Goal: Information Seeking & Learning: Learn about a topic

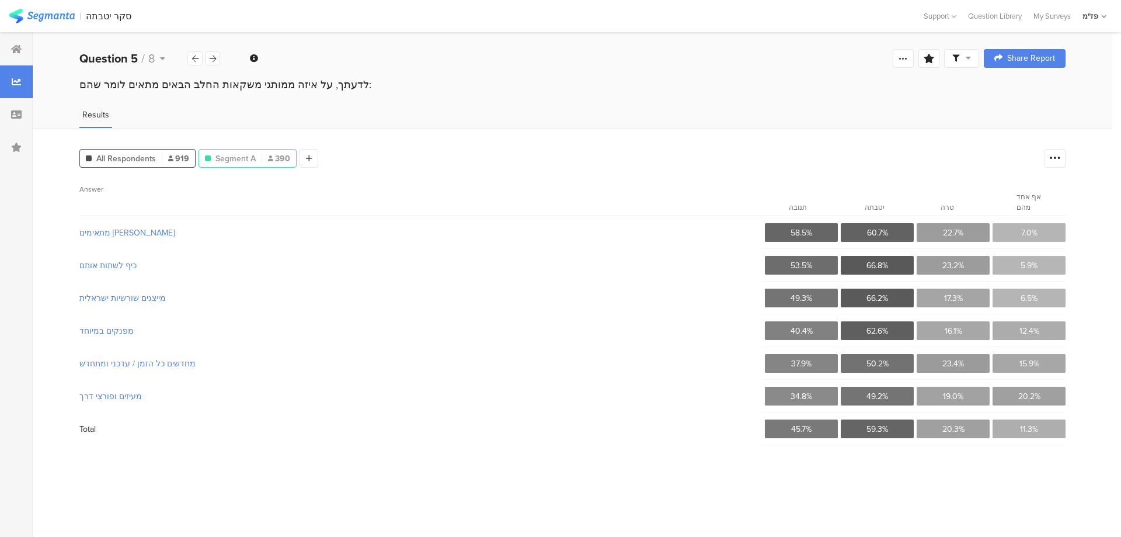
click at [225, 152] on span "Segment A" at bounding box center [235, 158] width 40 height 12
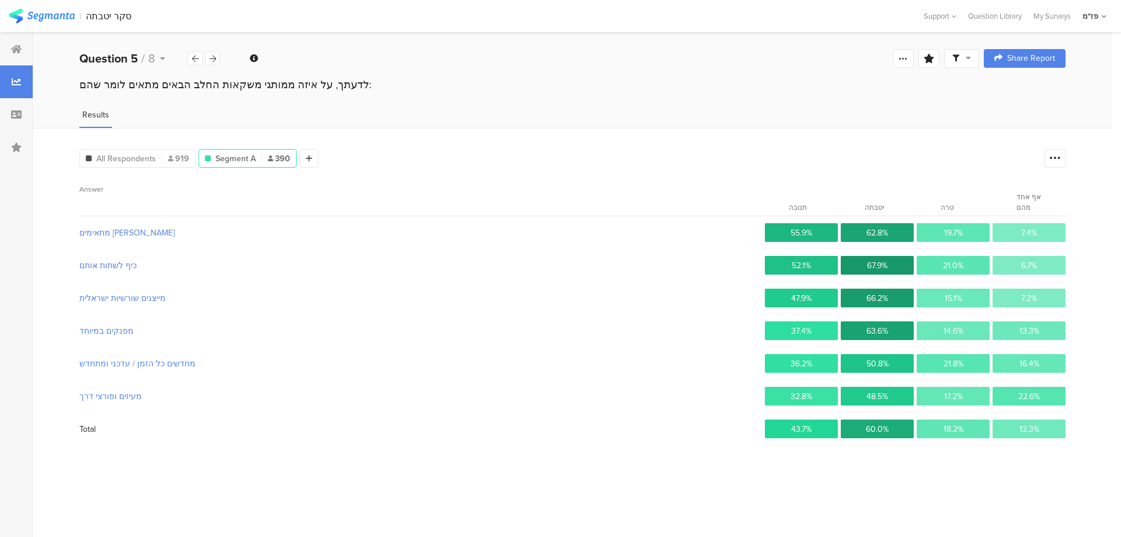
click at [262, 160] on div at bounding box center [262, 158] width 1 height 11
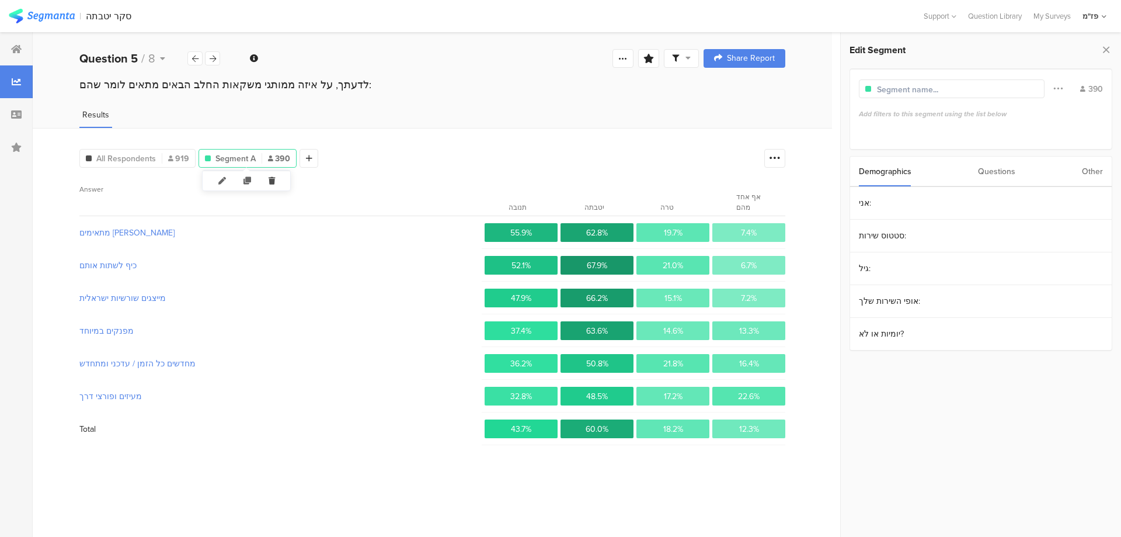
click at [273, 182] on icon at bounding box center [272, 180] width 24 height 19
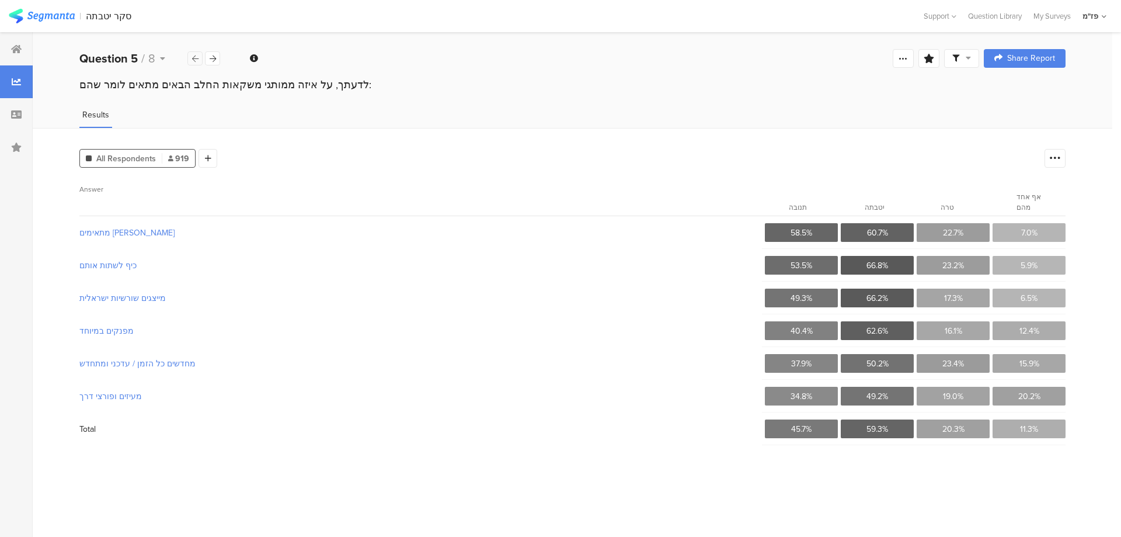
click at [193, 60] on icon at bounding box center [195, 59] width 6 height 8
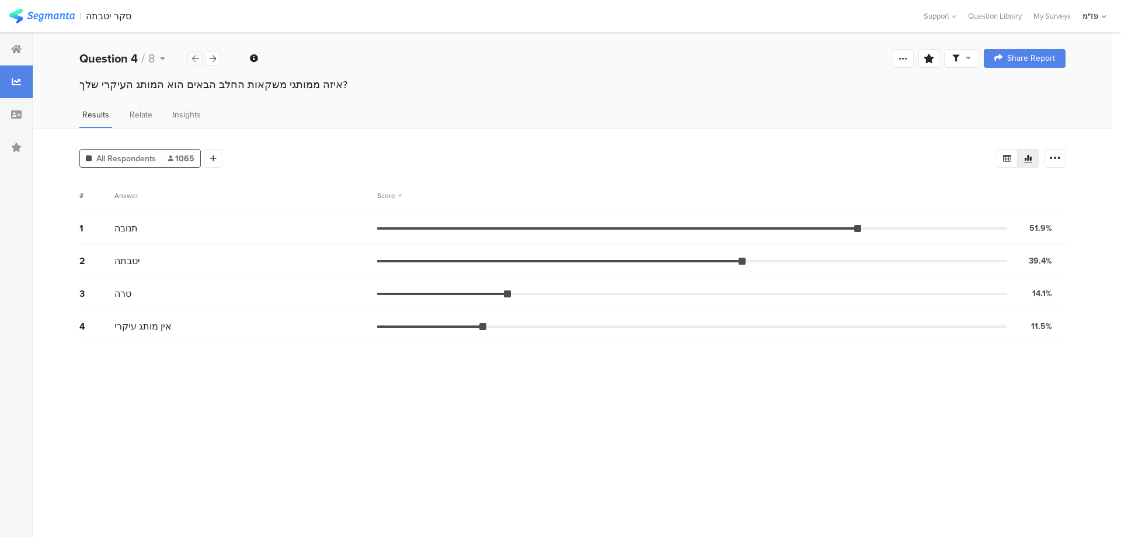
click at [193, 60] on icon at bounding box center [195, 59] width 6 height 8
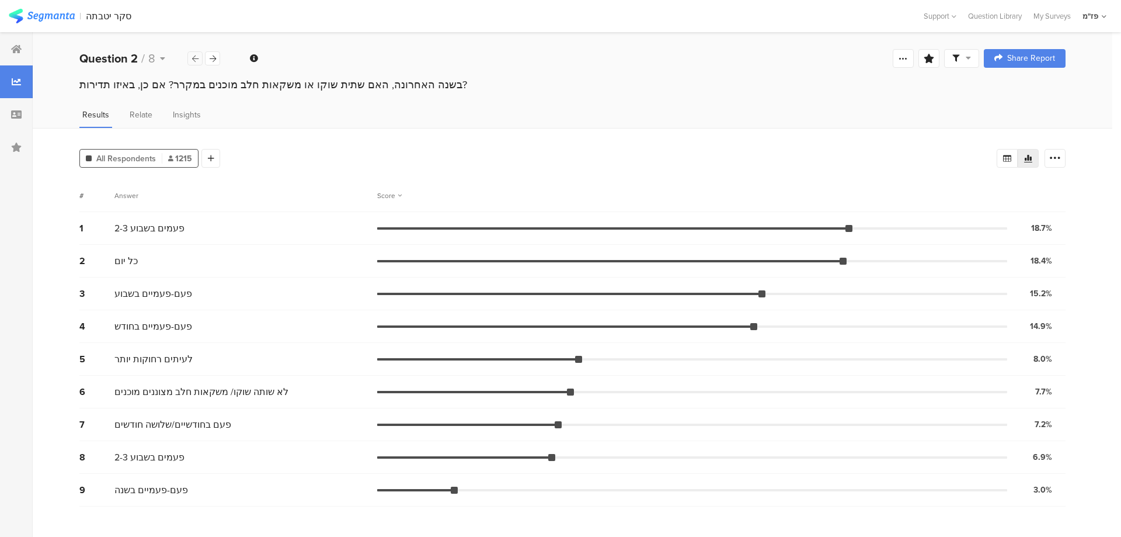
click at [193, 60] on icon at bounding box center [195, 59] width 6 height 8
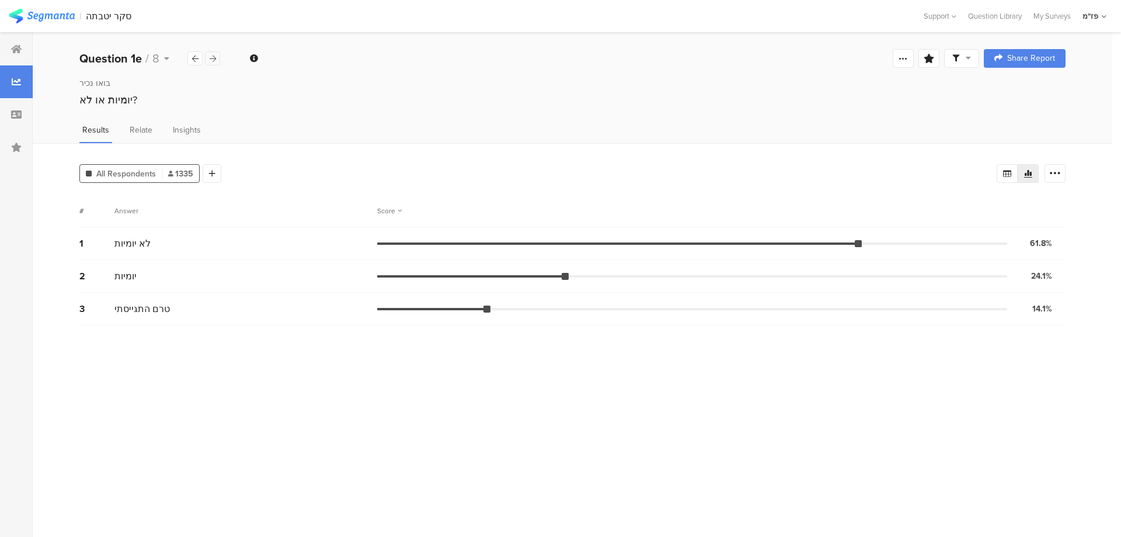
click at [214, 60] on icon at bounding box center [213, 59] width 6 height 8
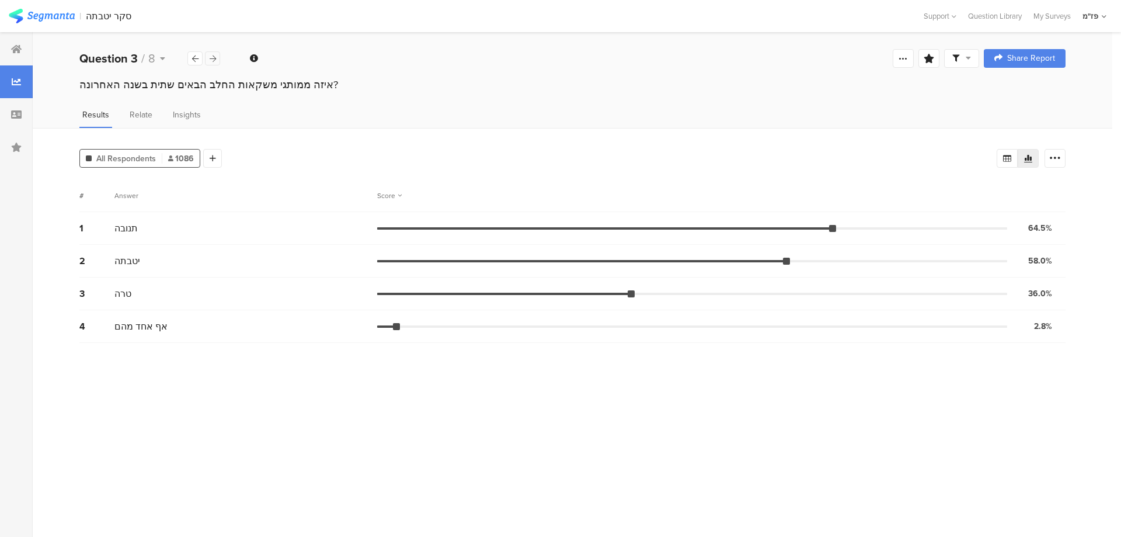
click at [214, 60] on icon at bounding box center [213, 59] width 6 height 8
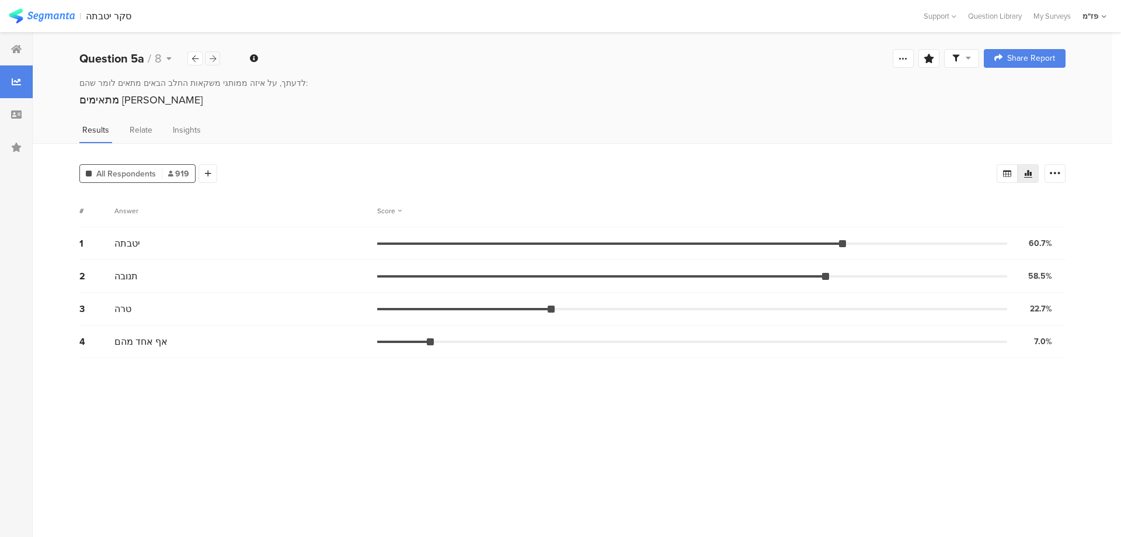
click at [214, 60] on icon at bounding box center [213, 59] width 6 height 8
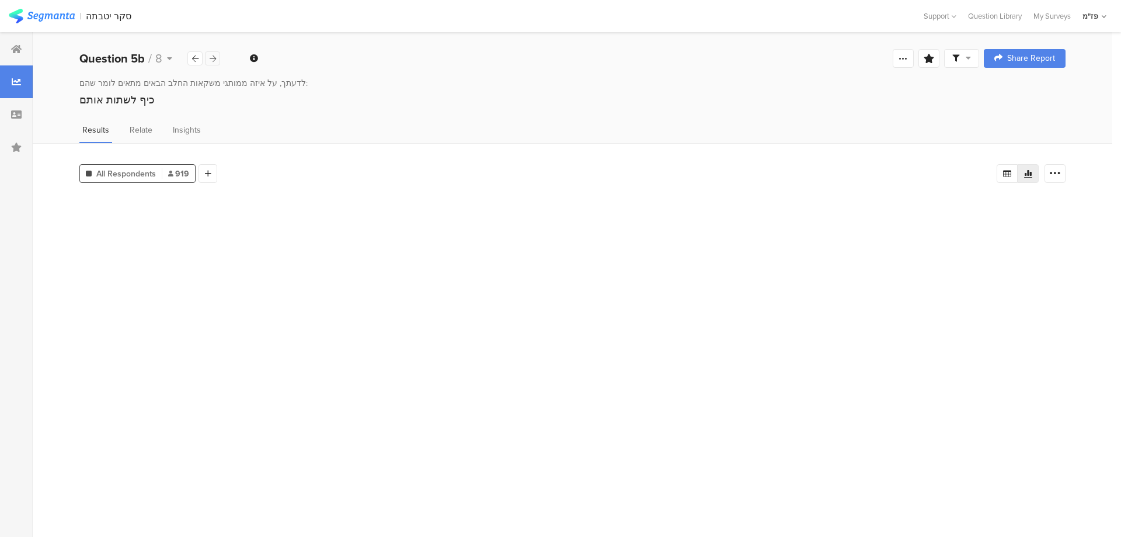
click at [214, 60] on icon at bounding box center [213, 59] width 6 height 8
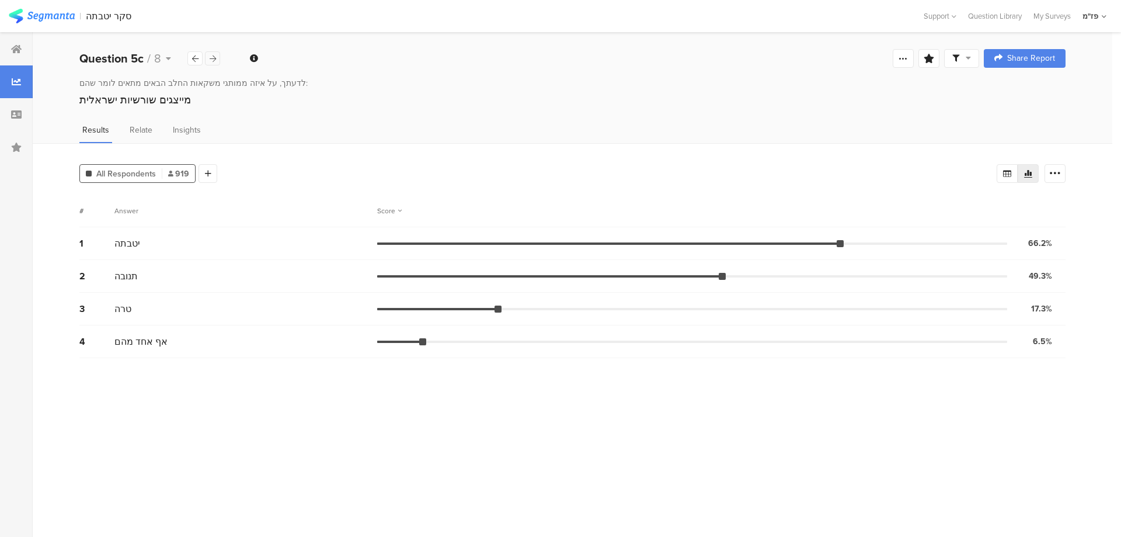
click at [213, 60] on icon at bounding box center [213, 59] width 6 height 8
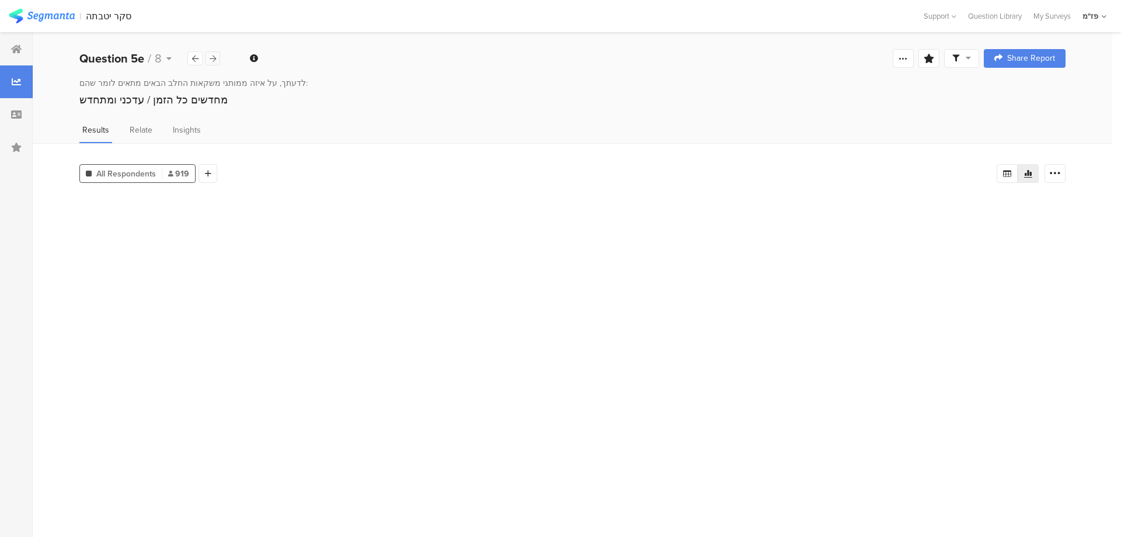
click at [213, 60] on icon at bounding box center [213, 59] width 6 height 8
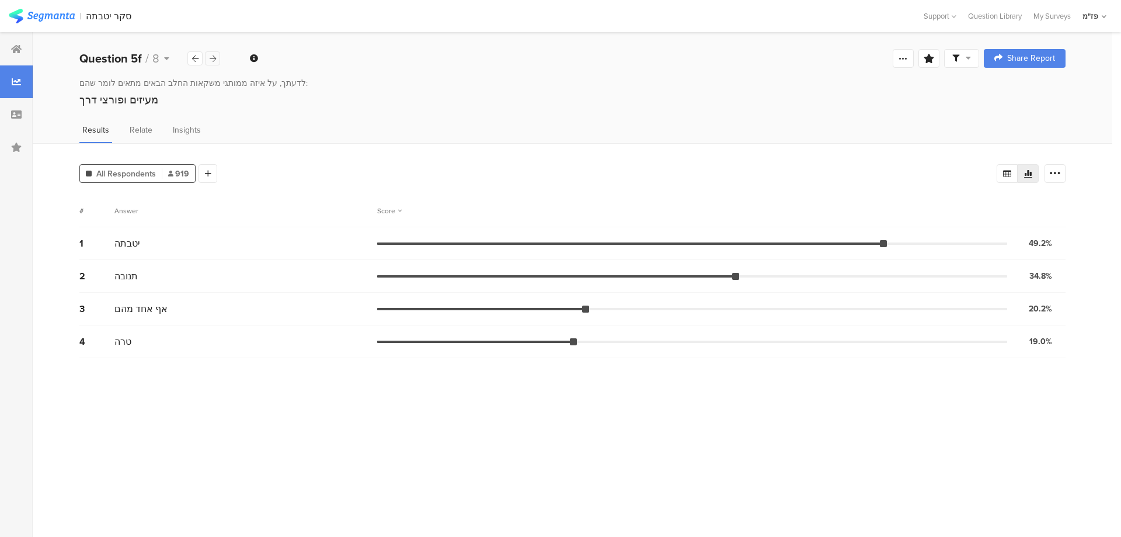
click at [213, 60] on icon at bounding box center [213, 59] width 6 height 8
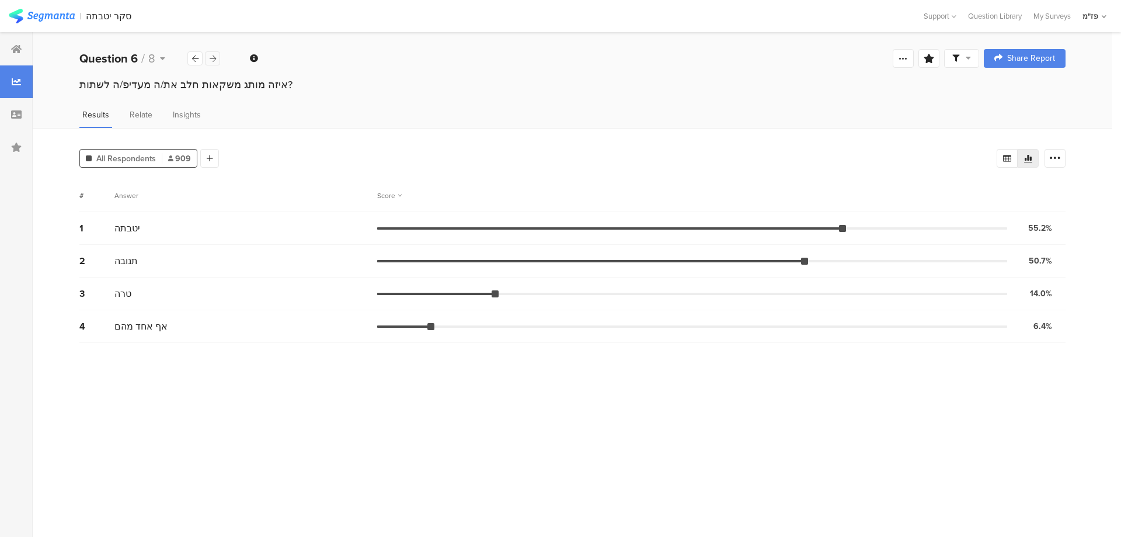
click at [213, 60] on icon at bounding box center [213, 59] width 6 height 8
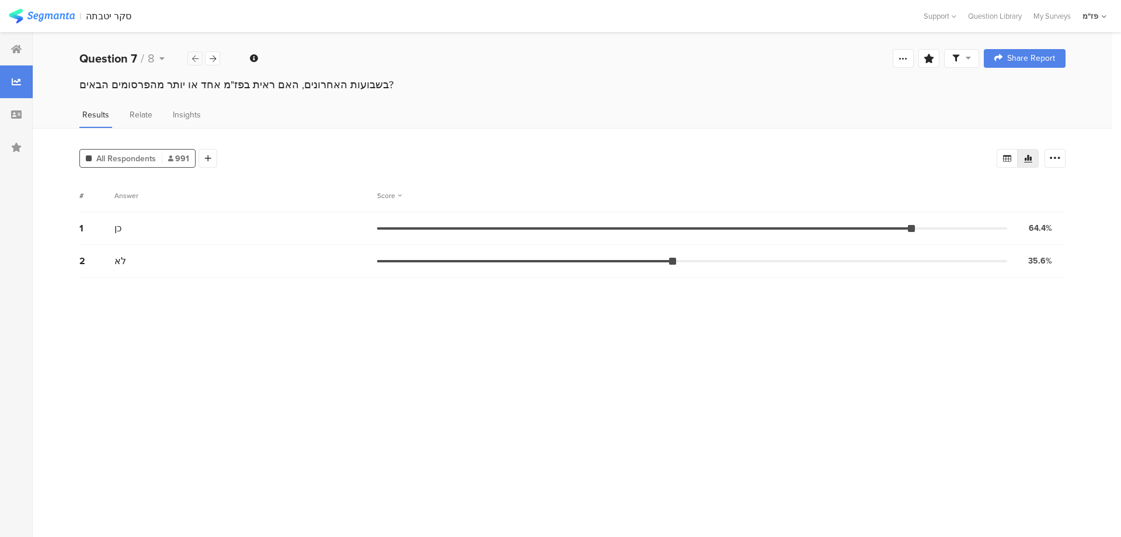
click at [196, 58] on icon at bounding box center [195, 59] width 6 height 8
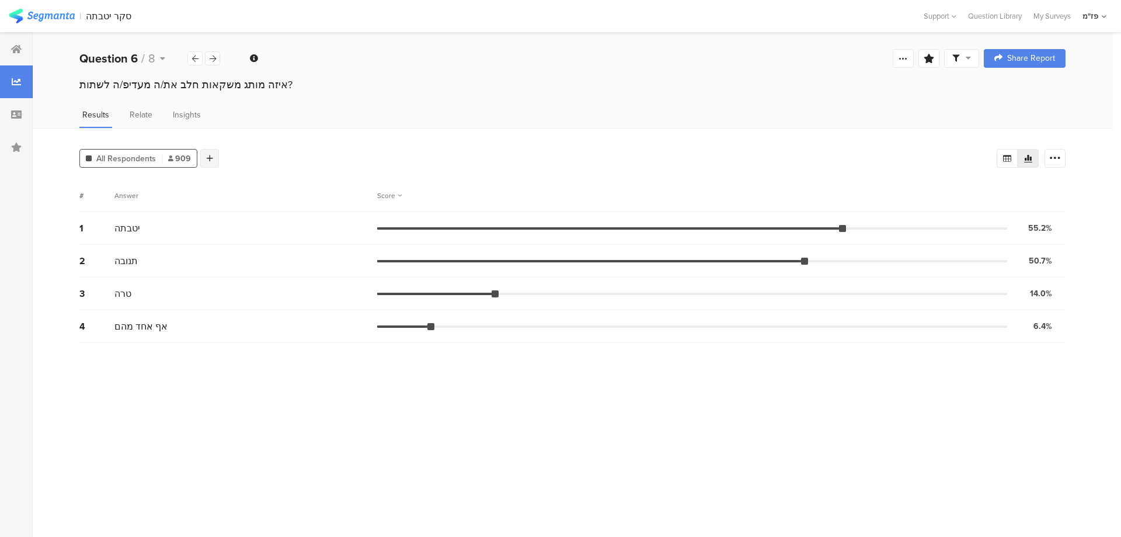
click at [203, 154] on div at bounding box center [209, 158] width 19 height 19
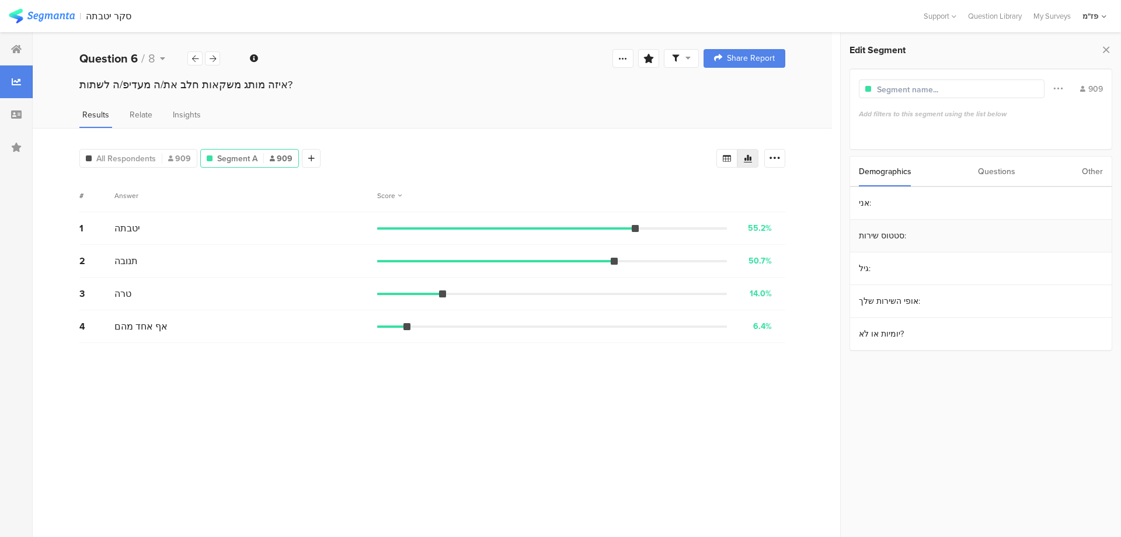
click at [895, 232] on section "סטטוס שירות:" at bounding box center [981, 236] width 262 height 33
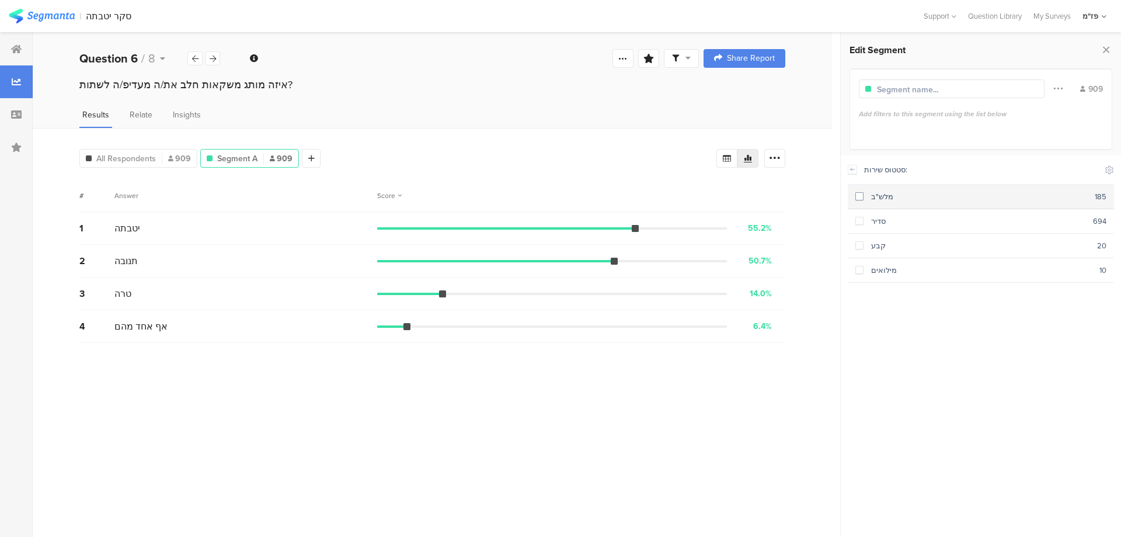
click at [902, 197] on div "מלש"ב" at bounding box center [979, 196] width 231 height 11
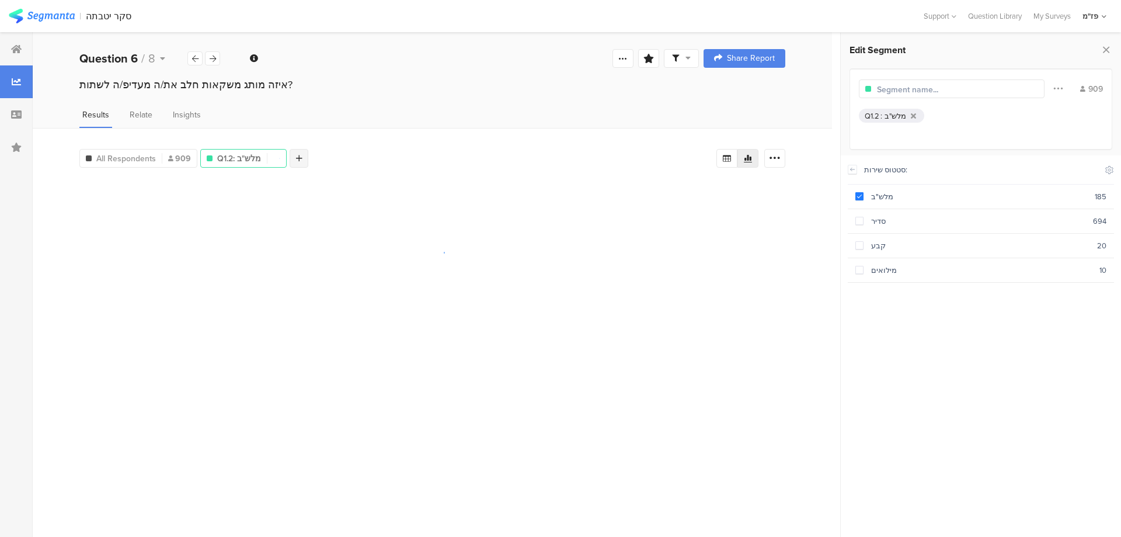
click at [301, 159] on div at bounding box center [299, 158] width 19 height 19
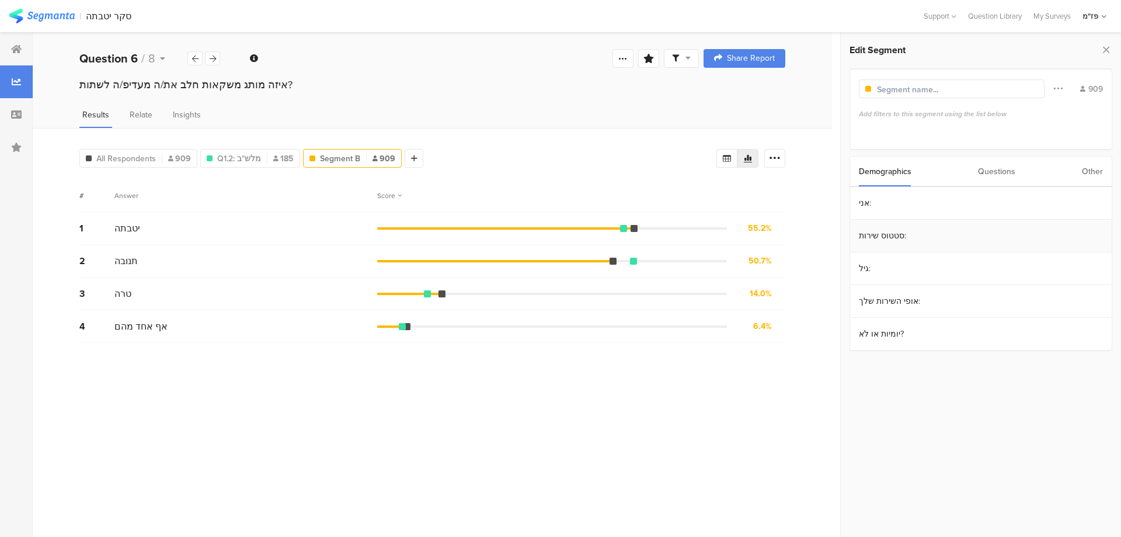
click at [914, 233] on section "סטטוס שירות:" at bounding box center [981, 236] width 262 height 33
click at [893, 218] on div "סדיר" at bounding box center [978, 220] width 229 height 11
click at [198, 63] on div at bounding box center [194, 58] width 15 height 14
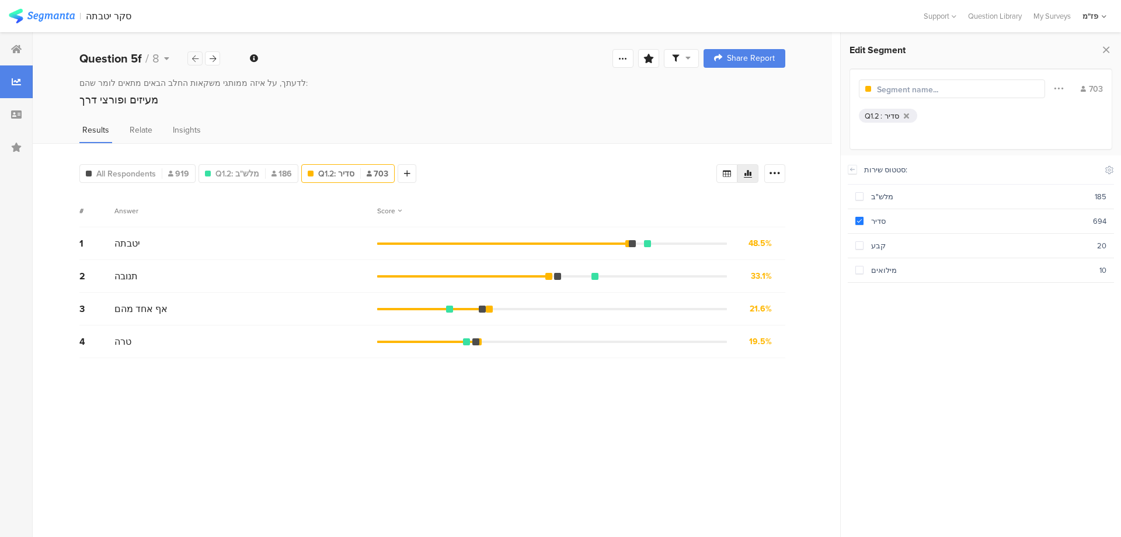
click at [198, 63] on div at bounding box center [194, 58] width 15 height 14
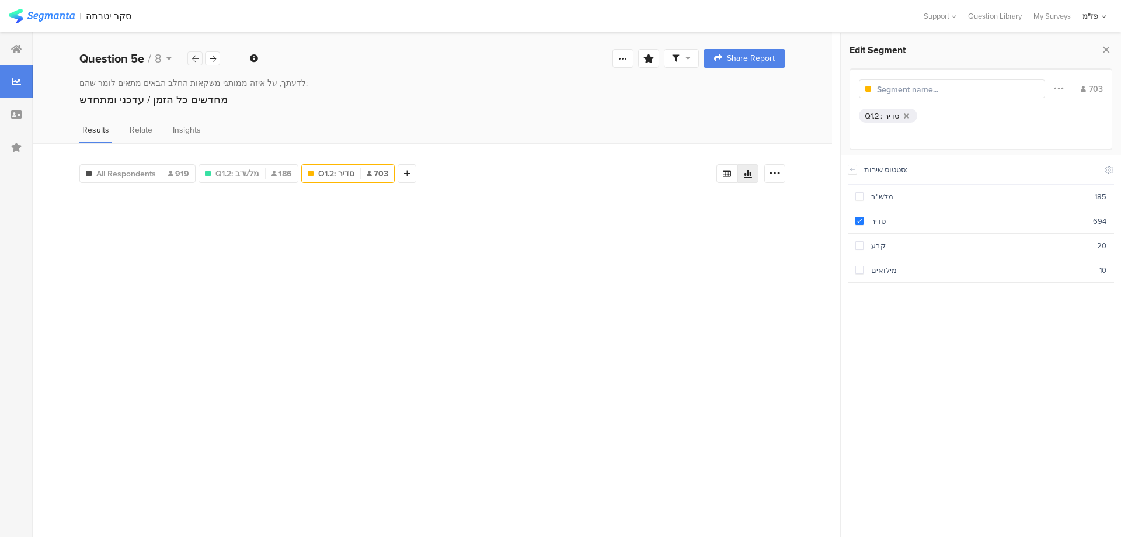
click at [198, 63] on div at bounding box center [194, 58] width 15 height 14
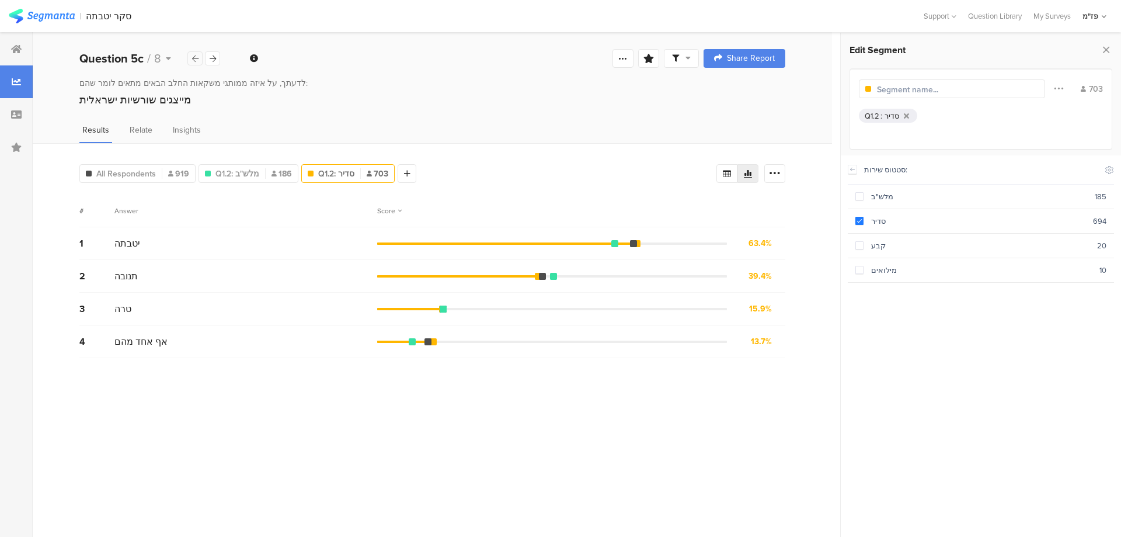
click at [198, 63] on div at bounding box center [194, 58] width 15 height 14
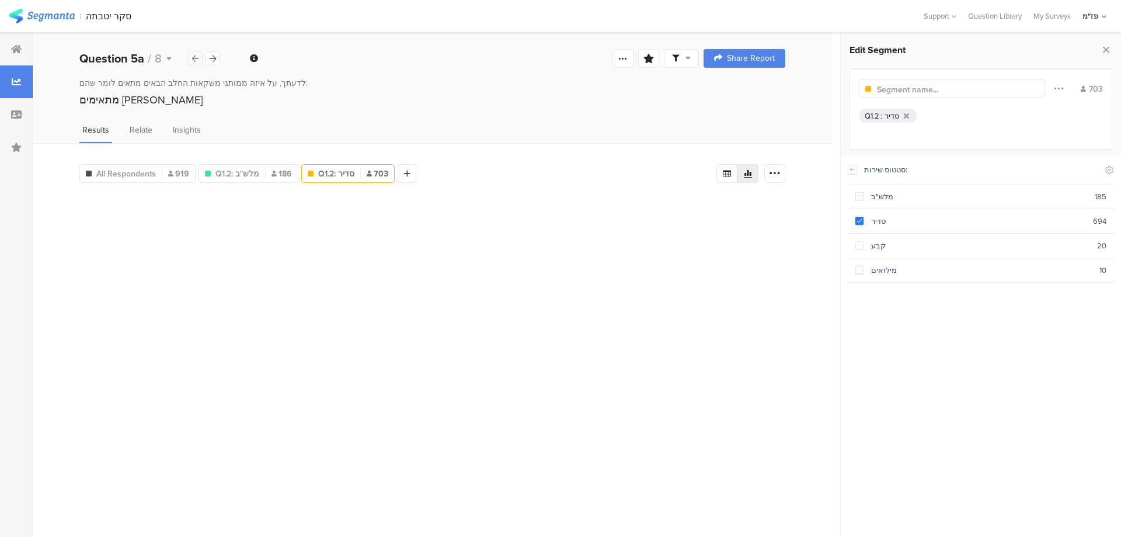
click at [198, 63] on div at bounding box center [194, 58] width 15 height 14
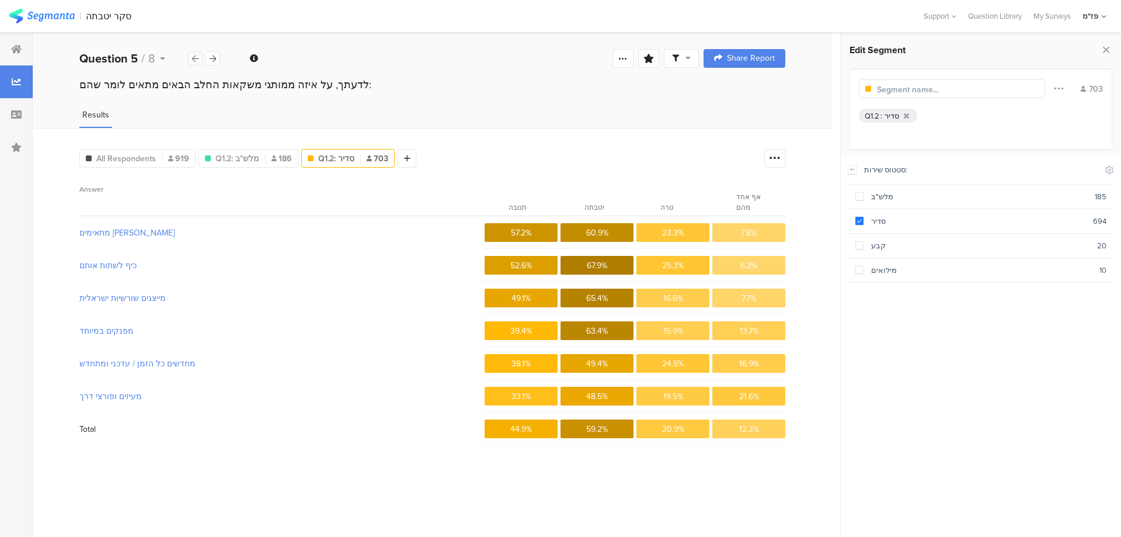
click at [194, 59] on icon at bounding box center [195, 59] width 6 height 8
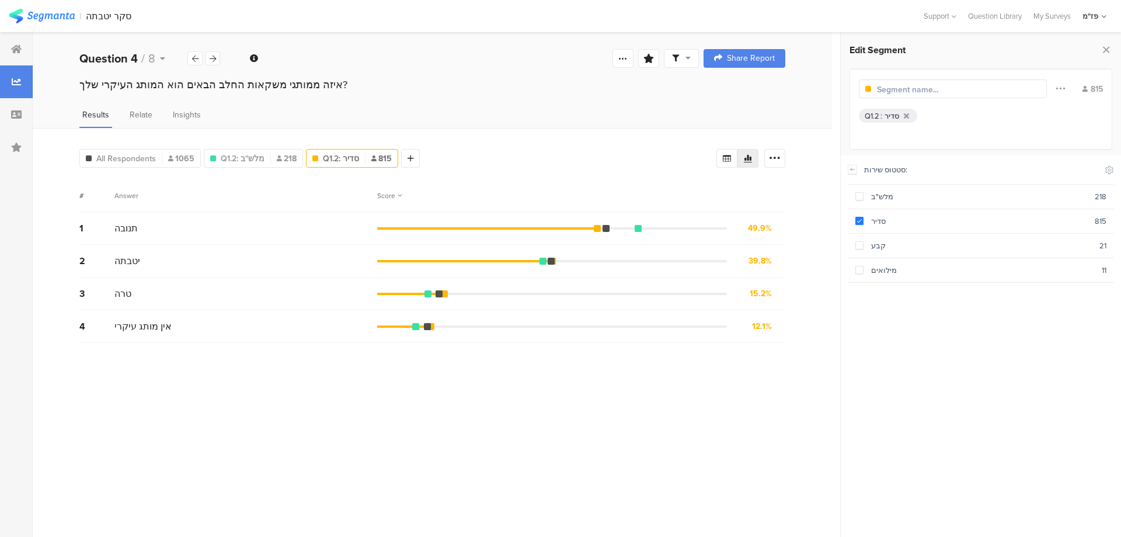
drag, startPoint x: 277, startPoint y: 86, endPoint x: 123, endPoint y: 84, distance: 153.6
click at [124, 84] on div "איזה ממותגי משקאות החלב הבאים הוא המותג העיקרי שלך?" at bounding box center [432, 84] width 706 height 15
click at [120, 84] on div "איזה ממותגי משקאות החלב הבאים הוא המותג העיקרי שלך?" at bounding box center [432, 84] width 706 height 15
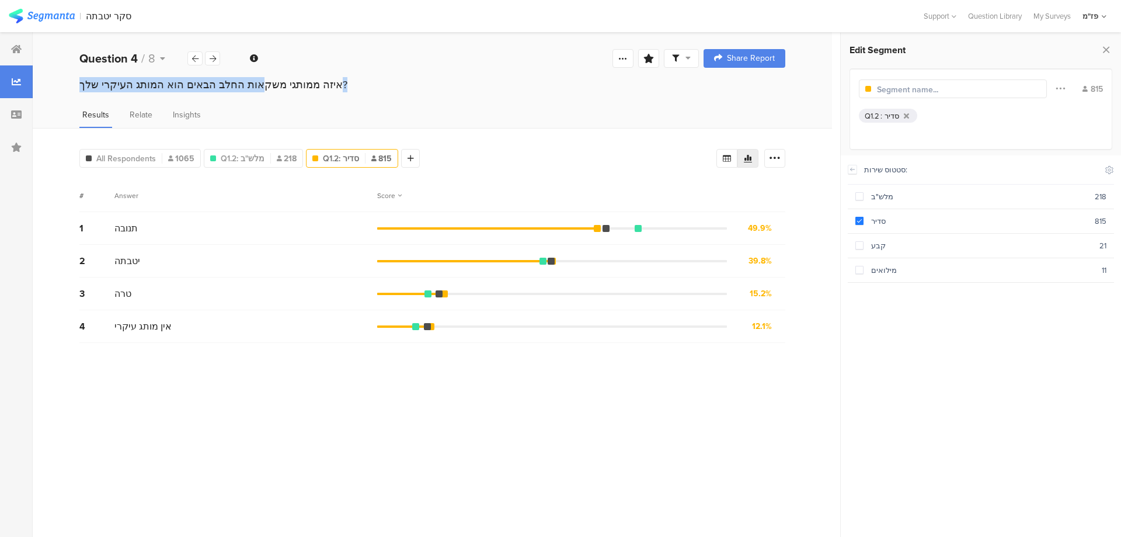
click at [282, 100] on div "איזה ממותגי משקאות החלב הבאים הוא המותג העיקרי שלך?" at bounding box center [432, 95] width 799 height 37
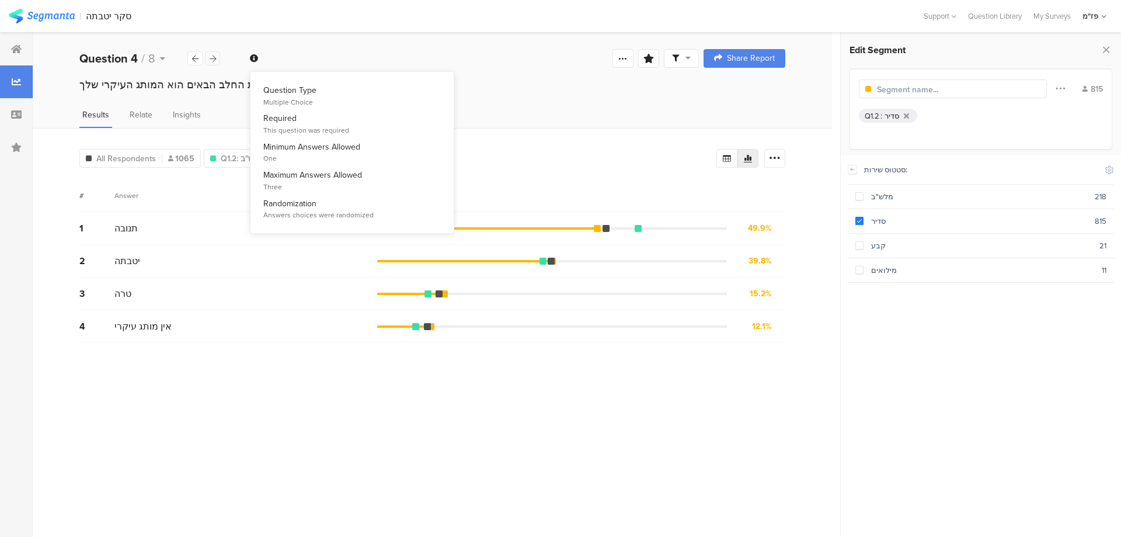
click at [212, 58] on icon at bounding box center [213, 59] width 6 height 8
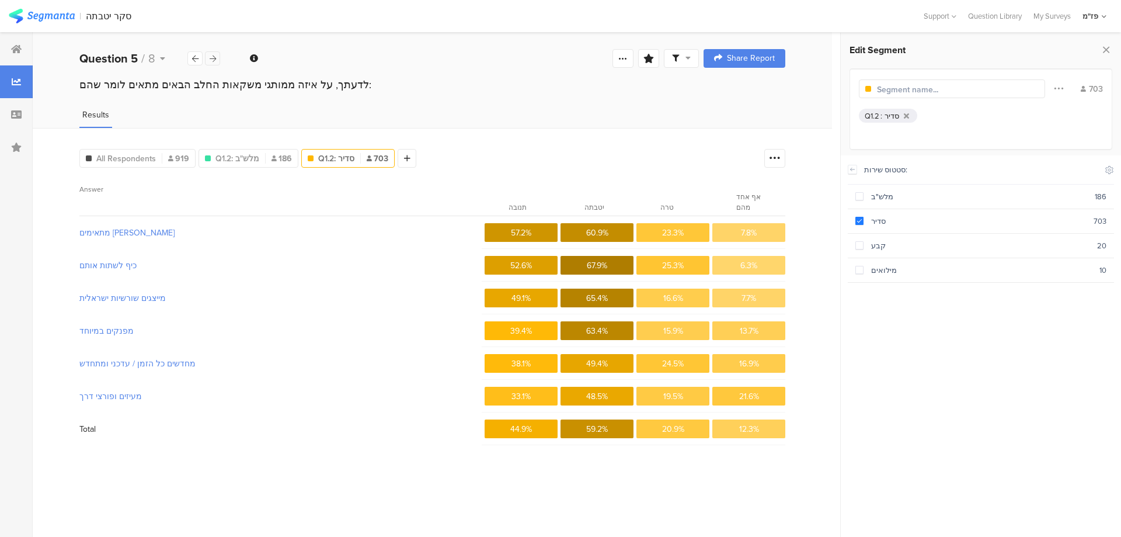
click at [212, 58] on icon at bounding box center [213, 59] width 6 height 8
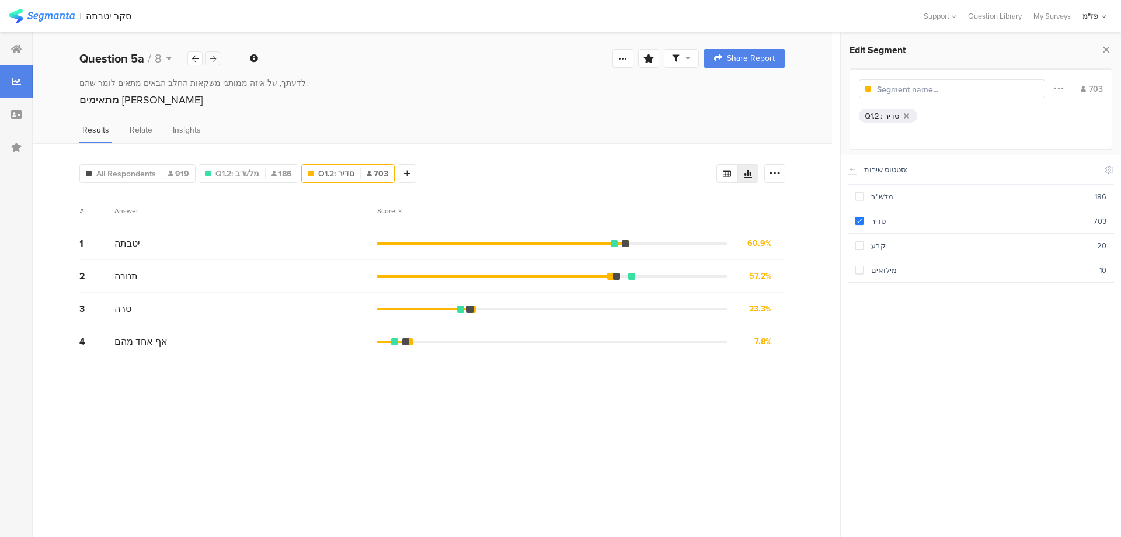
click at [212, 58] on icon at bounding box center [213, 59] width 6 height 8
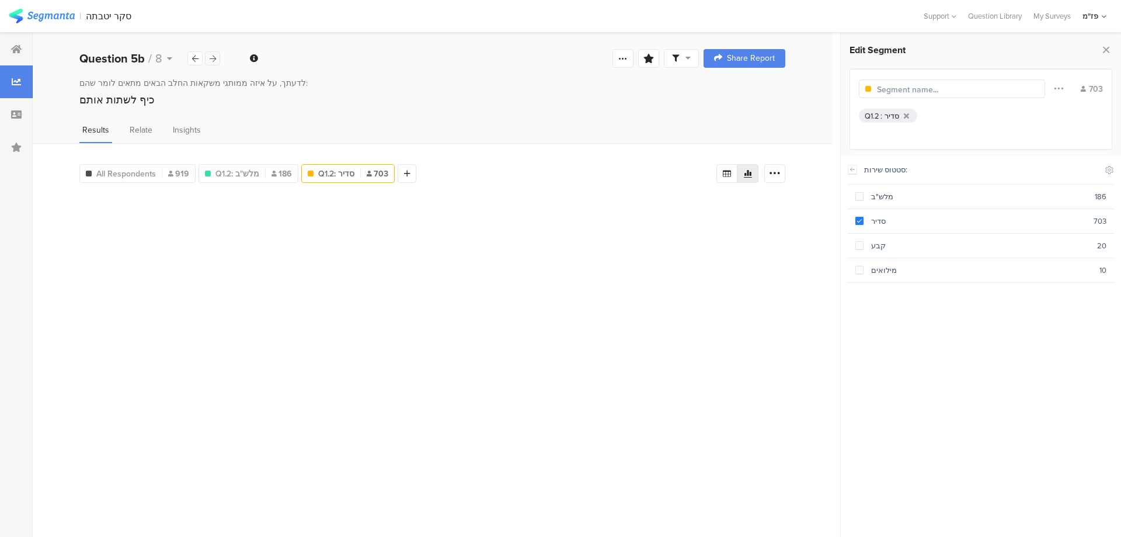
click at [212, 58] on icon at bounding box center [213, 59] width 6 height 8
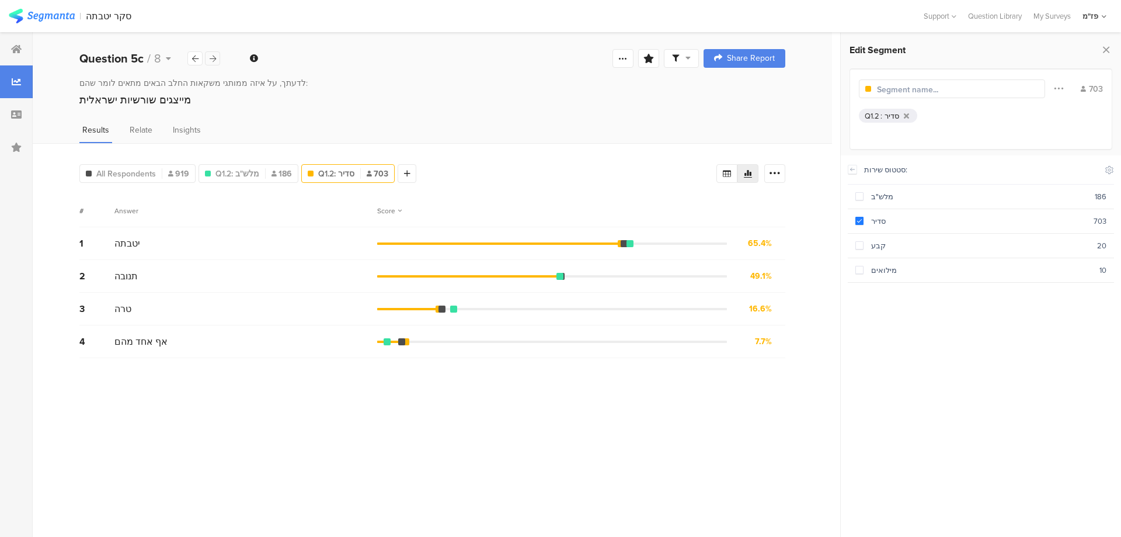
click at [212, 58] on icon at bounding box center [213, 59] width 6 height 8
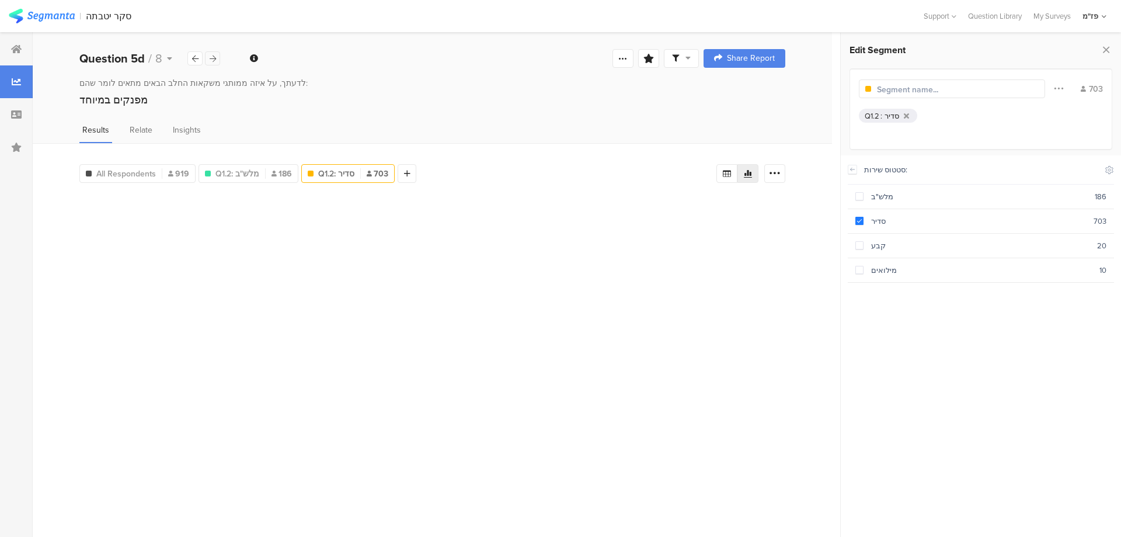
click at [212, 58] on icon at bounding box center [213, 59] width 6 height 8
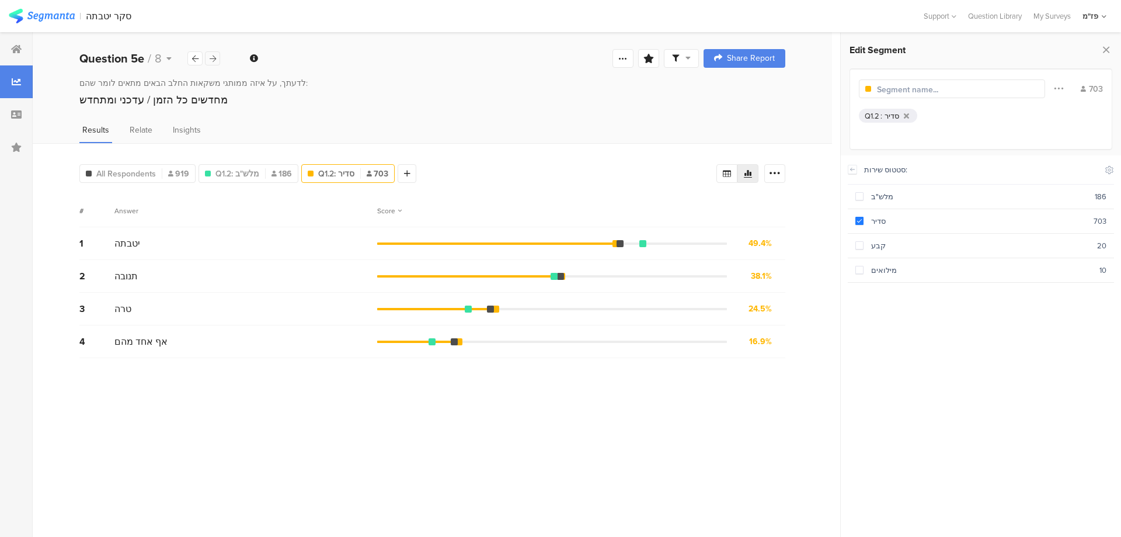
click at [212, 58] on icon at bounding box center [213, 59] width 6 height 8
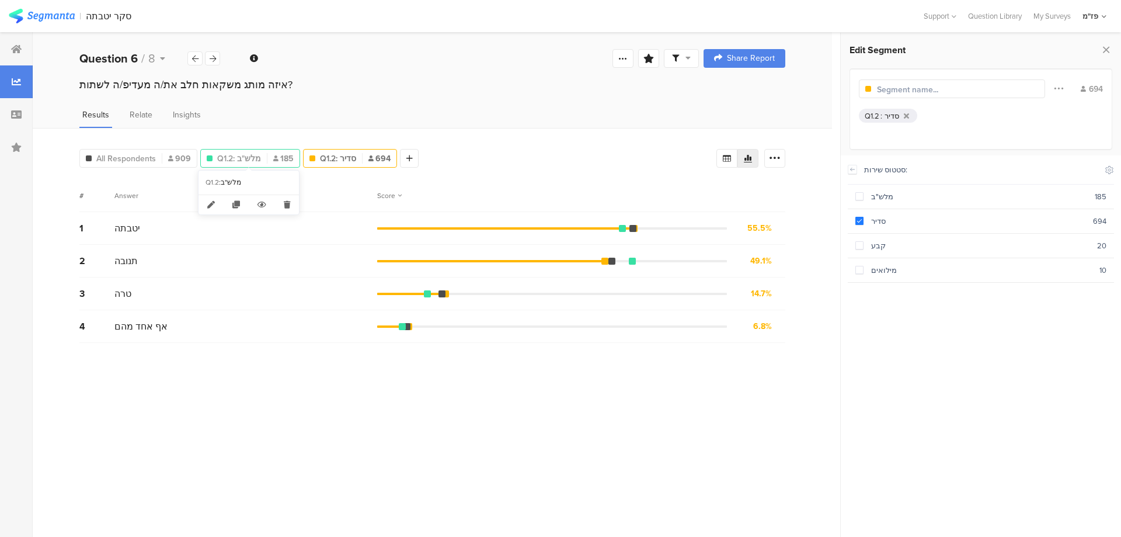
click at [260, 158] on div "Q1.2: מלש"ב 185" at bounding box center [250, 158] width 99 height 12
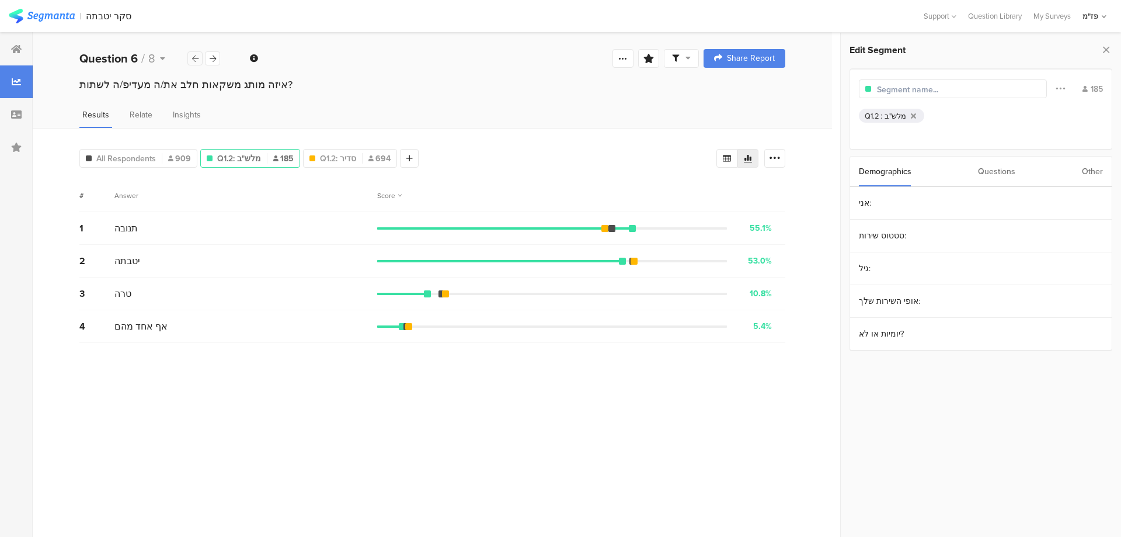
click at [195, 60] on icon at bounding box center [195, 59] width 6 height 8
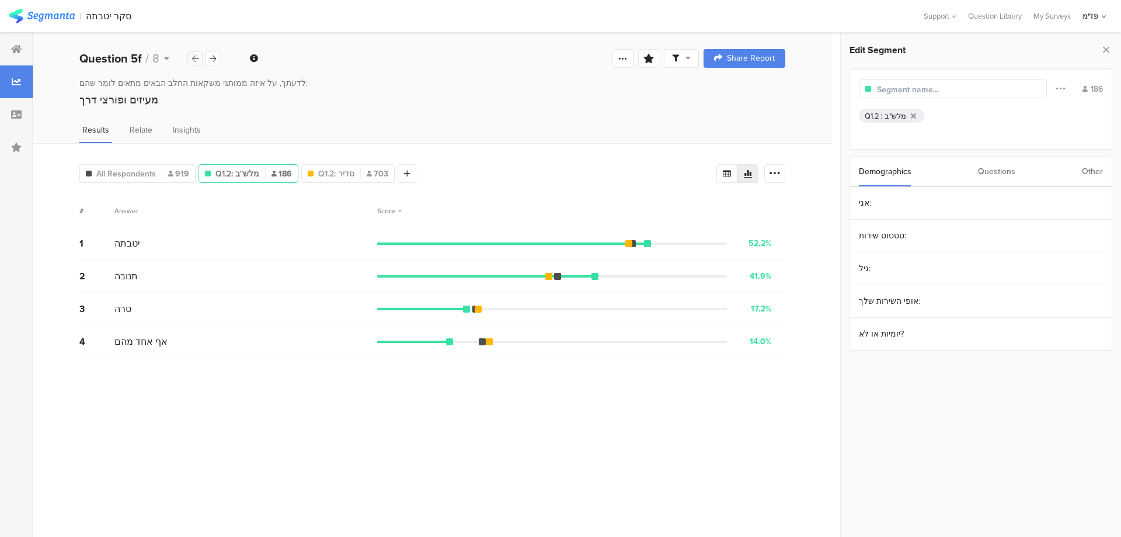
click at [195, 60] on icon at bounding box center [195, 59] width 6 height 8
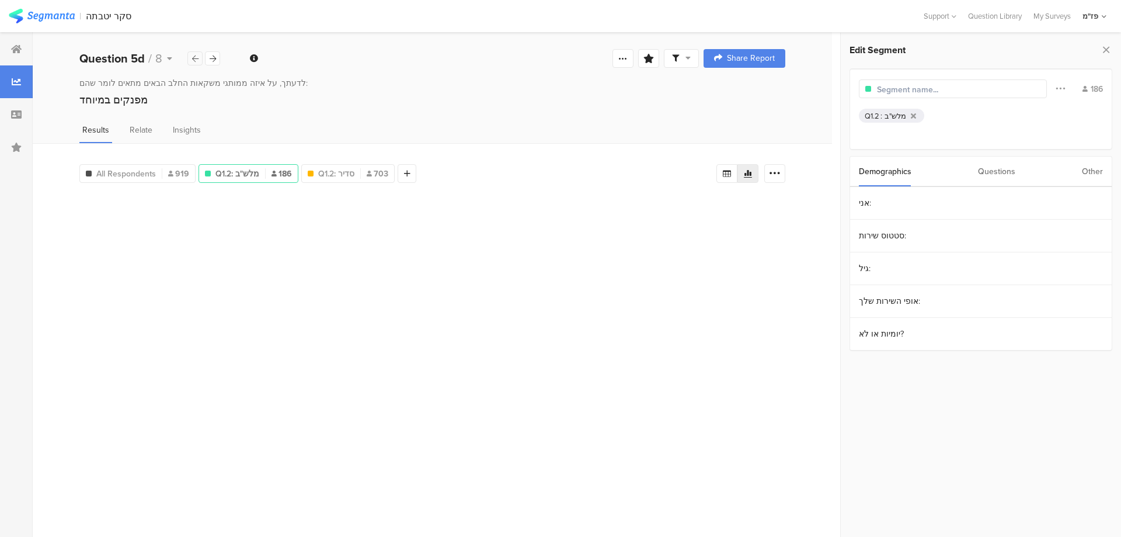
click at [195, 60] on icon at bounding box center [195, 59] width 6 height 8
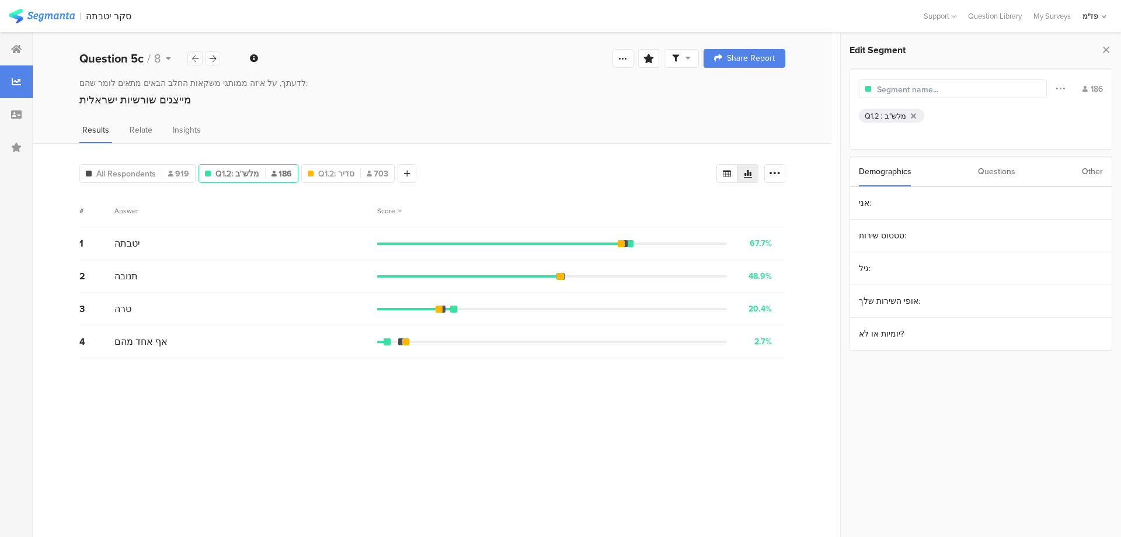
click at [195, 60] on icon at bounding box center [195, 59] width 6 height 8
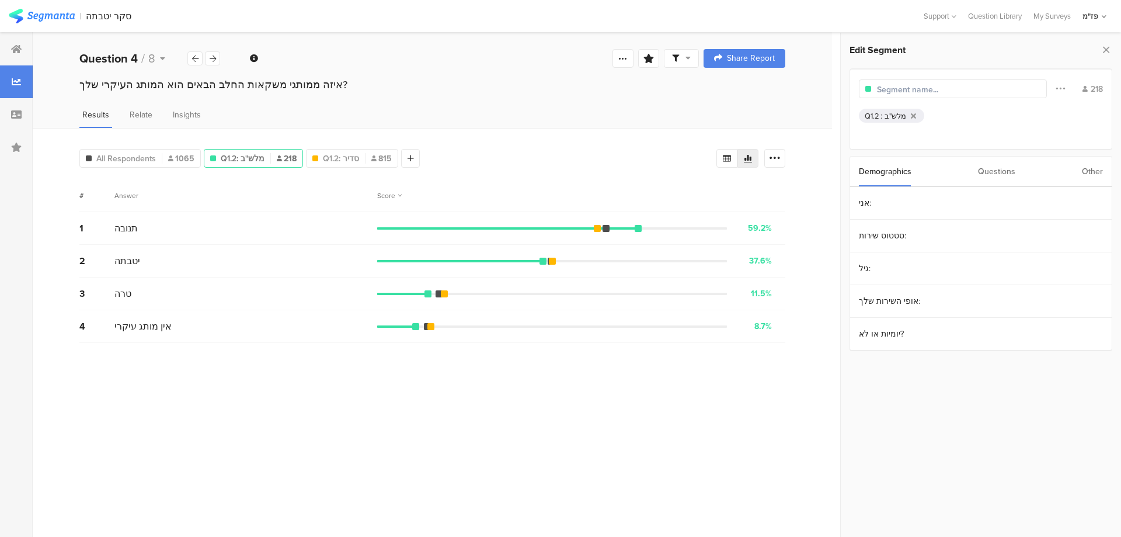
click at [485, 124] on div "Results Relate Insights" at bounding box center [432, 118] width 799 height 19
click at [215, 61] on icon at bounding box center [213, 59] width 6 height 8
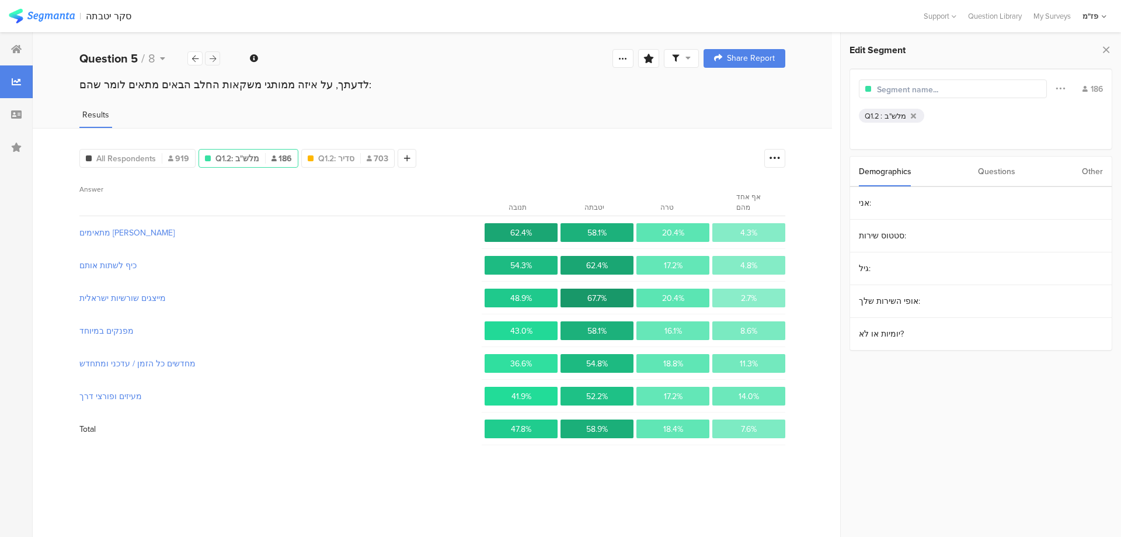
click at [215, 61] on icon at bounding box center [213, 59] width 6 height 8
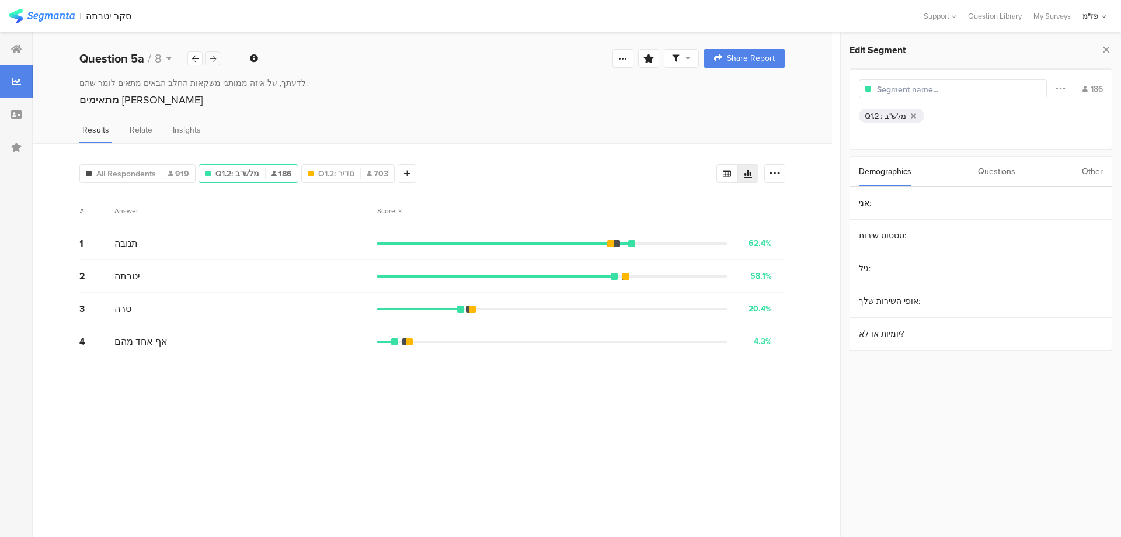
click at [215, 61] on icon at bounding box center [213, 59] width 6 height 8
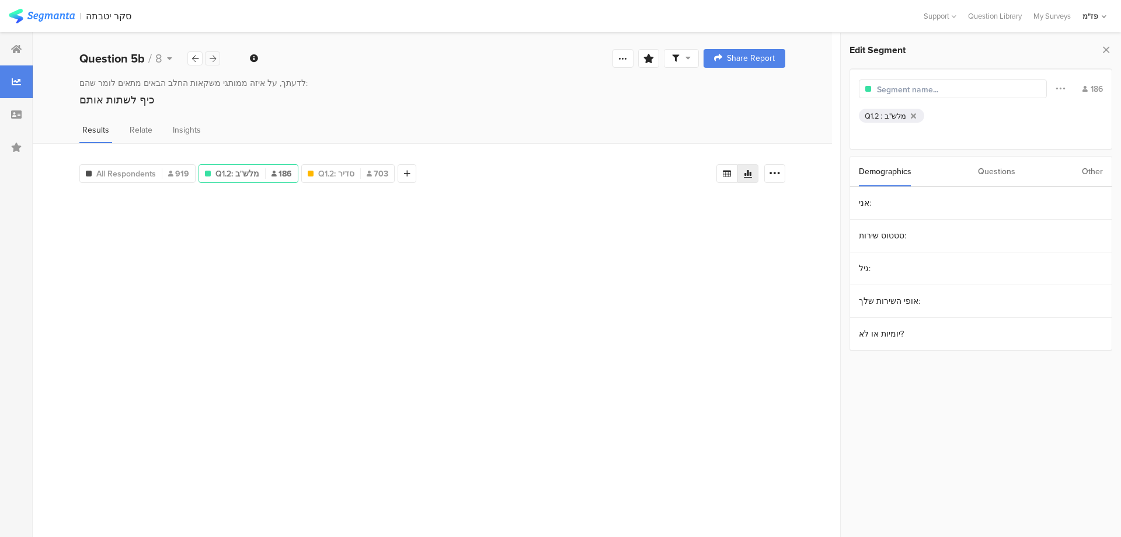
click at [215, 61] on icon at bounding box center [213, 59] width 6 height 8
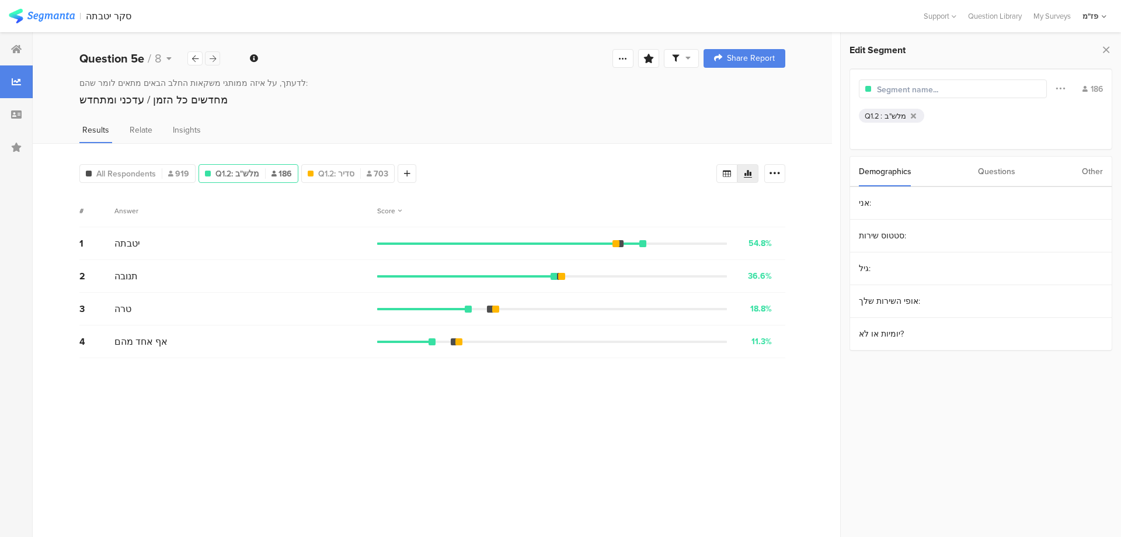
click at [215, 61] on icon at bounding box center [213, 59] width 6 height 8
click at [308, 101] on div "מעיזים ופורצי דרך" at bounding box center [432, 99] width 706 height 15
click at [213, 65] on div at bounding box center [212, 58] width 15 height 14
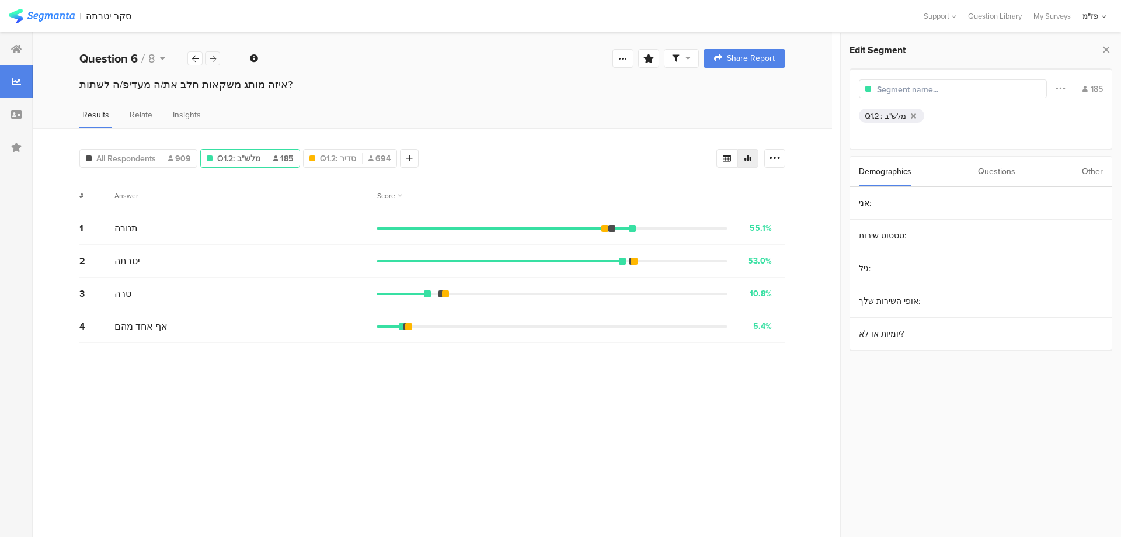
click at [213, 62] on div at bounding box center [212, 58] width 15 height 14
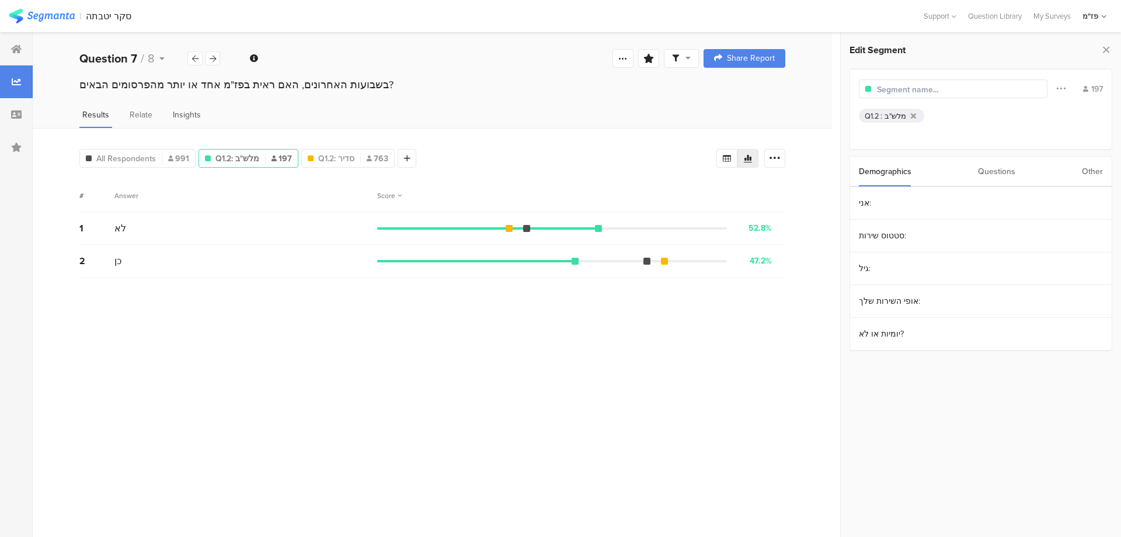
click at [184, 117] on span "Insights" at bounding box center [187, 115] width 28 height 12
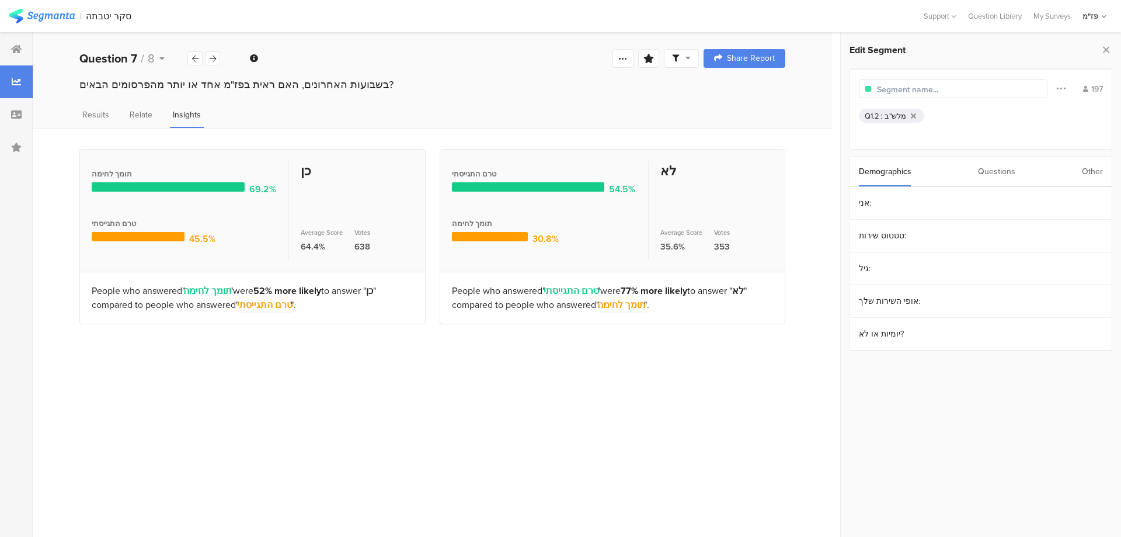
click at [694, 336] on div "All Respondents 991 Q1.2: מלש"ב 197 Q1.2: סדיר 763 Add Segment Segment markers …" at bounding box center [432, 332] width 799 height 409
drag, startPoint x: 327, startPoint y: 307, endPoint x: 80, endPoint y: 302, distance: 247.0
click at [80, 302] on div "People who answered " תומך לחימה " were 52% more likely to answer " כן " compar…" at bounding box center [252, 297] width 345 height 51
click at [107, 305] on div "People who answered " תומך לחימה " were 52% more likely to answer " כן " compar…" at bounding box center [253, 298] width 322 height 28
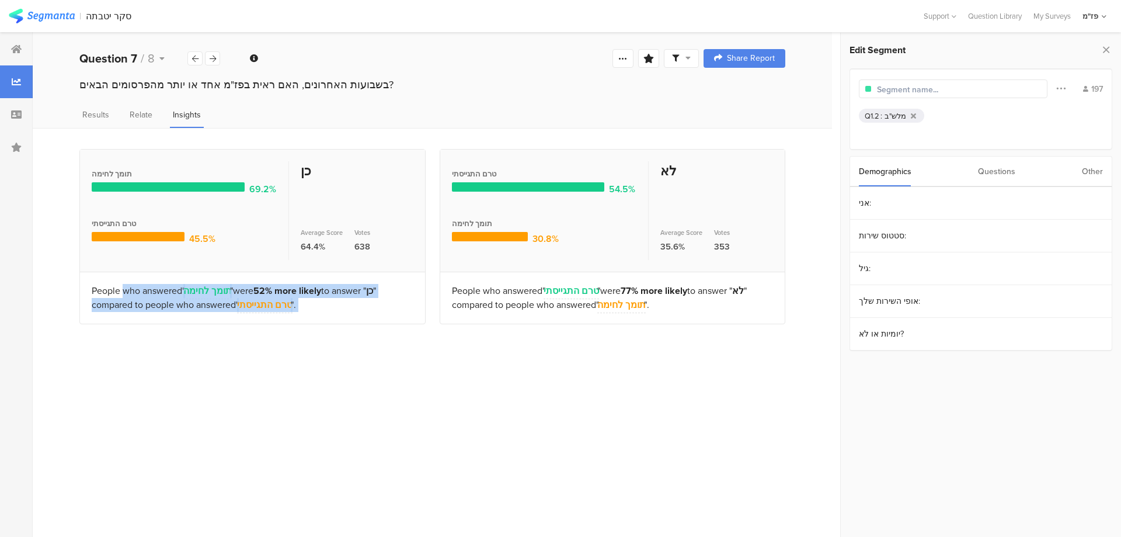
click at [107, 305] on div "People who answered " תומך לחימה " were 52% more likely to answer " כן " compar…" at bounding box center [253, 298] width 322 height 28
click at [139, 309] on div "People who answered " תומך לחימה " were 52% more likely to answer " כן " compar…" at bounding box center [253, 298] width 322 height 28
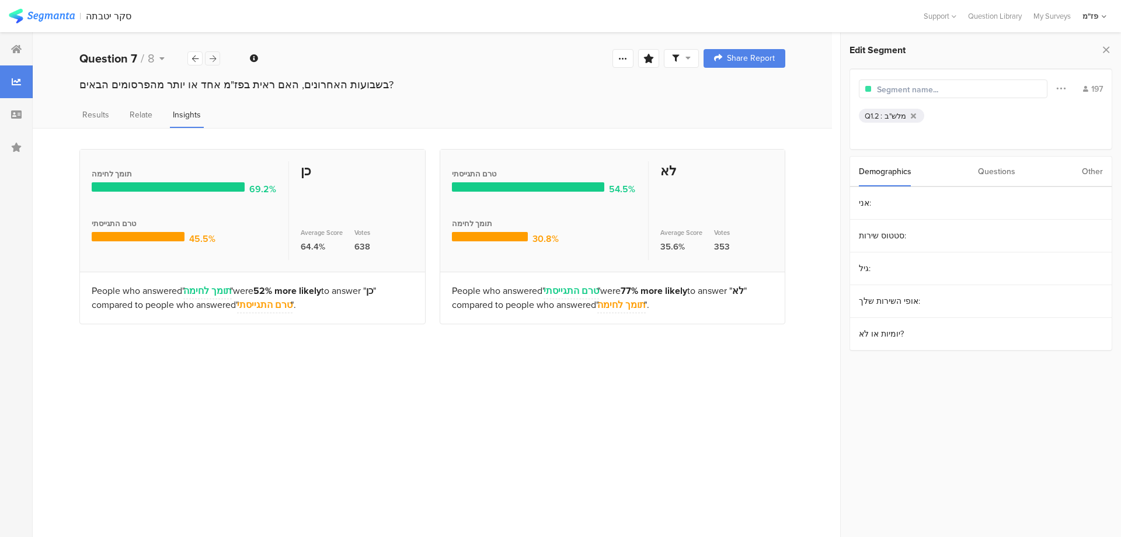
click at [214, 61] on icon at bounding box center [213, 59] width 6 height 8
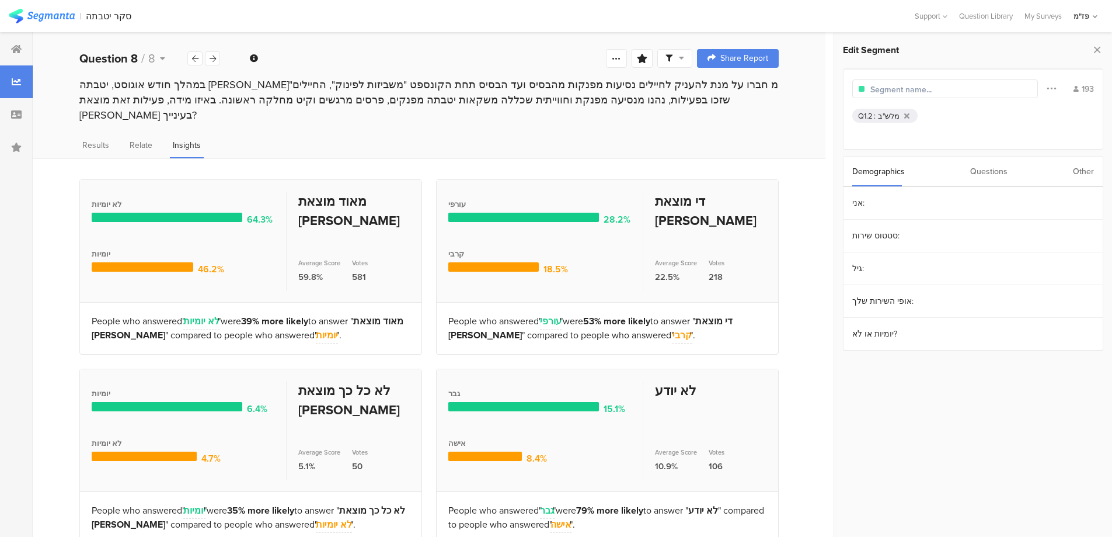
scroll to position [1, 0]
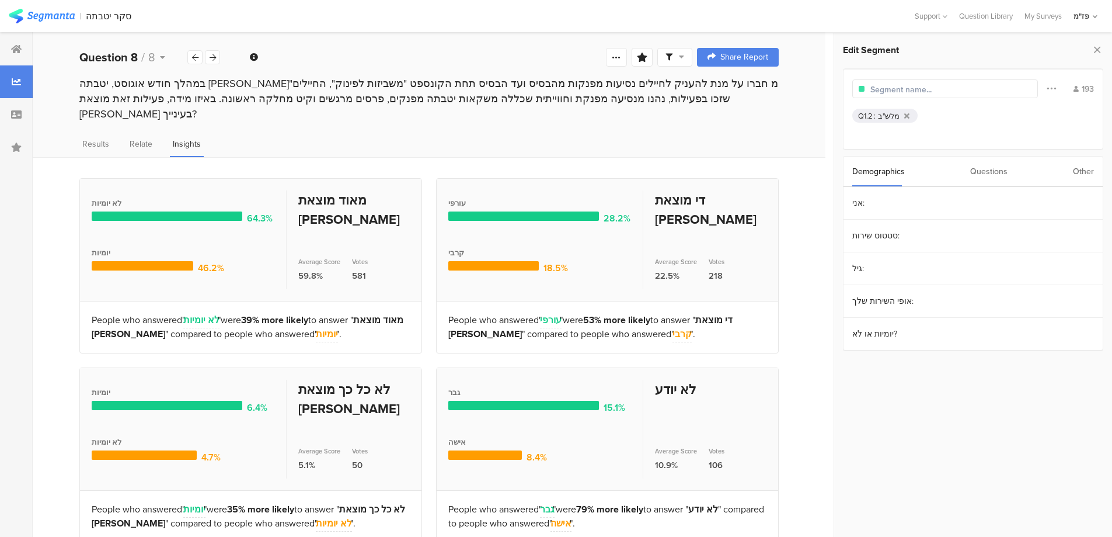
click at [137, 313] on div "People who answered " לא יומיות " were 39% more likely to answer " מאוד מוצאת ח…" at bounding box center [251, 327] width 318 height 28
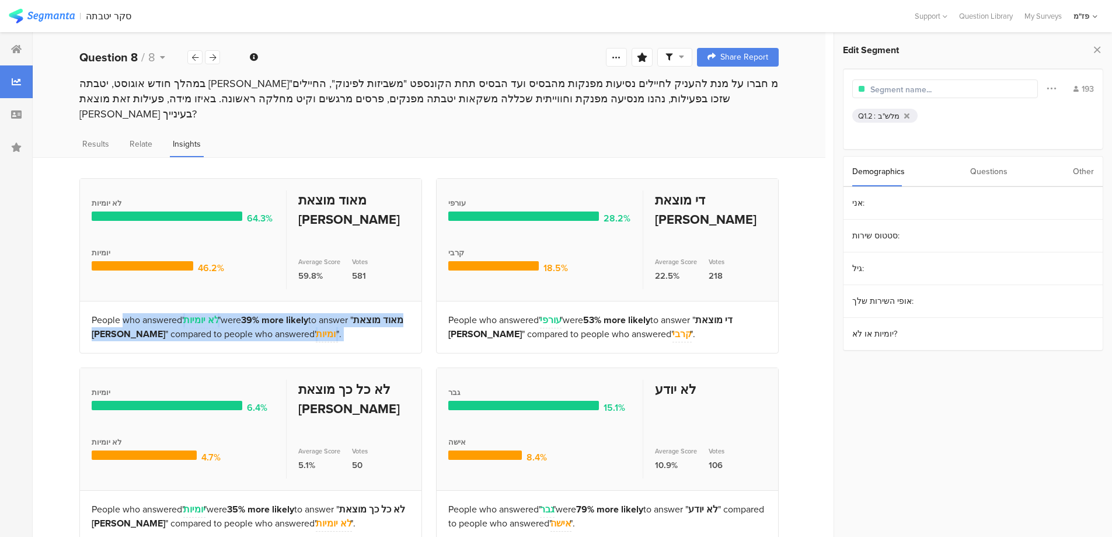
click at [137, 313] on div "People who answered " לא יומיות " were 39% more likely to answer " מאוד מוצאת ח…" at bounding box center [251, 327] width 318 height 28
click at [179, 325] on div "People who answered " לא יומיות " were 39% more likely to answer " מאוד מוצאת ח…" at bounding box center [251, 327] width 318 height 28
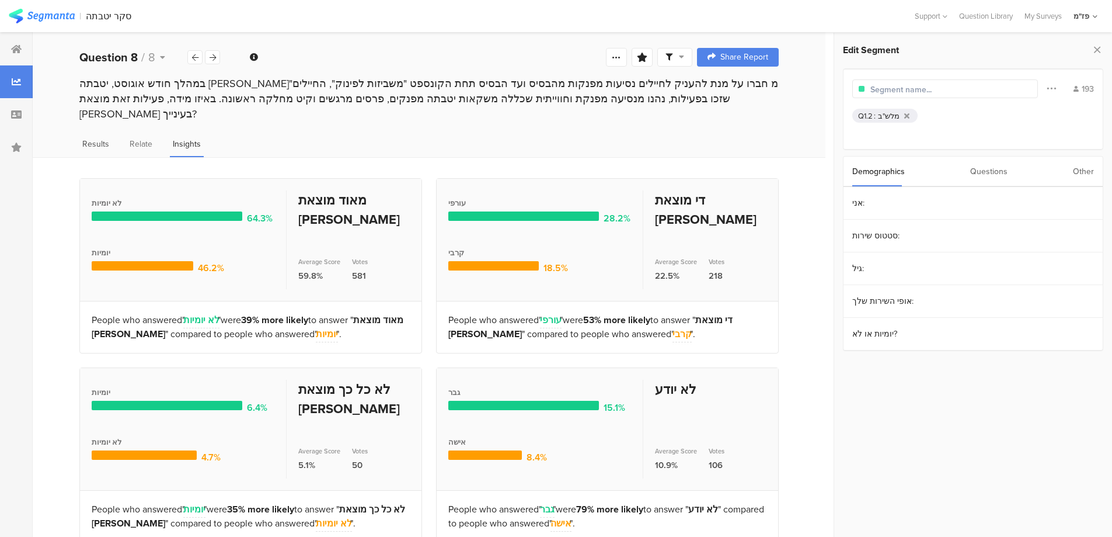
click at [89, 138] on span "Results" at bounding box center [95, 144] width 27 height 12
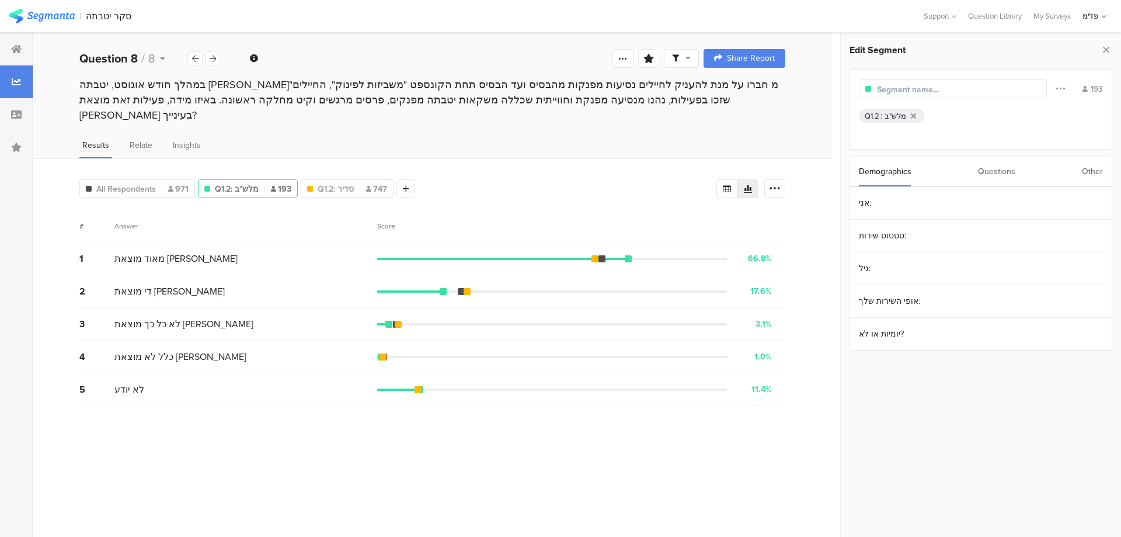
click at [339, 139] on div "Results Relate Insights" at bounding box center [432, 148] width 799 height 19
click at [329, 183] on span "Q1.2: סדיר" at bounding box center [336, 189] width 36 height 12
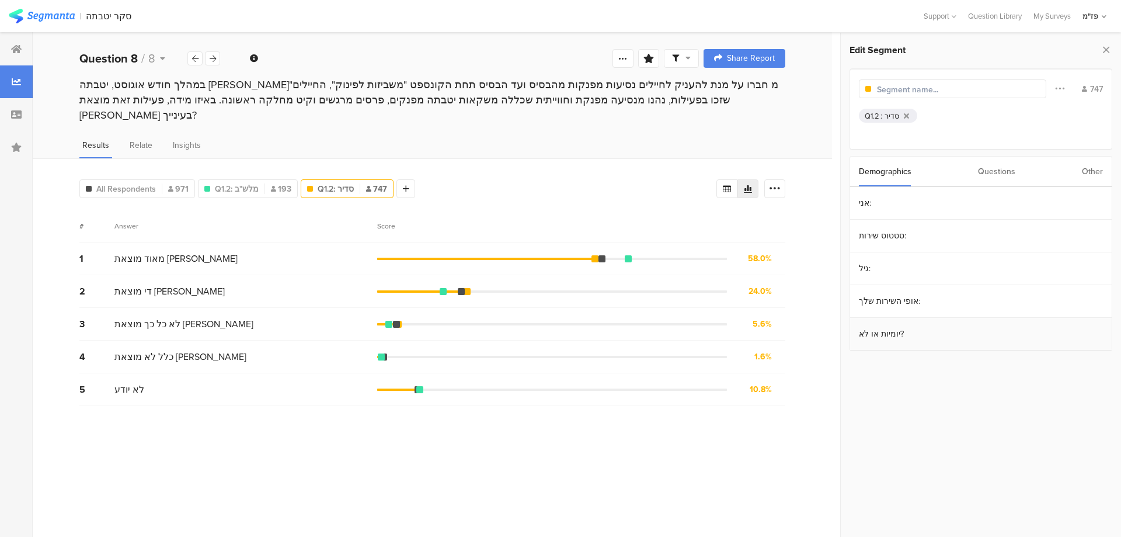
click at [910, 331] on section "יומיות או לא?" at bounding box center [981, 334] width 262 height 33
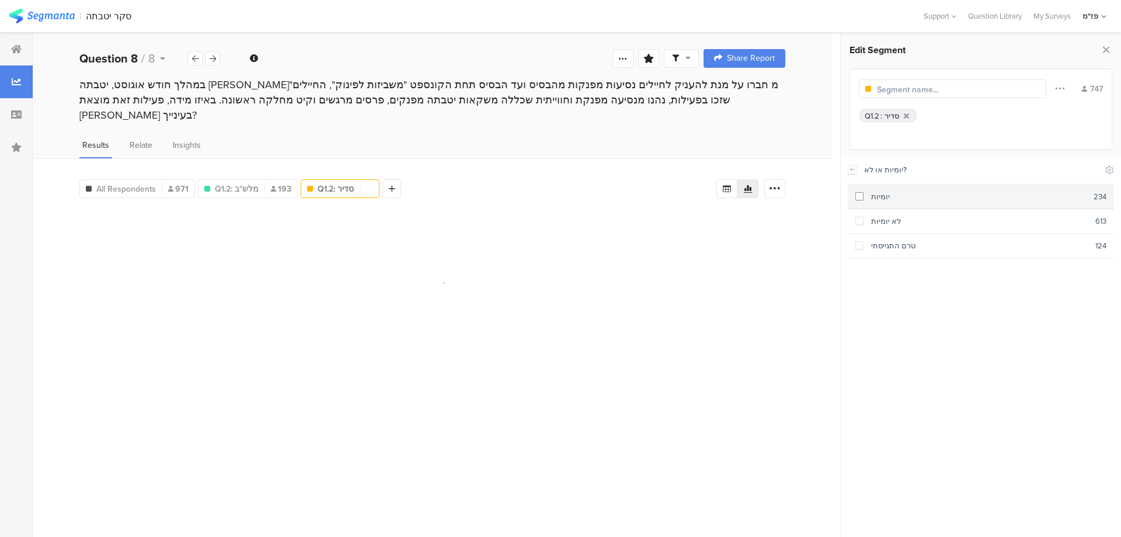
click at [890, 195] on div "יומיות" at bounding box center [979, 196] width 230 height 11
click at [444, 175] on div "All Respondents 971 Q1.2: מלש"ב 193 Q1.2: סדיר, Q1.5: יומיות 747 Add Segment" at bounding box center [397, 186] width 637 height 23
click at [441, 179] on div at bounding box center [435, 188] width 19 height 19
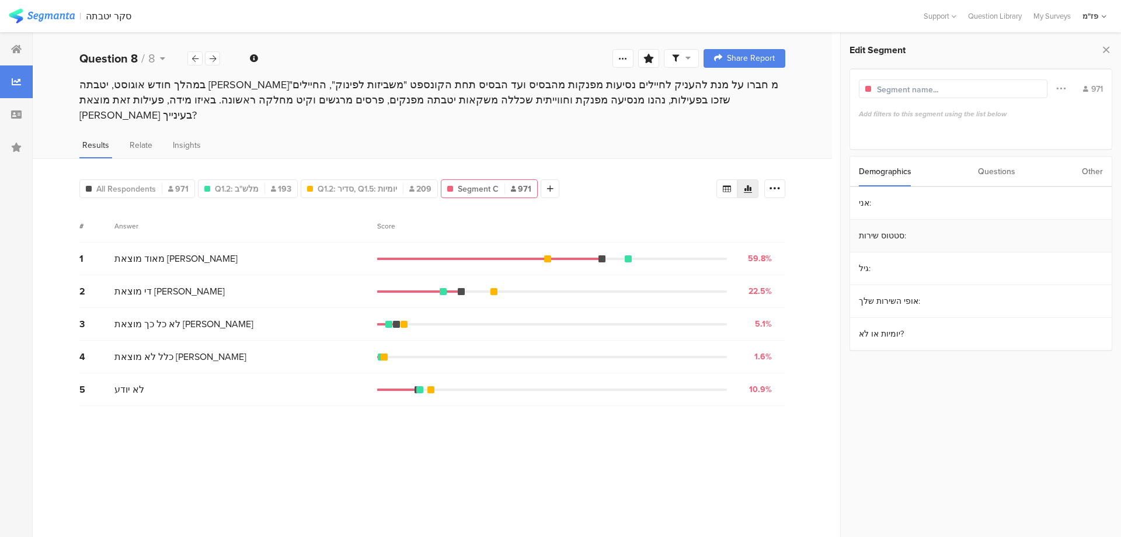
click at [904, 234] on section "סטטוס שירות:" at bounding box center [981, 236] width 262 height 33
click at [888, 215] on div "סדיר" at bounding box center [979, 220] width 231 height 11
click at [860, 174] on div "סטטוס שירות: Include Respondents" at bounding box center [981, 169] width 266 height 29
click at [857, 172] on div at bounding box center [852, 169] width 9 height 9
click at [888, 333] on section "יומיות או לא?" at bounding box center [981, 334] width 262 height 33
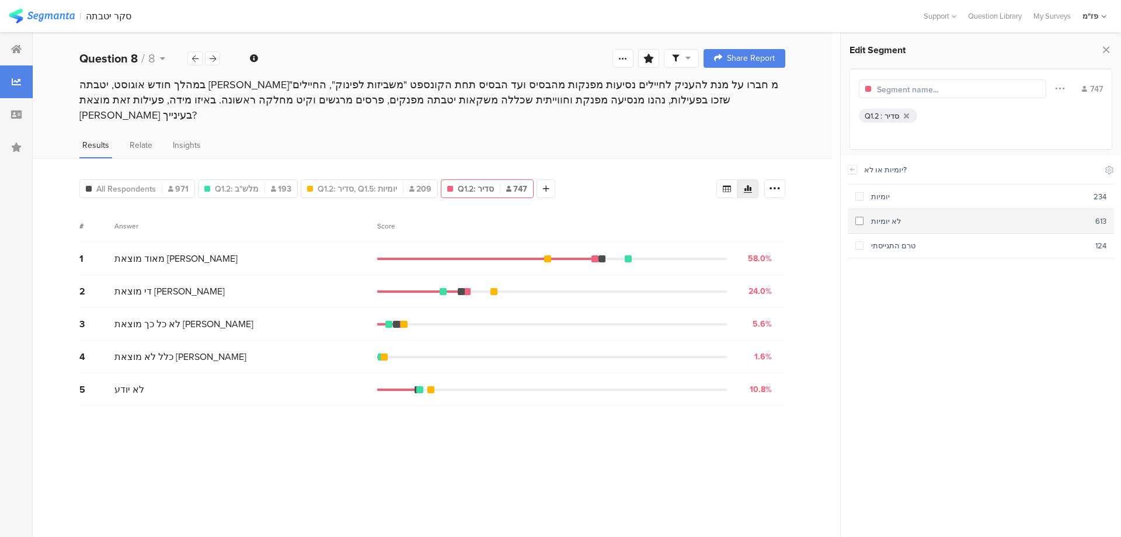
click at [906, 222] on div "לא יומיות" at bounding box center [980, 220] width 232 height 11
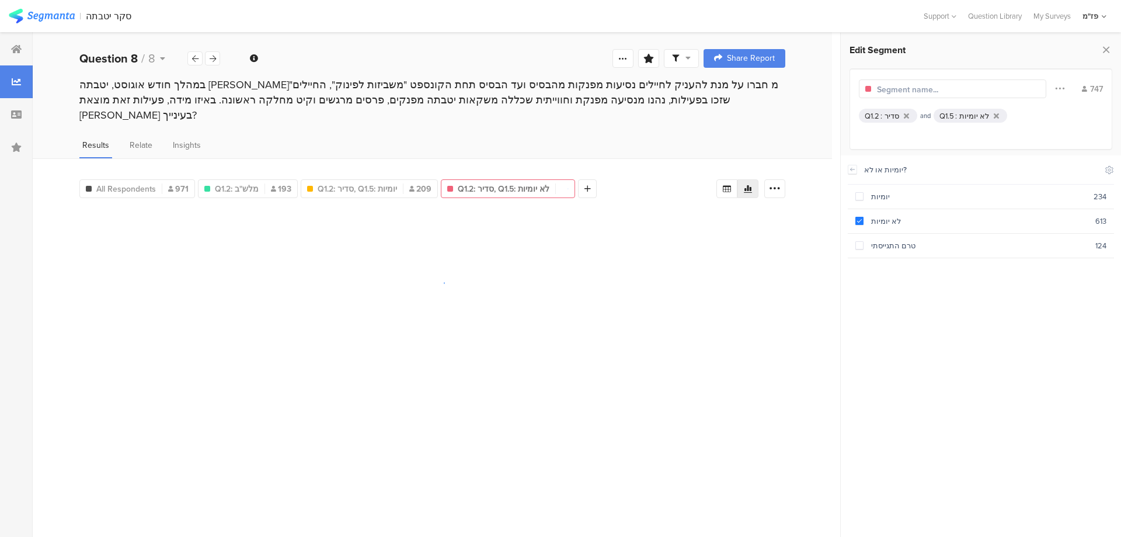
click at [662, 140] on div "Results Relate Insights" at bounding box center [432, 148] width 799 height 19
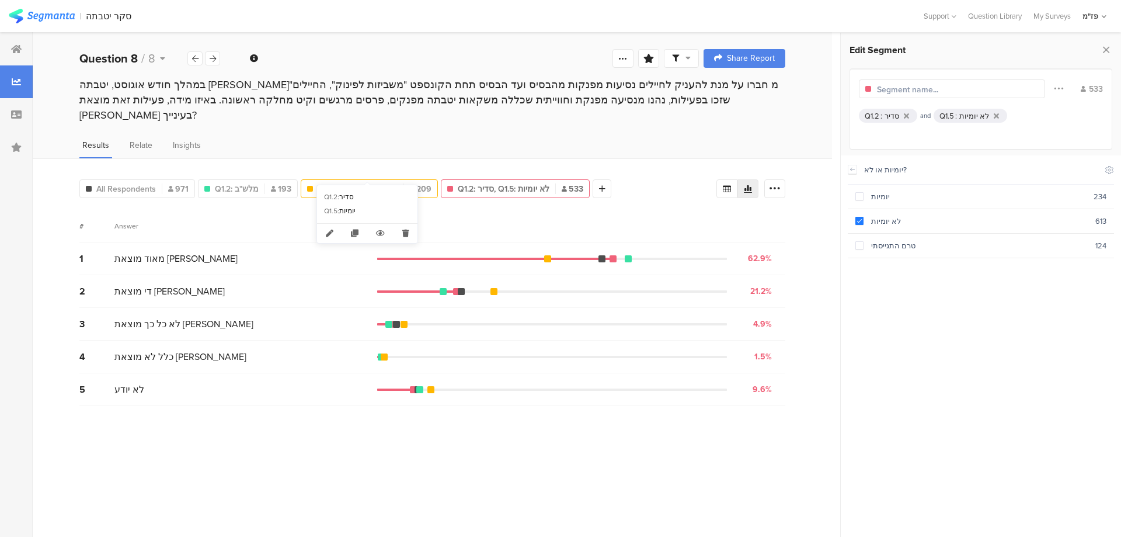
click at [363, 183] on span "Q1.2: סדיר, Q1.5: יומיות" at bounding box center [357, 189] width 79 height 12
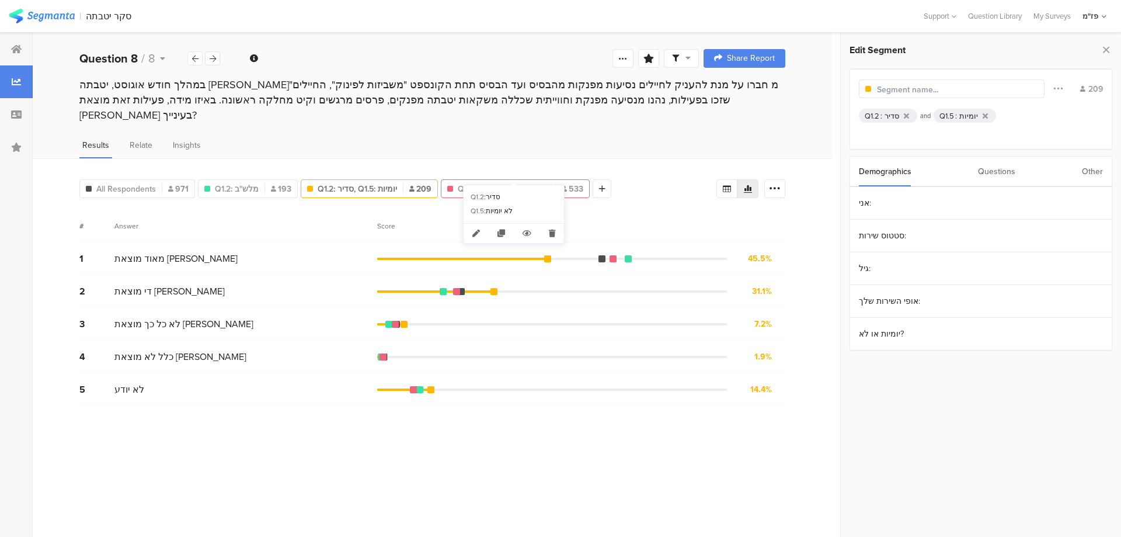
click at [529, 183] on span "Q1.2: סדיר, Q1.5: לא יומיות" at bounding box center [504, 189] width 92 height 12
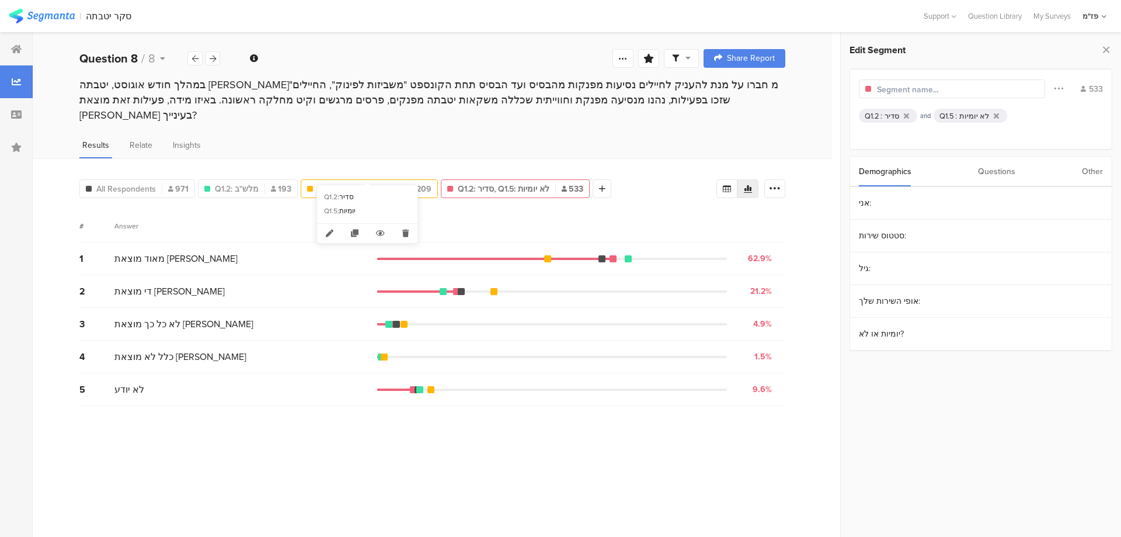
click at [412, 186] on icon at bounding box center [411, 189] width 5 height 6
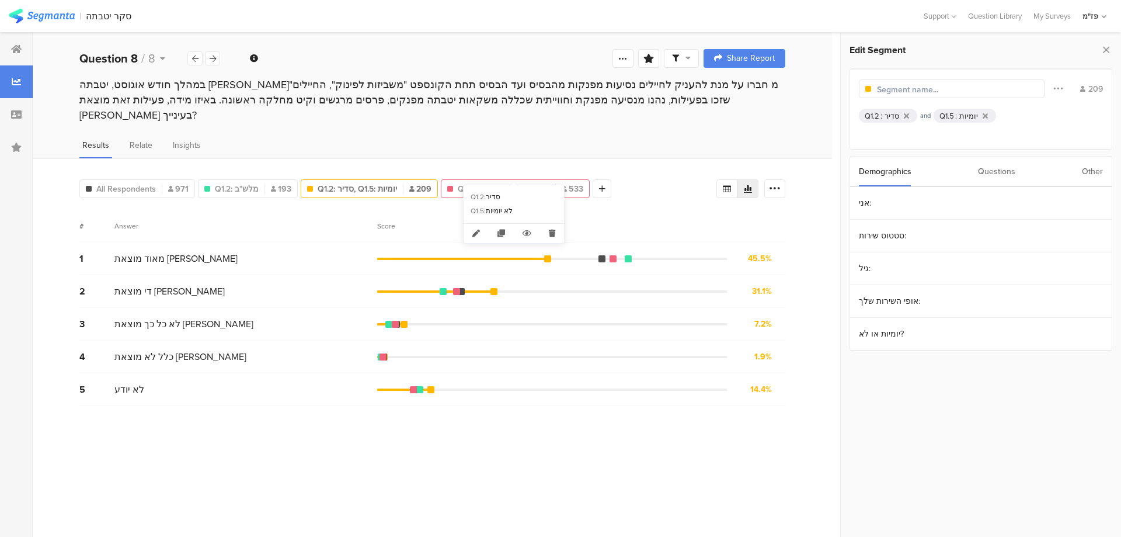
click at [513, 183] on span "Q1.2: סדיר, Q1.5: לא יומיות" at bounding box center [504, 189] width 92 height 12
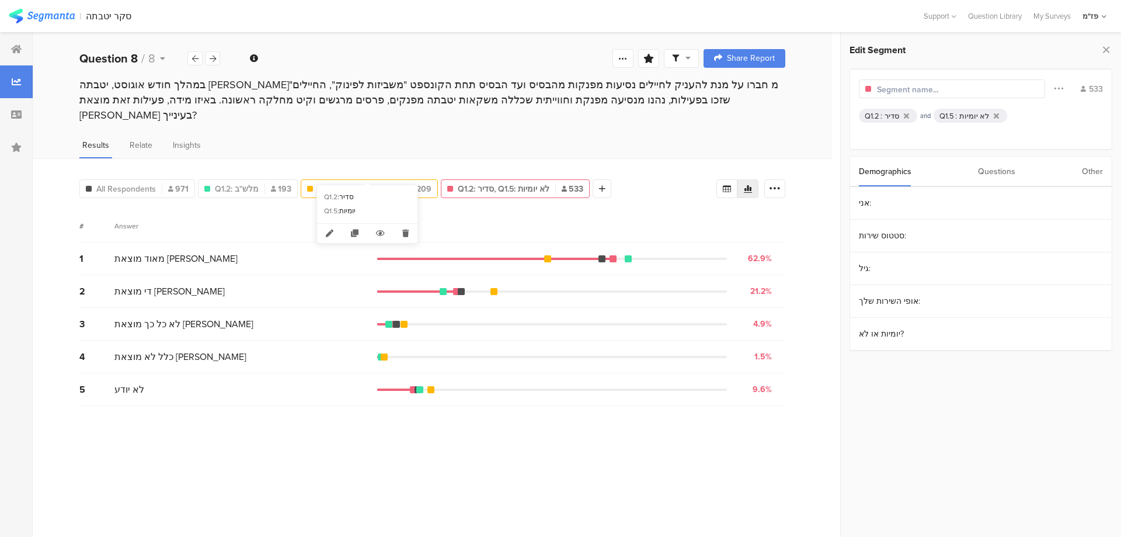
click at [385, 183] on span "Q1.2: סדיר, Q1.5: יומיות" at bounding box center [357, 189] width 79 height 12
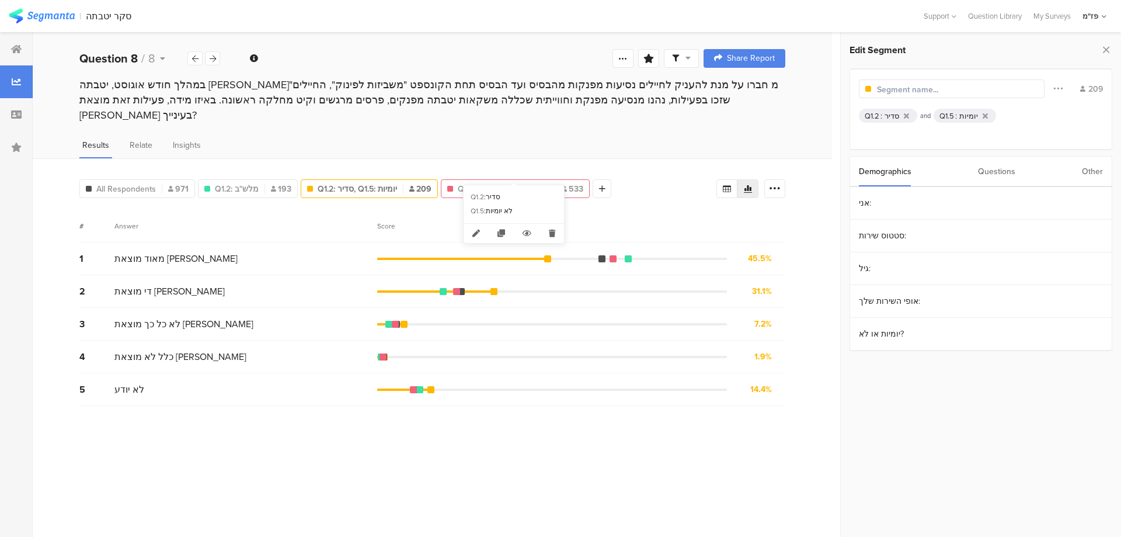
click at [518, 183] on span "Q1.2: סדיר, Q1.5: לא יומיות" at bounding box center [504, 189] width 92 height 12
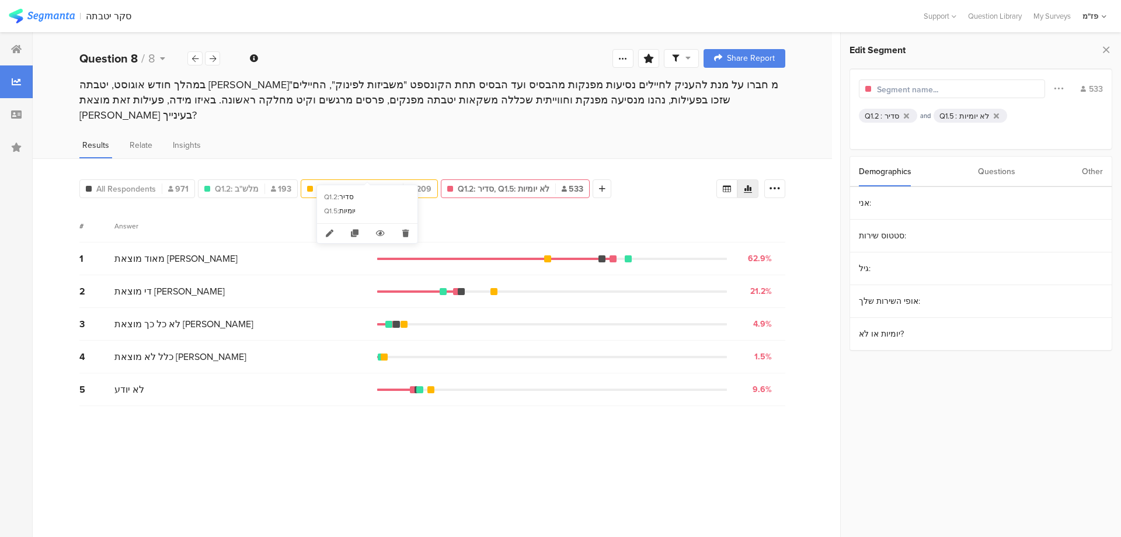
click at [361, 183] on span "Q1.2: סדיר, Q1.5: יומיות" at bounding box center [357, 189] width 79 height 12
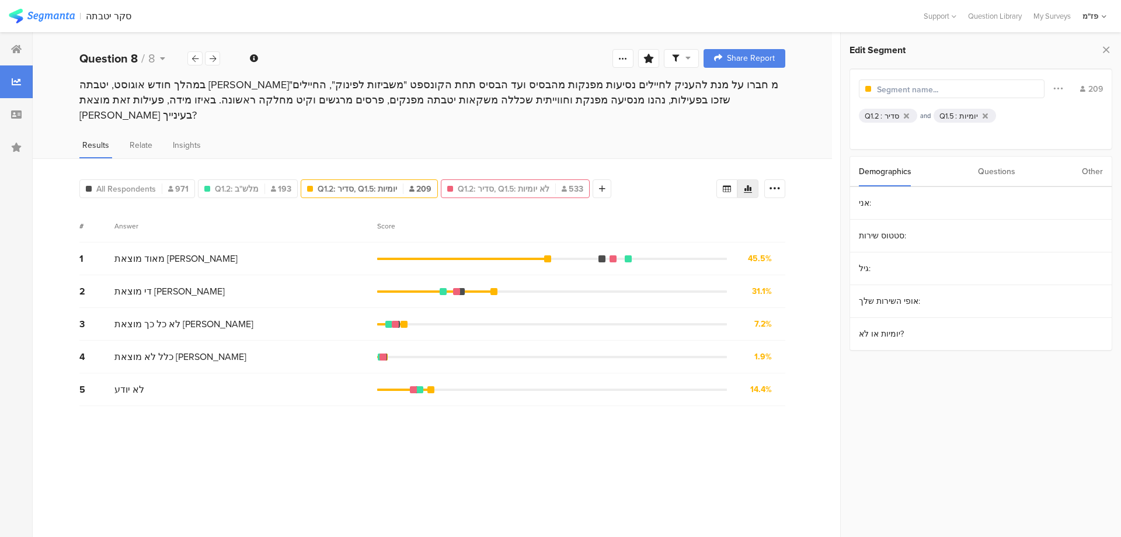
click at [502, 179] on div "Q1.2: סדיר, Q1.5: לא יומיות 533" at bounding box center [515, 188] width 149 height 19
click at [509, 183] on span "Q1.2: סדיר, Q1.5: לא יומיות" at bounding box center [504, 189] width 92 height 12
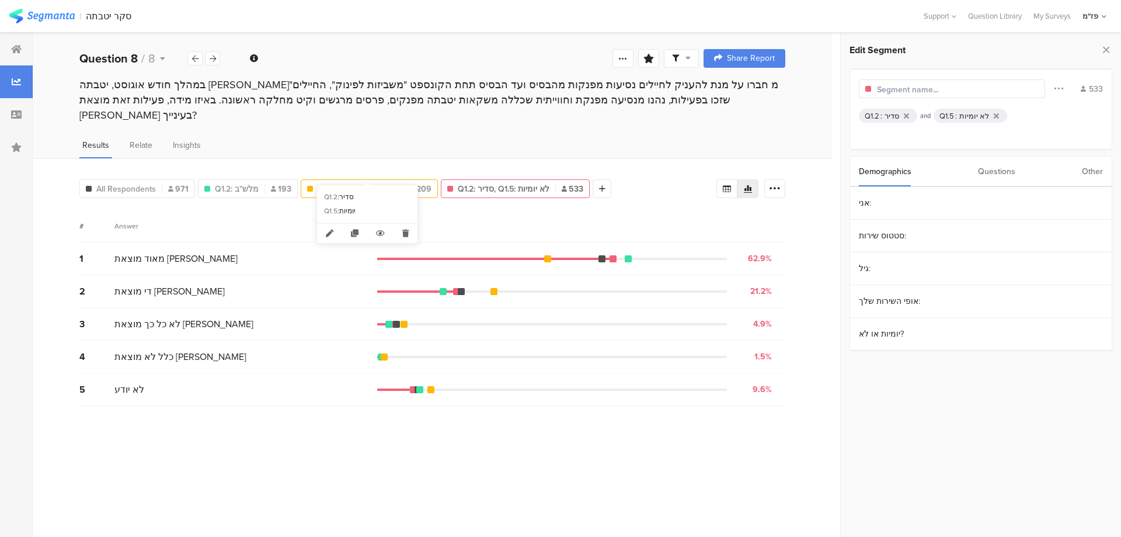
click at [352, 183] on span "Q1.2: סדיר, Q1.5: יומיות" at bounding box center [357, 189] width 79 height 12
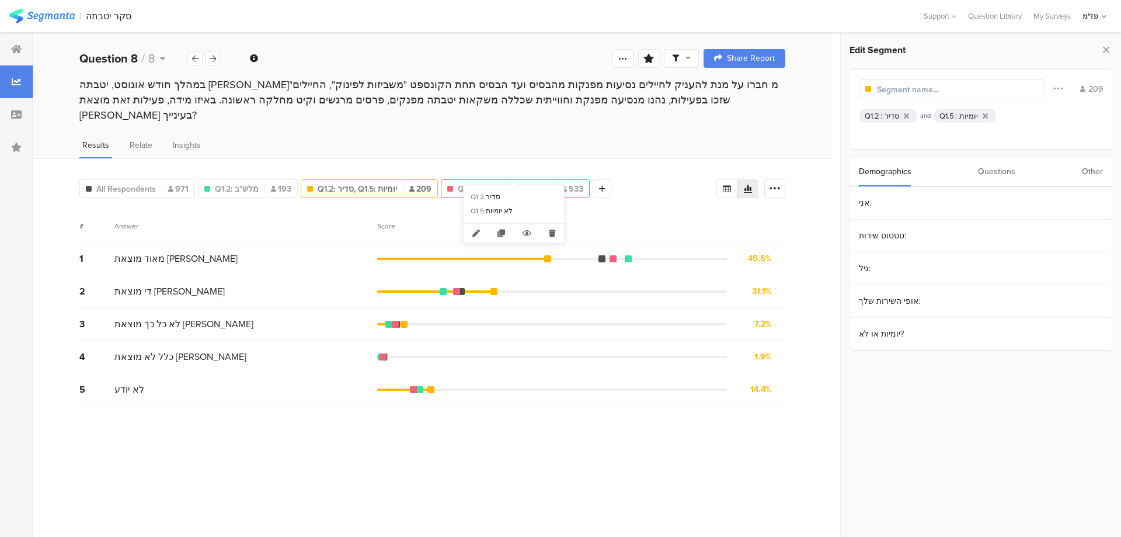
click at [521, 183] on span "Q1.2: סדיר, Q1.5: לא יומיות" at bounding box center [504, 189] width 92 height 12
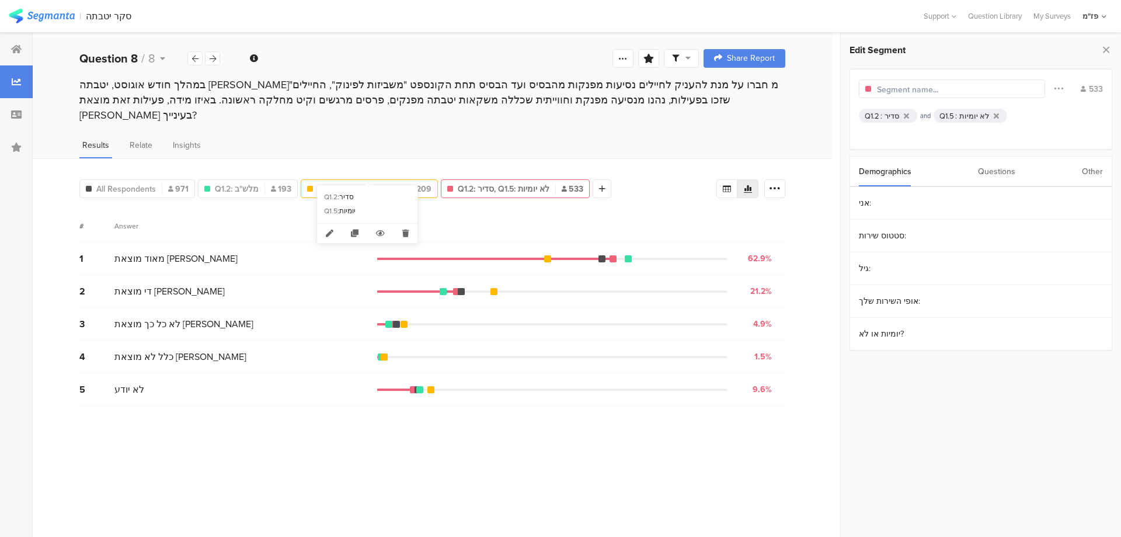
click at [357, 183] on span "Q1.2: סדיר, Q1.5: יומיות" at bounding box center [357, 189] width 79 height 12
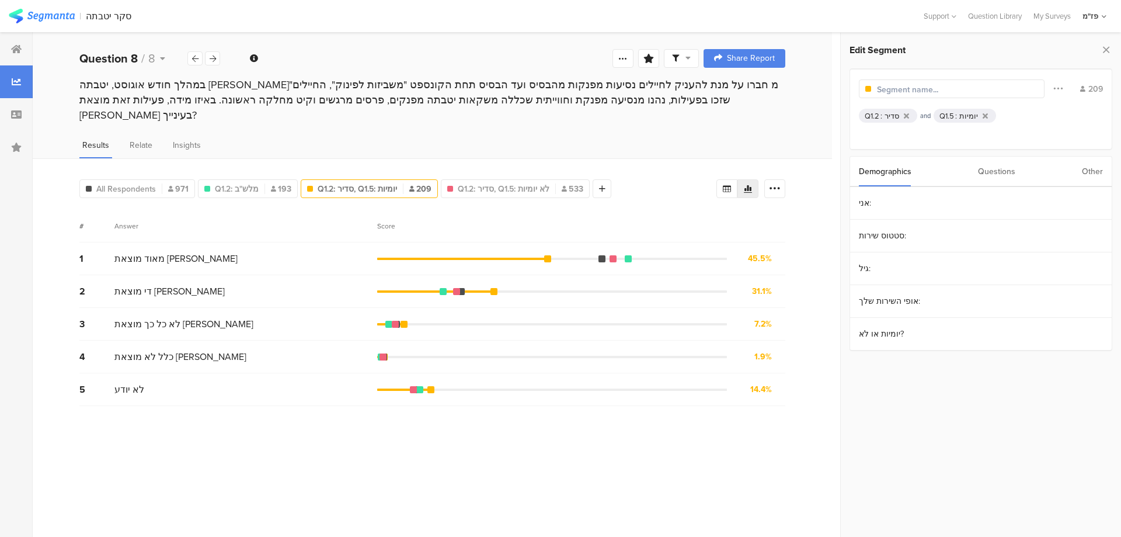
click at [461, 215] on div "# Answer Score" at bounding box center [432, 226] width 706 height 33
click at [259, 183] on div "Q1.2: מלש"ב 193" at bounding box center [248, 189] width 99 height 12
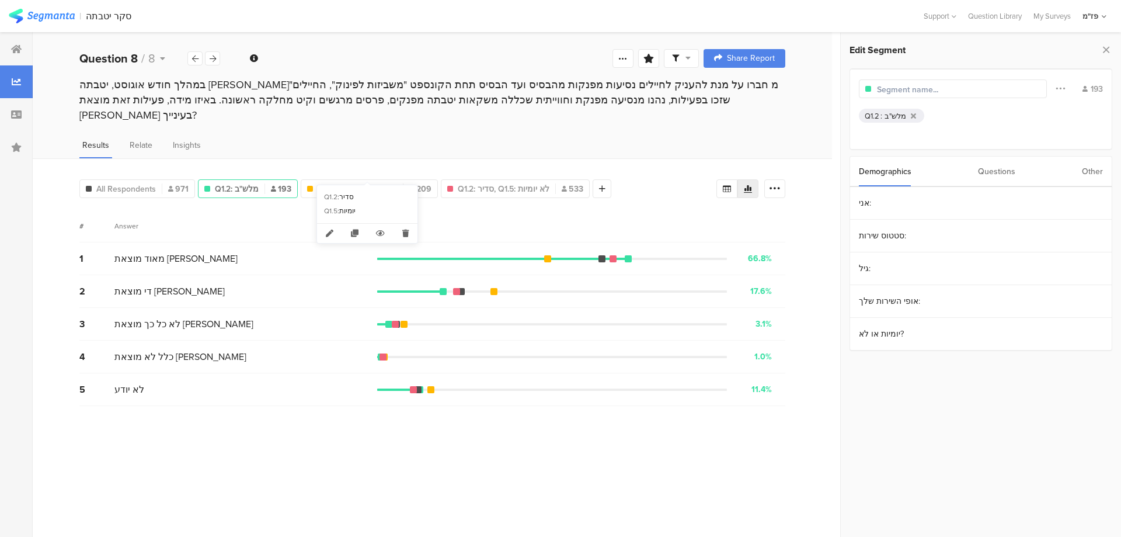
click at [400, 158] on div "All Respondents 971 Q1.2: מלש"ב 193 Q1.2: סדיר, Q1.5: יומיות 209 Q1.2: סדיר, Q1…" at bounding box center [432, 347] width 799 height 378
click at [403, 183] on div at bounding box center [403, 188] width 1 height 11
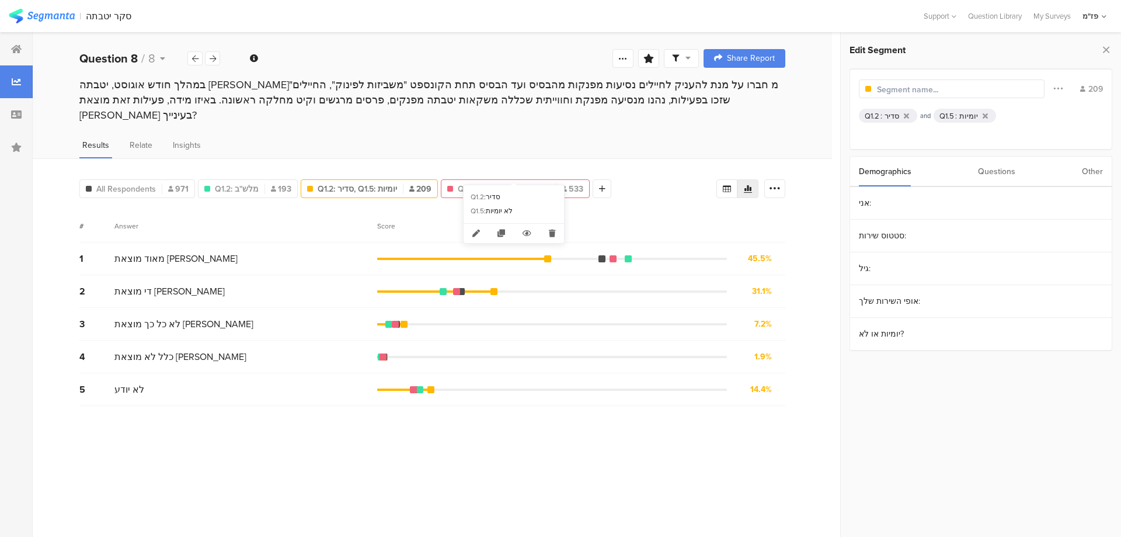
click at [510, 183] on span "Q1.2: סדיר, Q1.5: לא יומיות" at bounding box center [504, 189] width 92 height 12
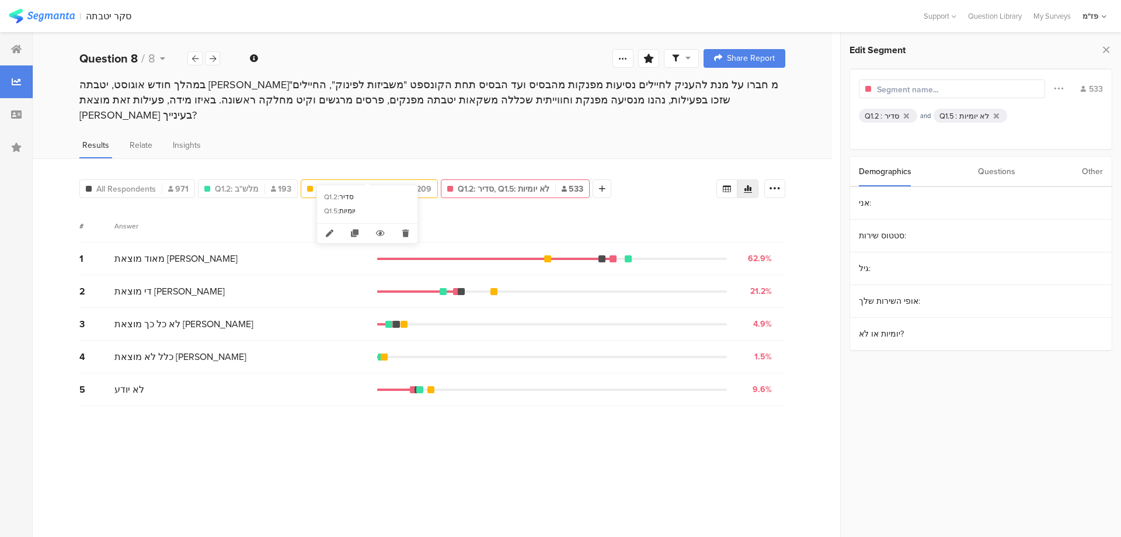
click at [416, 183] on span "209" at bounding box center [420, 189] width 22 height 12
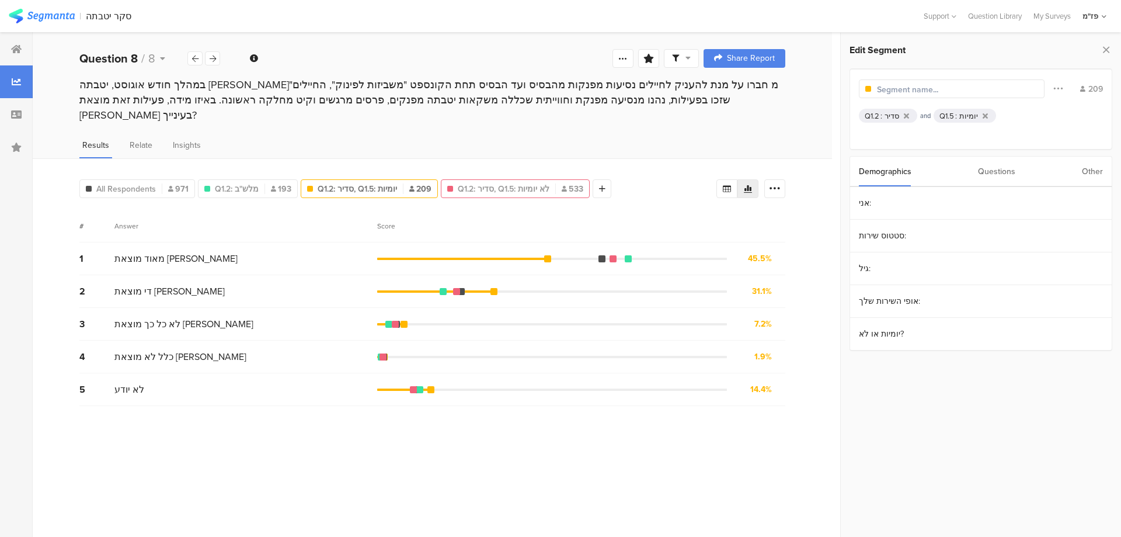
click at [481, 183] on span "Q1.2: סדיר, Q1.5: לא יומיות" at bounding box center [504, 189] width 92 height 12
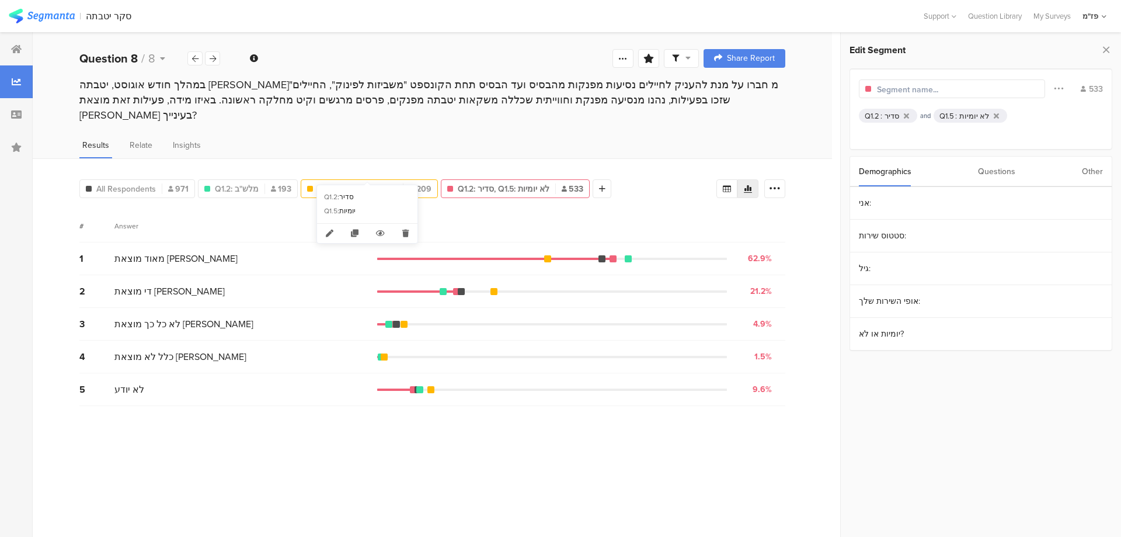
click at [375, 183] on span "Q1.2: סדיר, Q1.5: יומיות" at bounding box center [357, 189] width 79 height 12
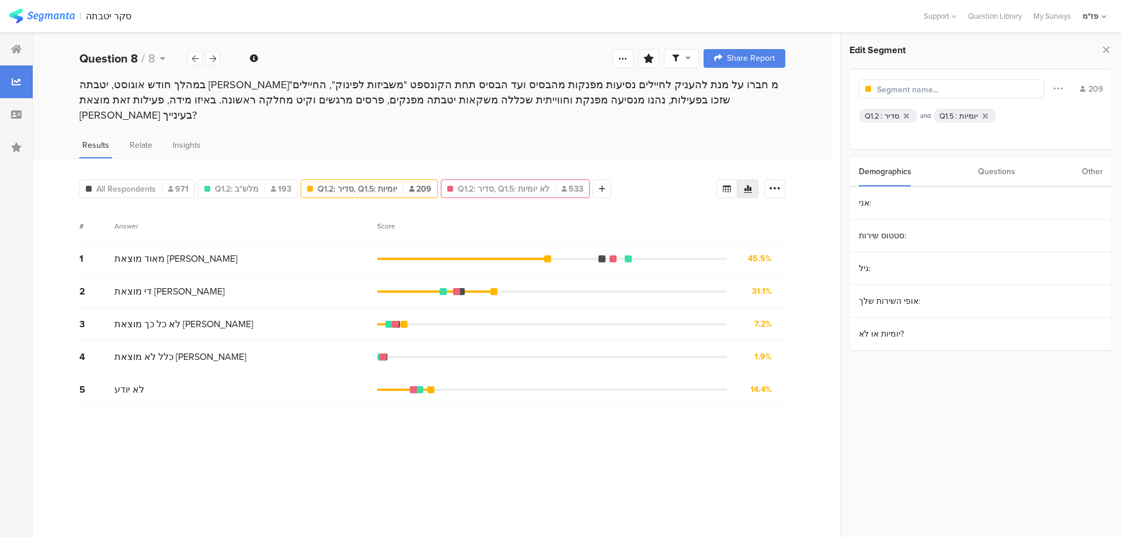
click at [474, 183] on span "Q1.2: סדיר, Q1.5: לא יומיות" at bounding box center [504, 189] width 92 height 12
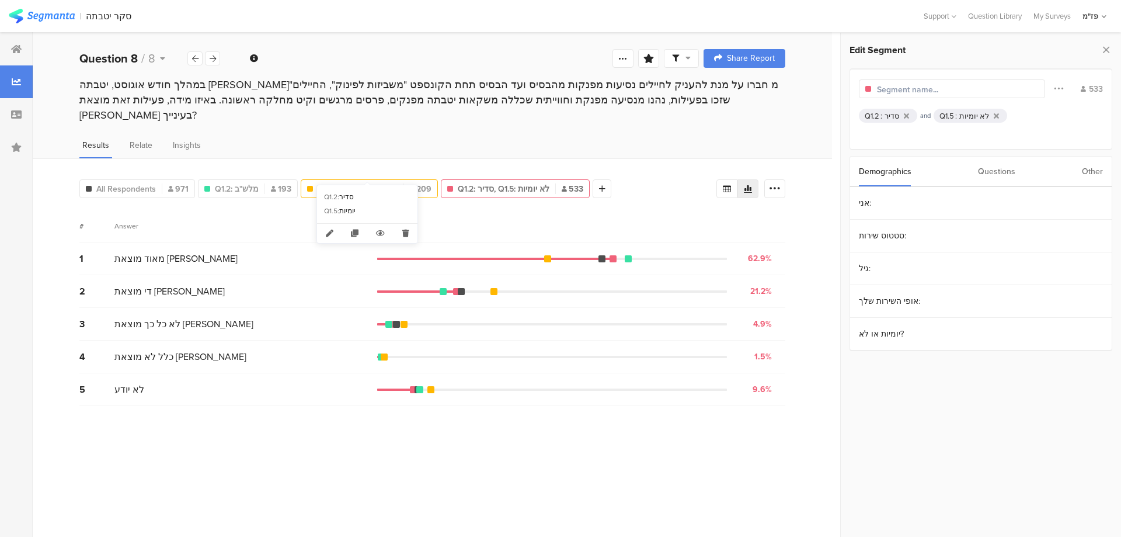
click at [422, 183] on span "209" at bounding box center [420, 189] width 22 height 12
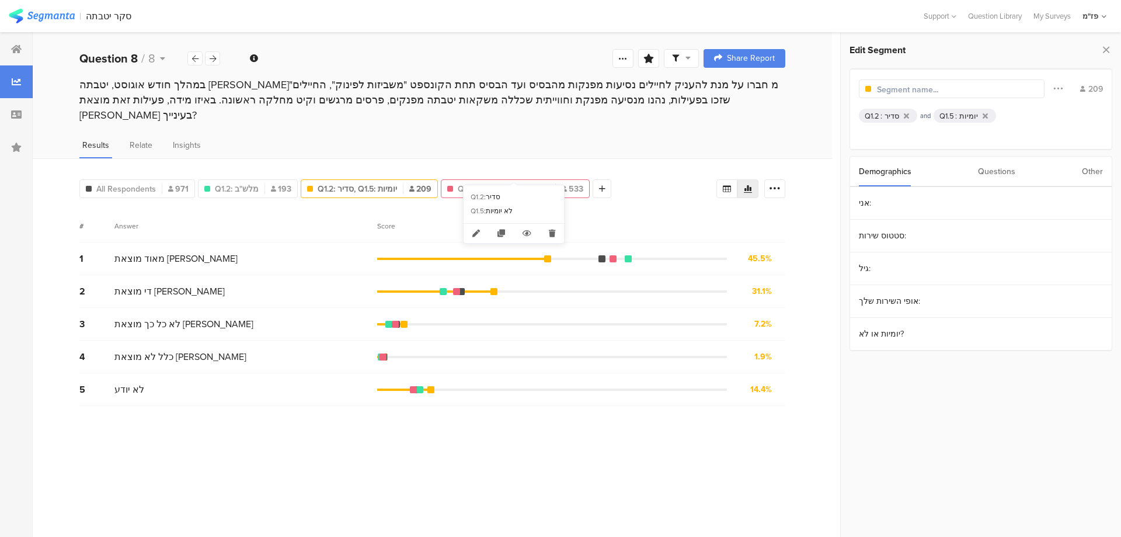
click at [493, 183] on span "Q1.2: סדיר, Q1.5: לא יומיות" at bounding box center [504, 189] width 92 height 12
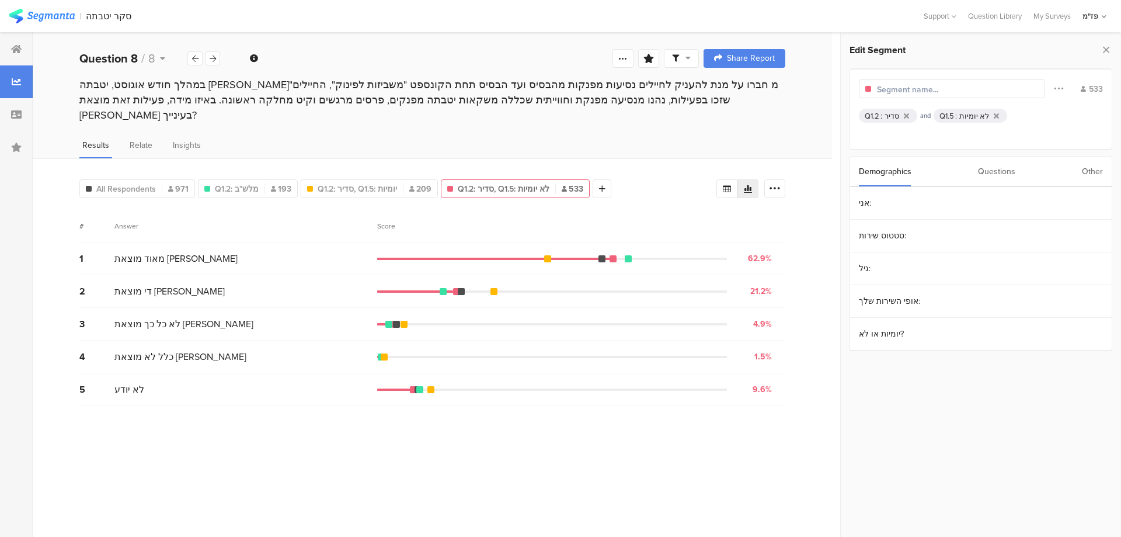
click at [551, 158] on div "All Respondents 971 Q1.2: מלש"ב 193 Q1.2: סדיר, Q1.5: יומיות 209 Q1.2: סדיר, Q1…" at bounding box center [432, 347] width 799 height 378
click at [385, 183] on span "Q1.2: סדיר, Q1.5: יומיות" at bounding box center [357, 189] width 79 height 12
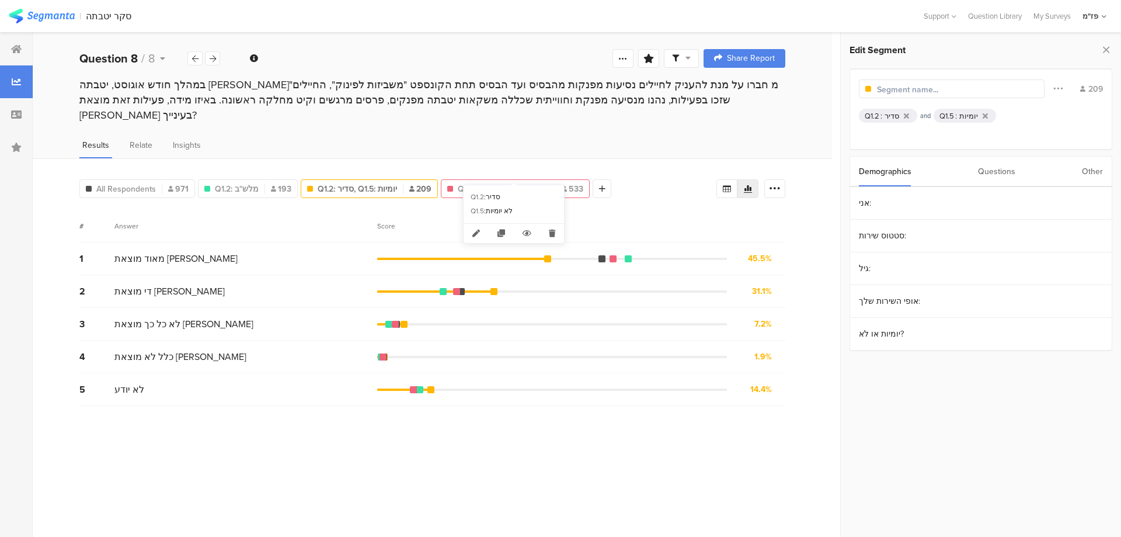
click at [529, 183] on span "Q1.2: סדיר, Q1.5: לא יומיות" at bounding box center [504, 189] width 92 height 12
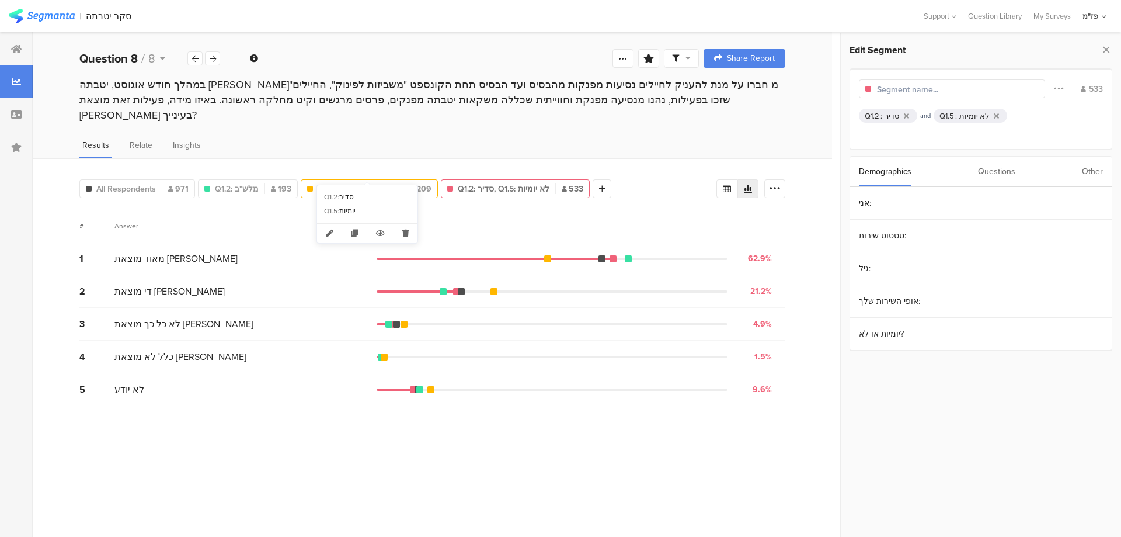
click at [409, 183] on span "209" at bounding box center [420, 189] width 22 height 12
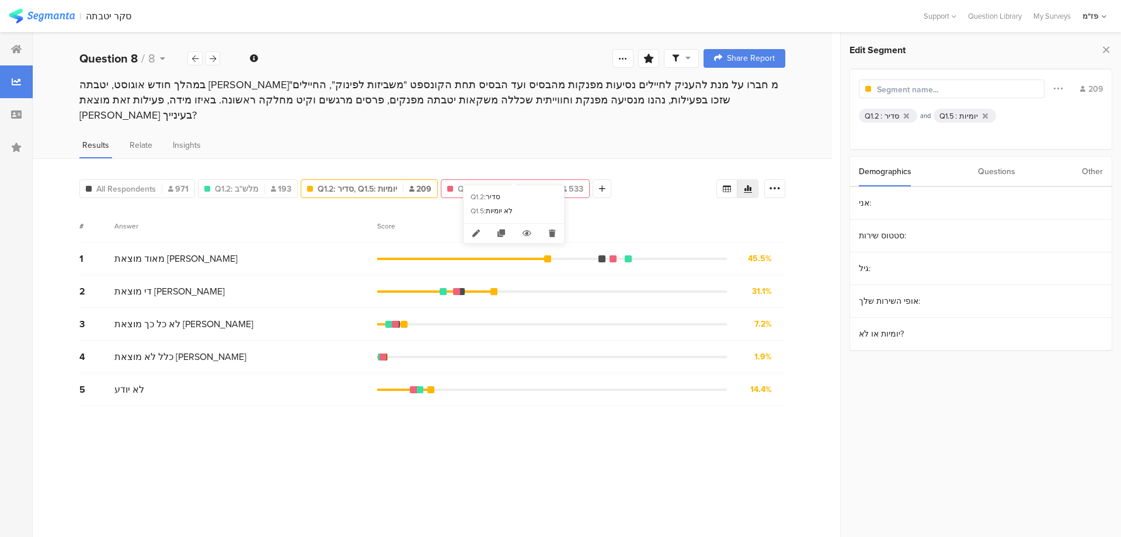
click at [523, 183] on span "Q1.2: סדיר, Q1.5: לא יומיות" at bounding box center [504, 189] width 92 height 12
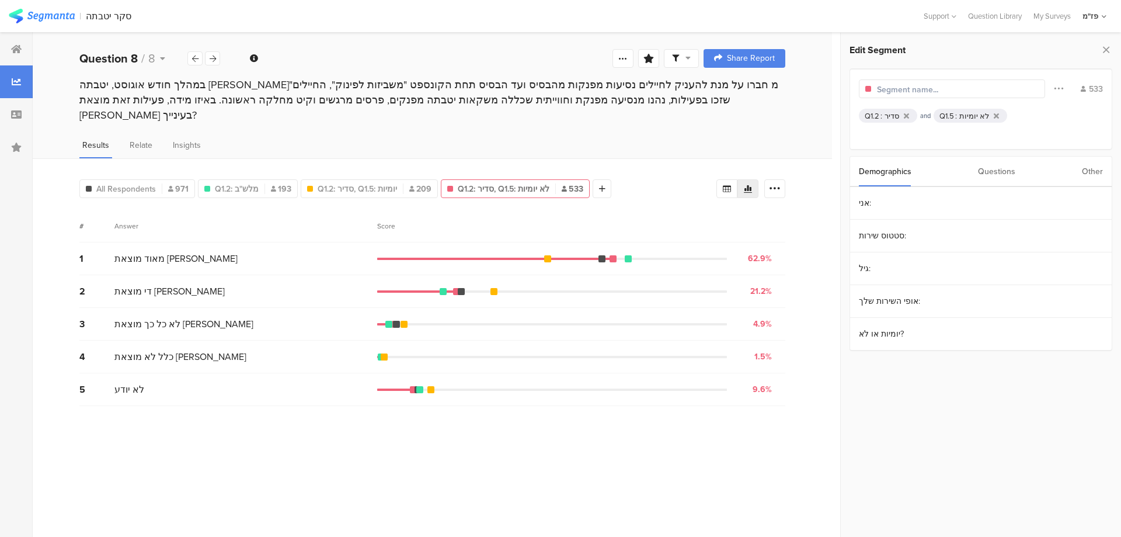
click at [705, 221] on div "Score" at bounding box center [581, 226] width 408 height 11
click at [15, 58] on div at bounding box center [16, 49] width 33 height 33
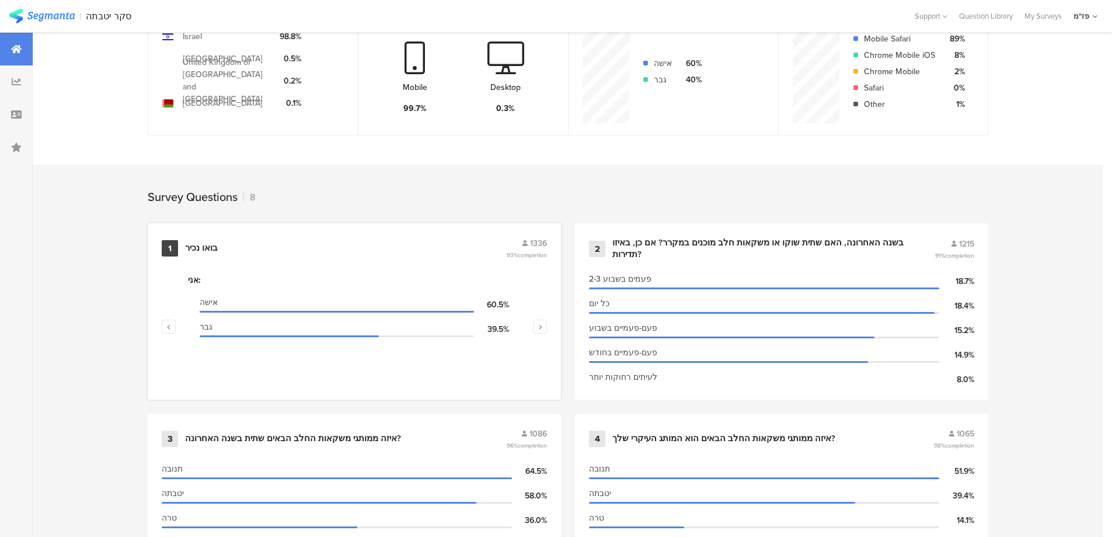
scroll to position [234, 0]
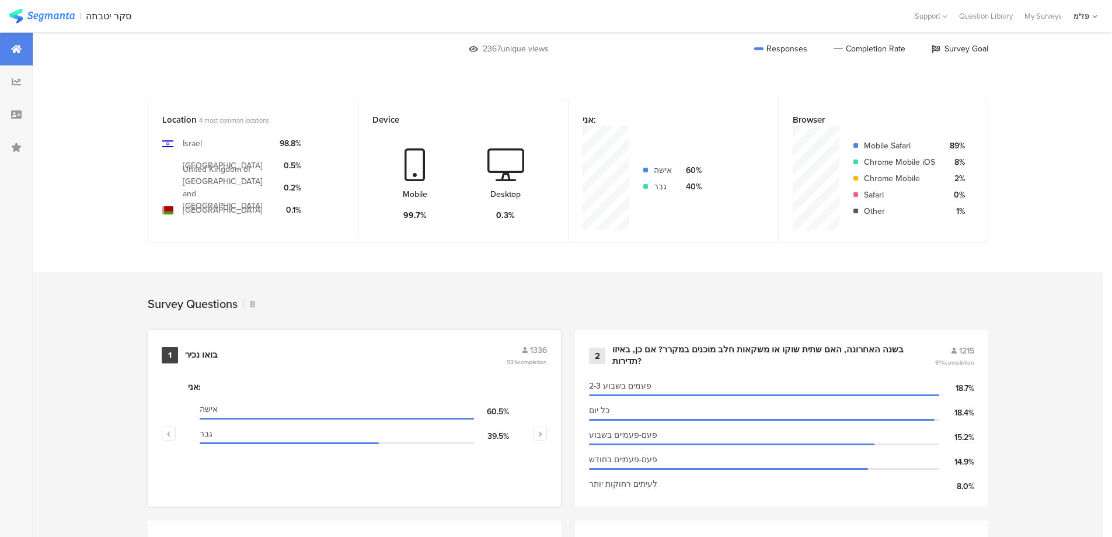
click at [280, 366] on div "1 בואו נכיר 1336 93% completion אני: אישה 60.5% גבר 39.5% סטטוס שירות: סדיר 76.…" at bounding box center [354, 418] width 413 height 176
click at [200, 349] on div "בואו נכיר" at bounding box center [201, 355] width 33 height 12
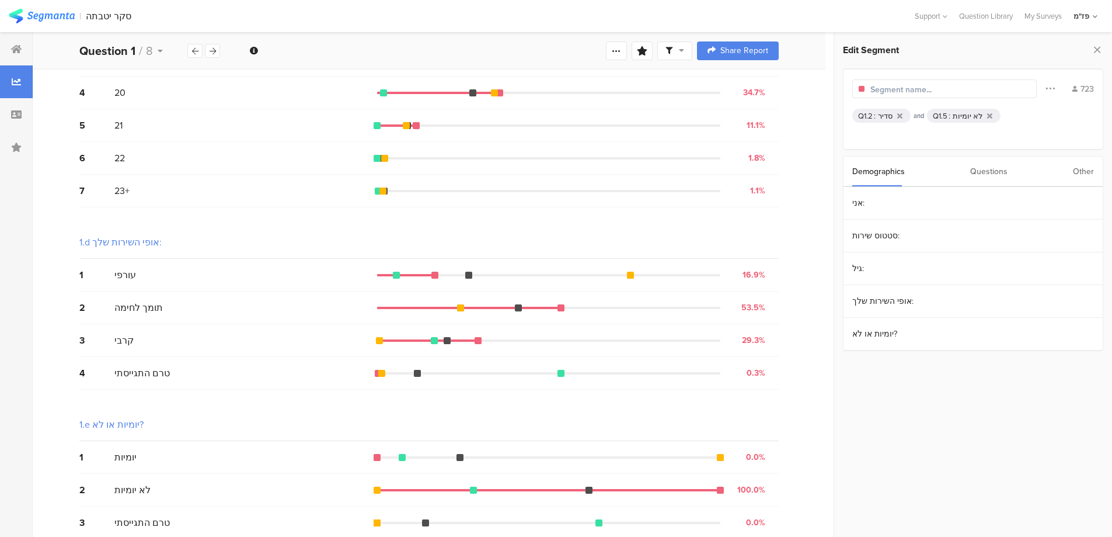
scroll to position [542, 0]
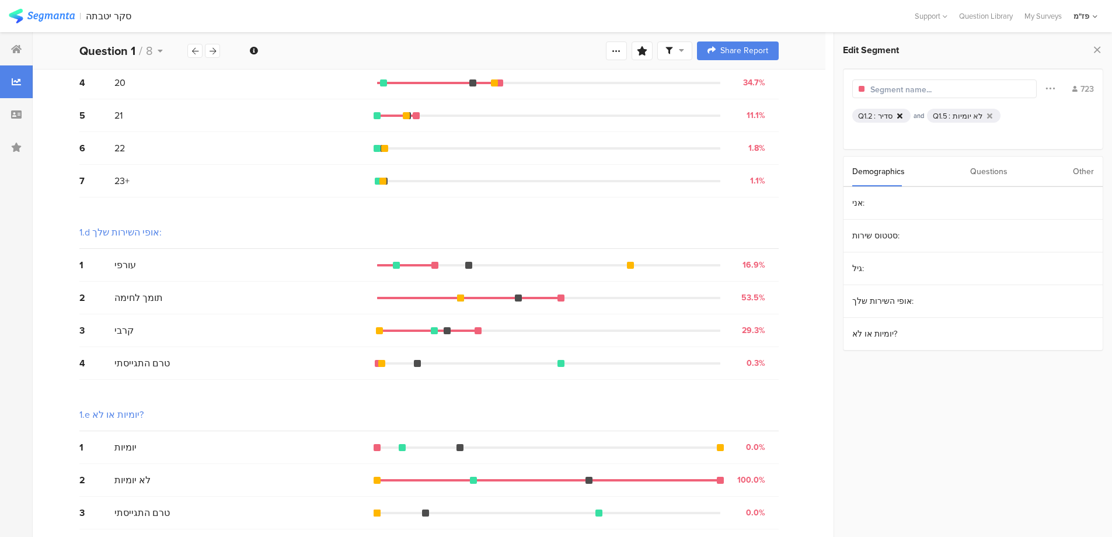
click at [898, 114] on icon at bounding box center [900, 116] width 5 height 8
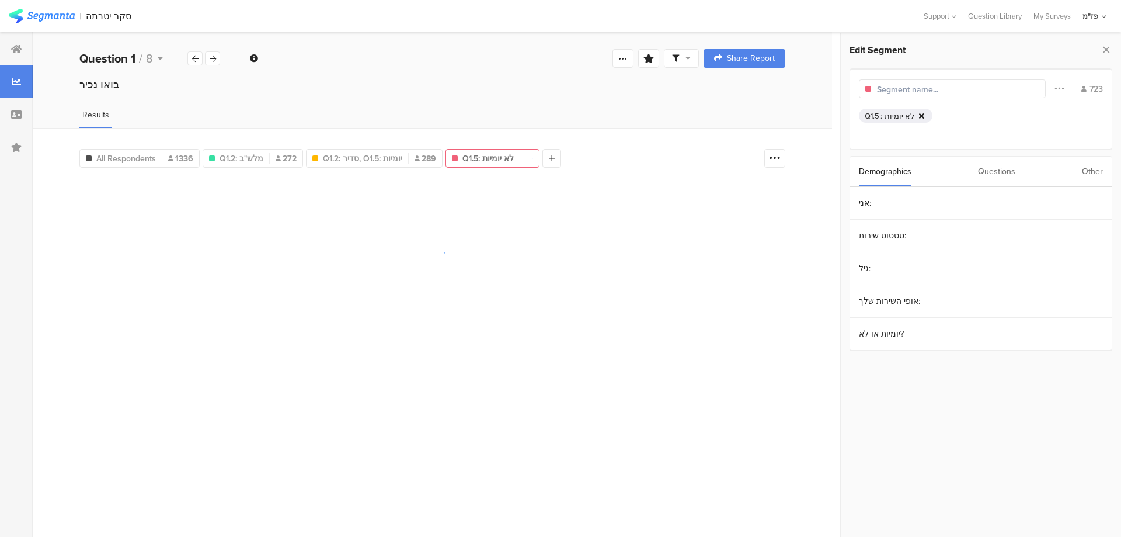
click at [920, 114] on icon at bounding box center [921, 116] width 5 height 8
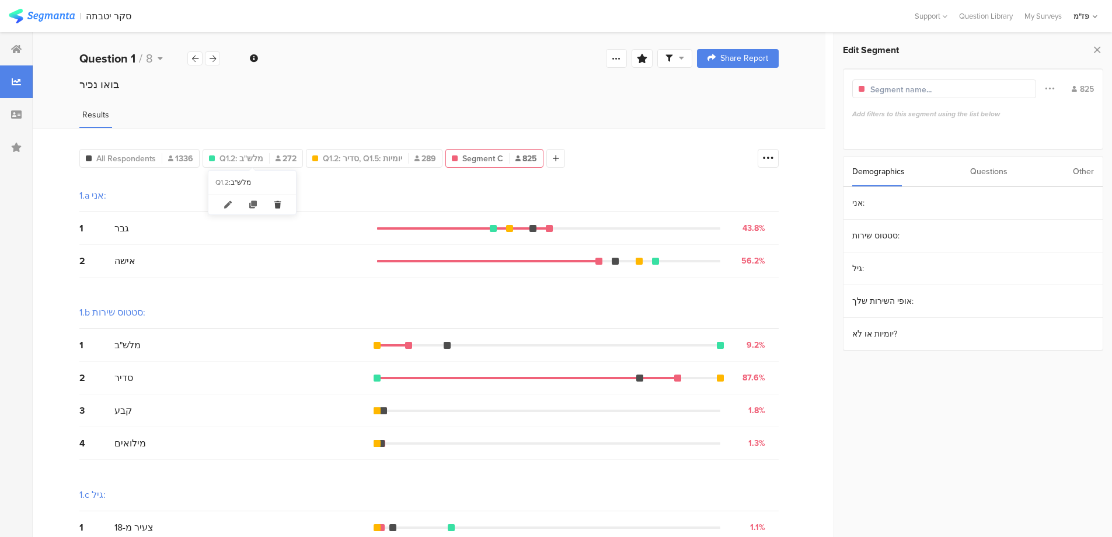
click at [276, 201] on icon at bounding box center [278, 204] width 24 height 19
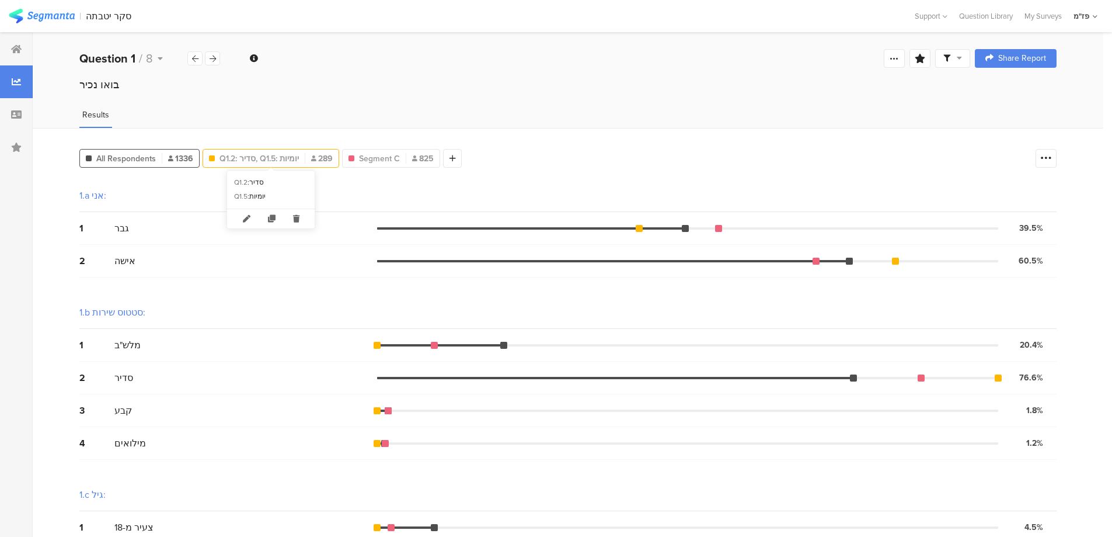
click at [281, 156] on span "Q1.2: סדיר, Q1.5: יומיות" at bounding box center [259, 158] width 79 height 12
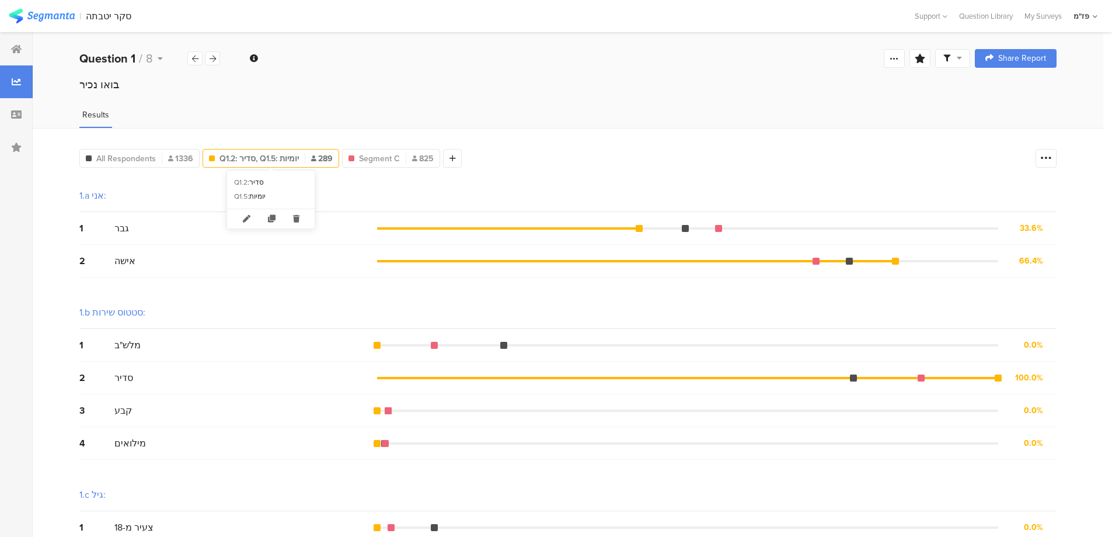
drag, startPoint x: 300, startPoint y: 218, endPoint x: 312, endPoint y: 188, distance: 32.4
click at [300, 217] on icon at bounding box center [296, 218] width 24 height 19
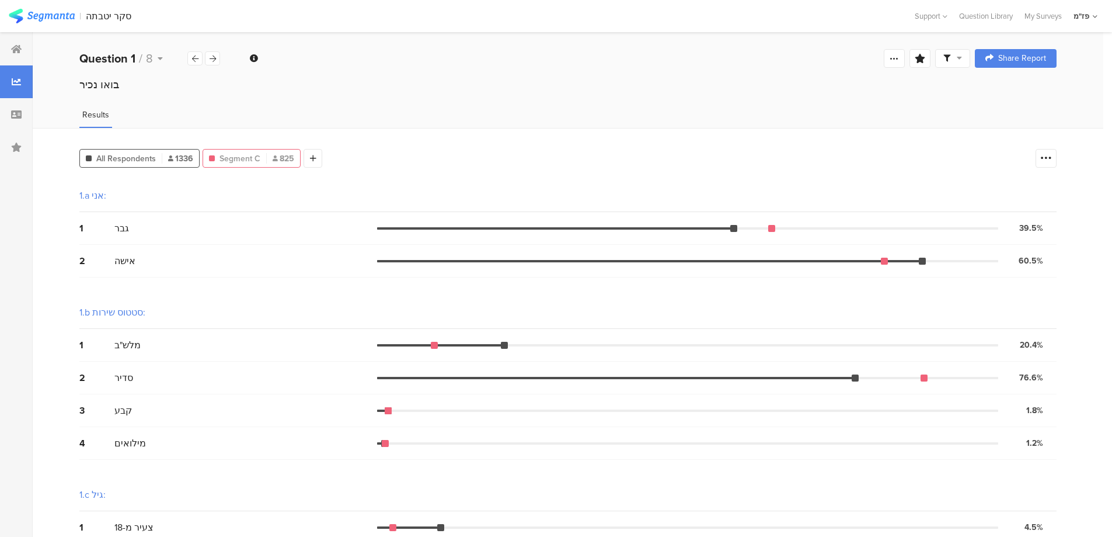
click at [273, 161] on span "825" at bounding box center [284, 158] width 22 height 12
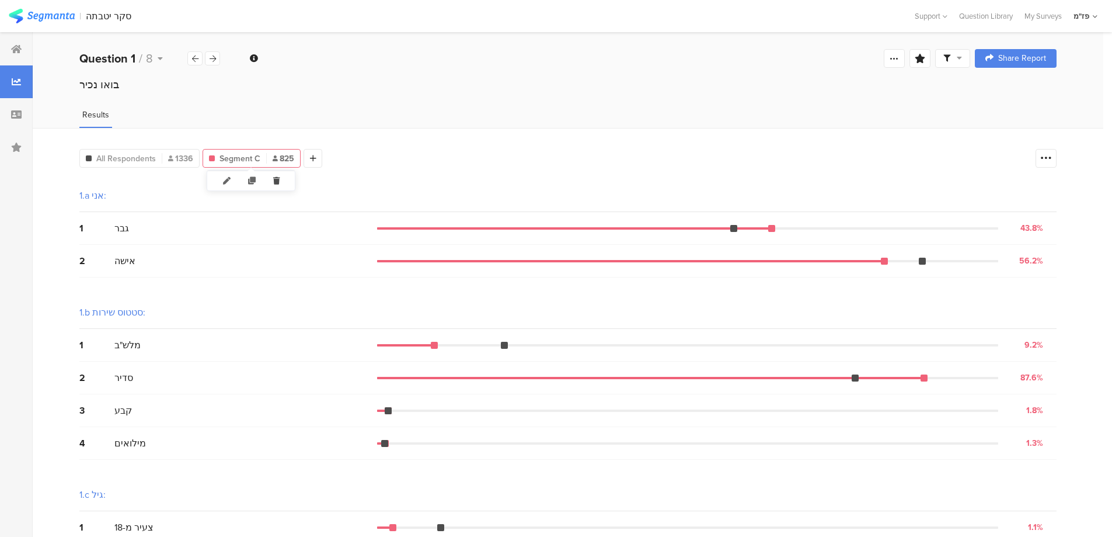
click at [279, 180] on icon at bounding box center [277, 180] width 24 height 19
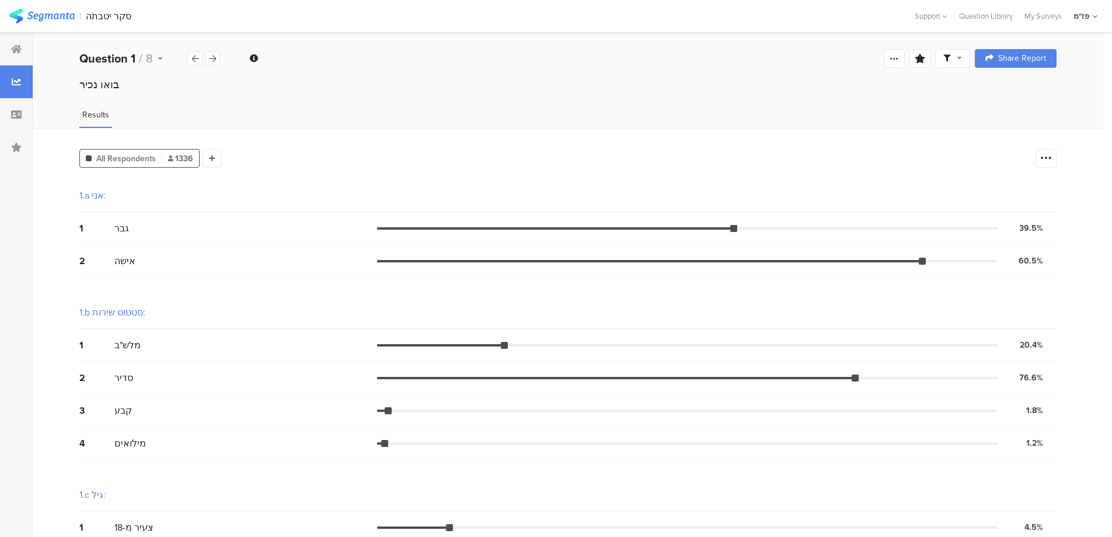
click at [132, 155] on span "All Respondents" at bounding box center [126, 158] width 60 height 12
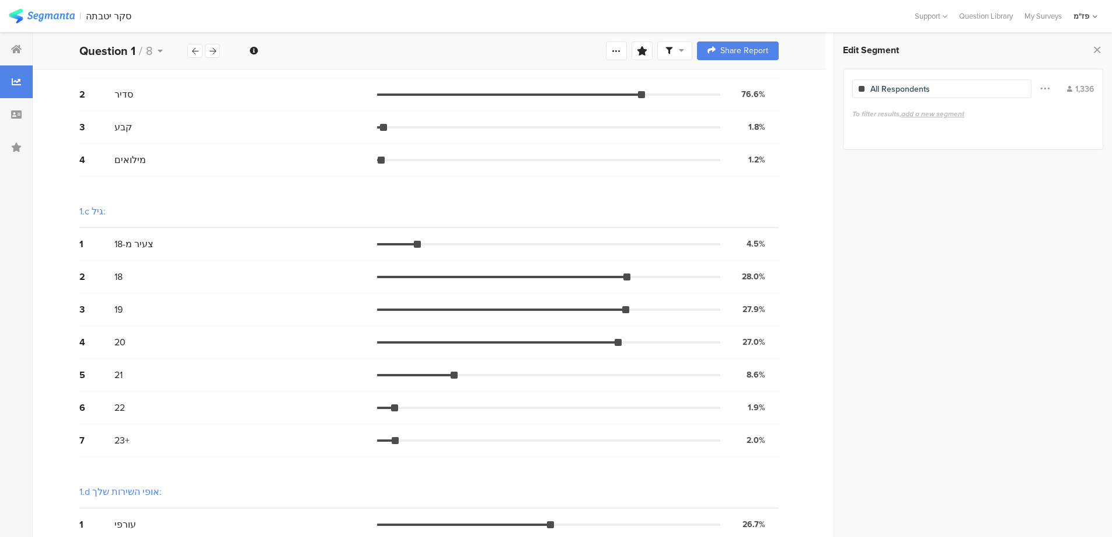
scroll to position [542, 0]
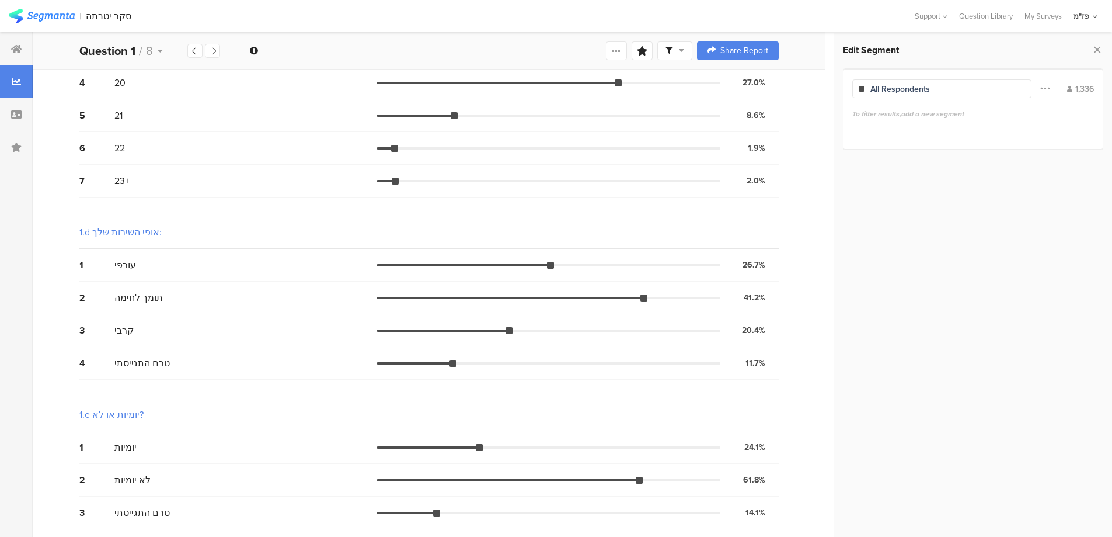
click at [617, 221] on div "1.d אופי השירות שלך:" at bounding box center [429, 232] width 700 height 33
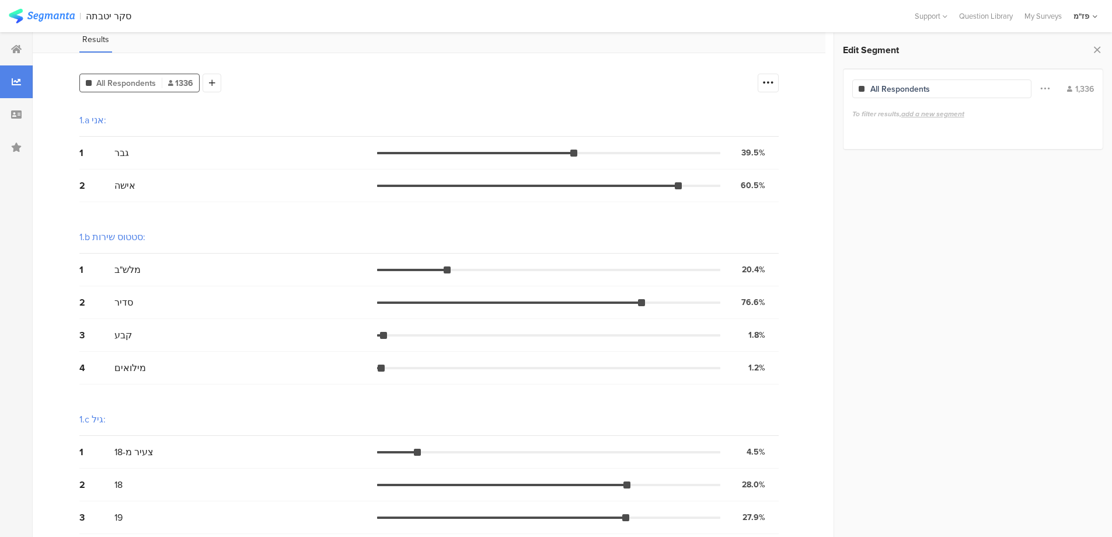
scroll to position [0, 0]
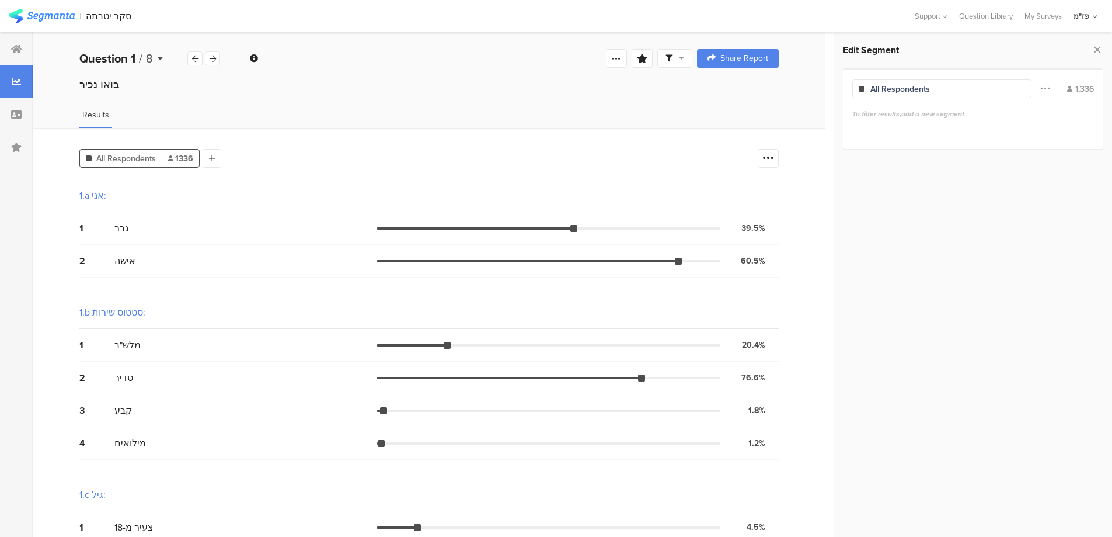
click at [151, 58] on span "8" at bounding box center [149, 59] width 7 height 18
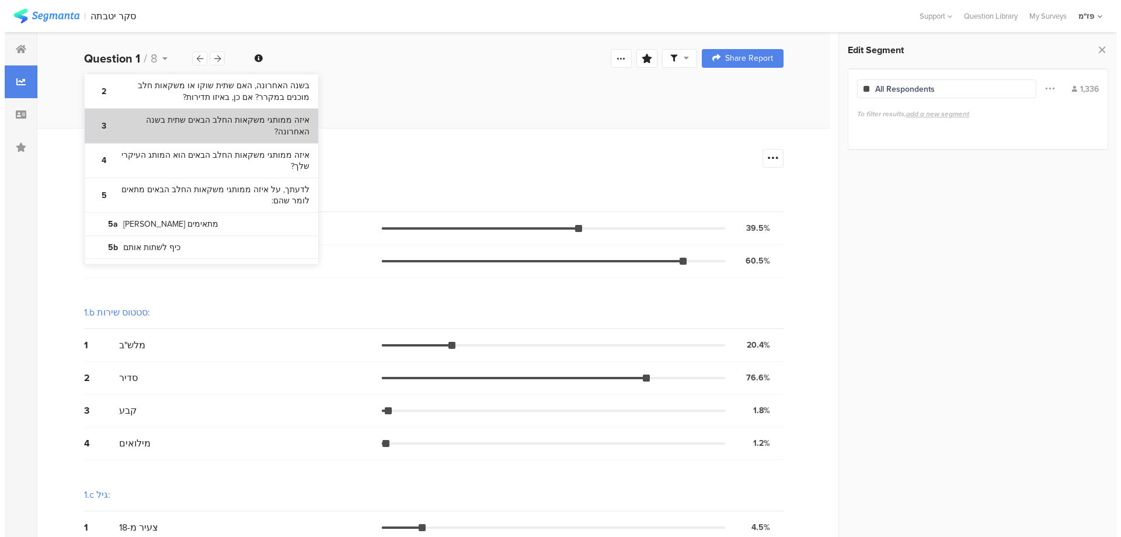
scroll to position [175, 0]
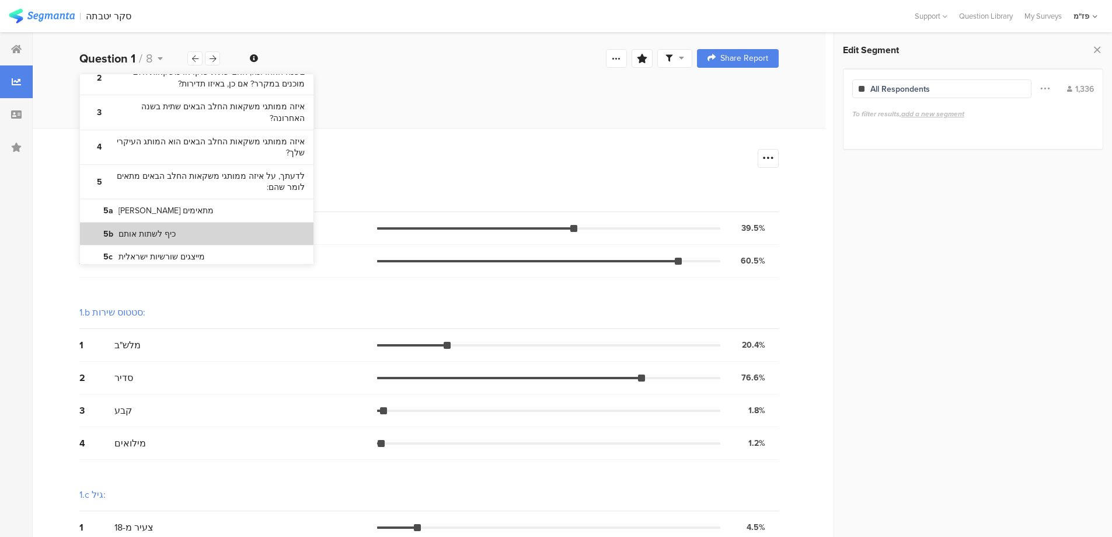
click at [221, 222] on section "5b כיף לשתות אותם" at bounding box center [197, 233] width 234 height 23
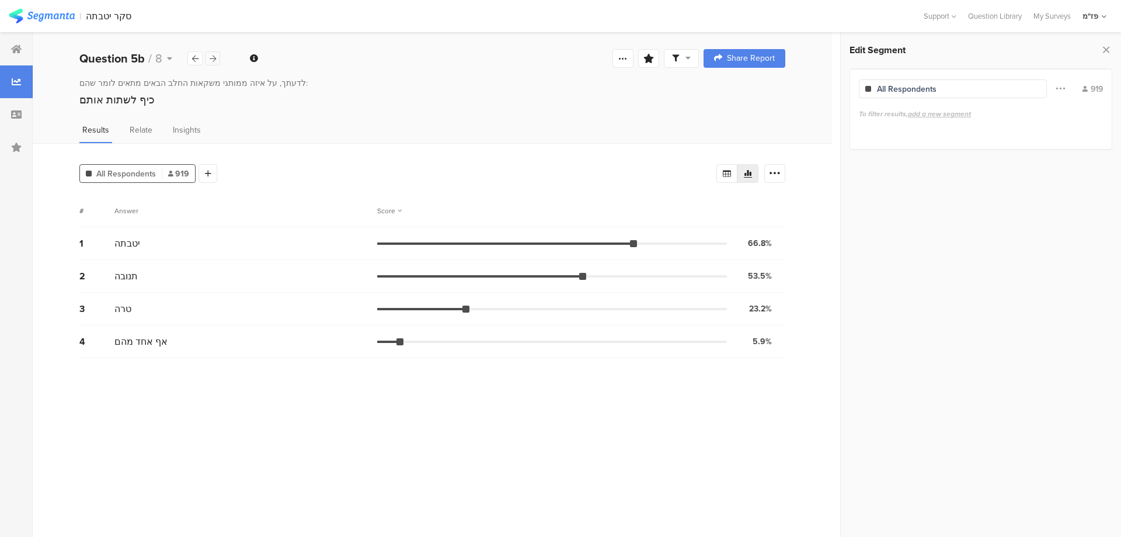
click at [215, 55] on icon at bounding box center [213, 59] width 6 height 8
click at [135, 57] on b "Question 5f" at bounding box center [110, 59] width 62 height 18
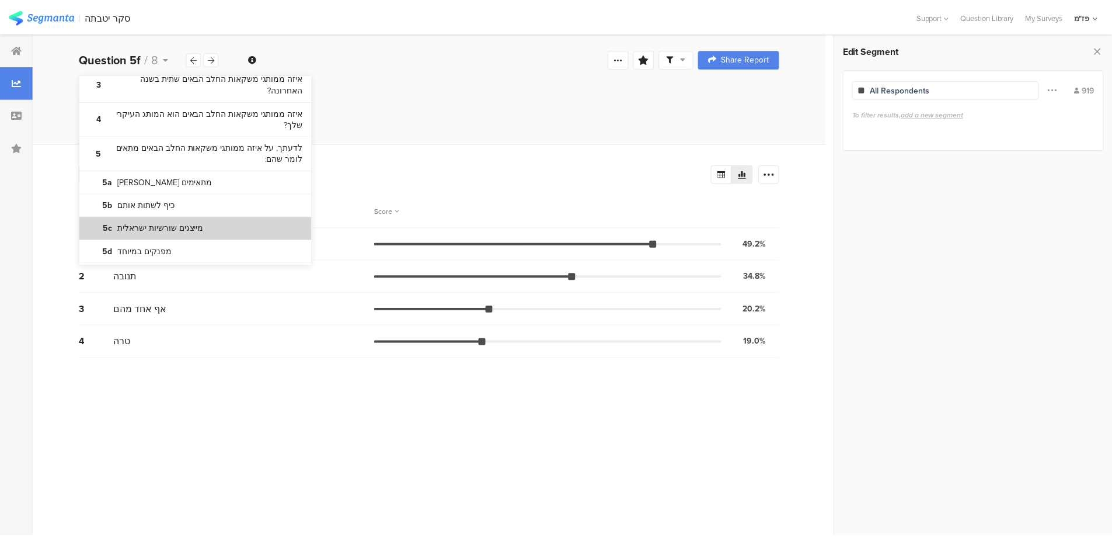
scroll to position [234, 0]
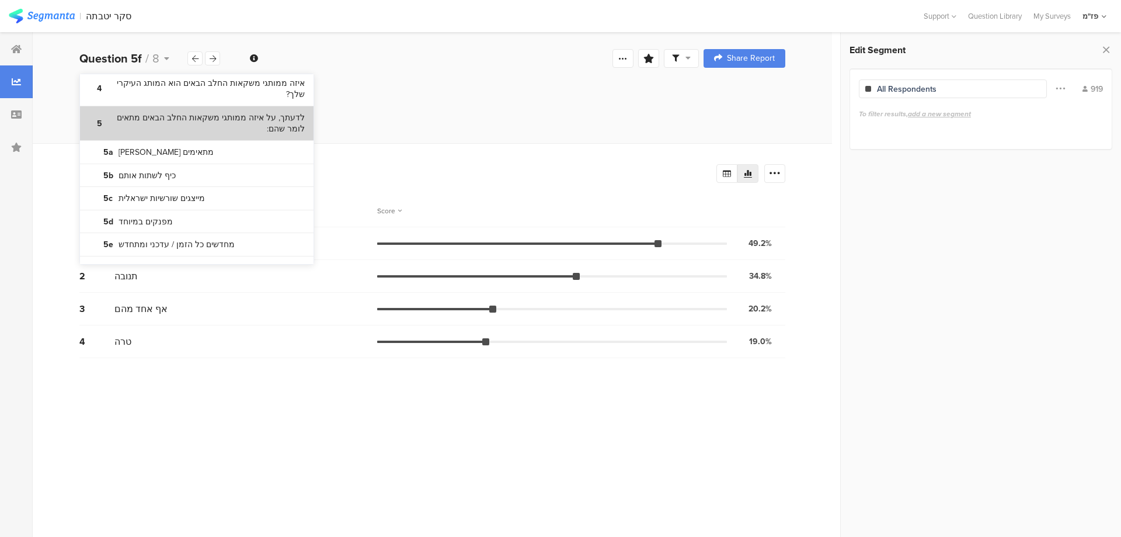
click at [137, 112] on bdi "לדעתך, על איזה ממותגי משקאות החלב הבאים מתאים לומר שהם:" at bounding box center [207, 123] width 195 height 23
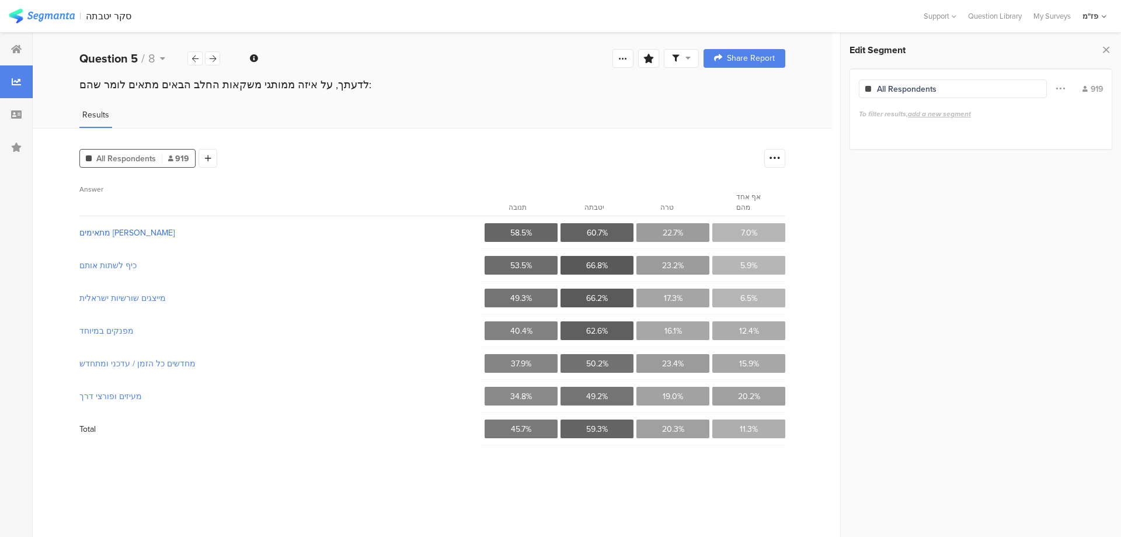
click at [99, 228] on span "מתאימים לי" at bounding box center [279, 233] width 401 height 12
click at [220, 57] on div at bounding box center [212, 58] width 15 height 14
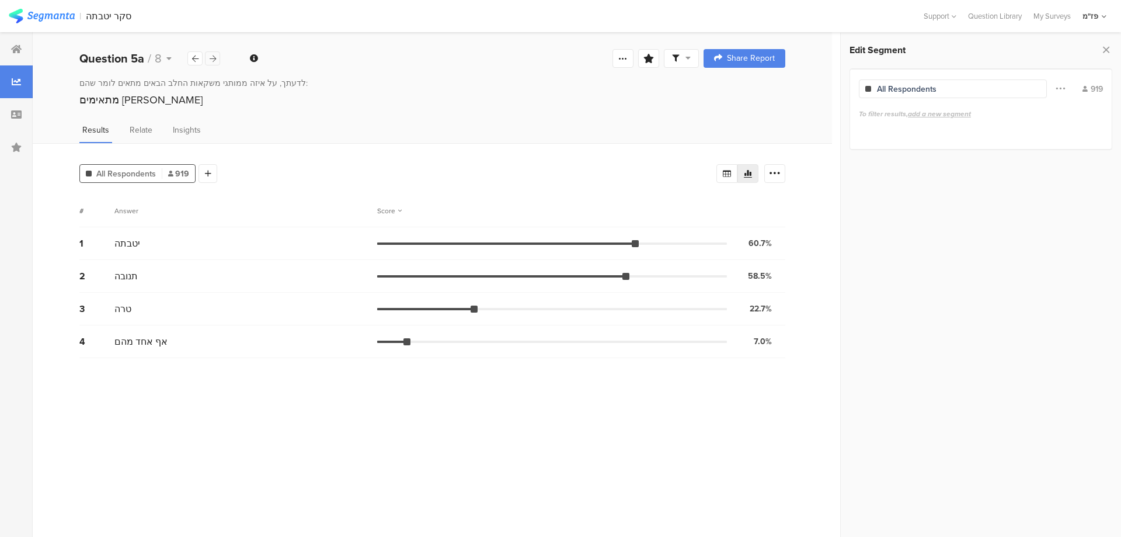
click at [220, 58] on div at bounding box center [212, 58] width 15 height 14
click at [220, 58] on div "Question 5b / 8" at bounding box center [149, 59] width 141 height 18
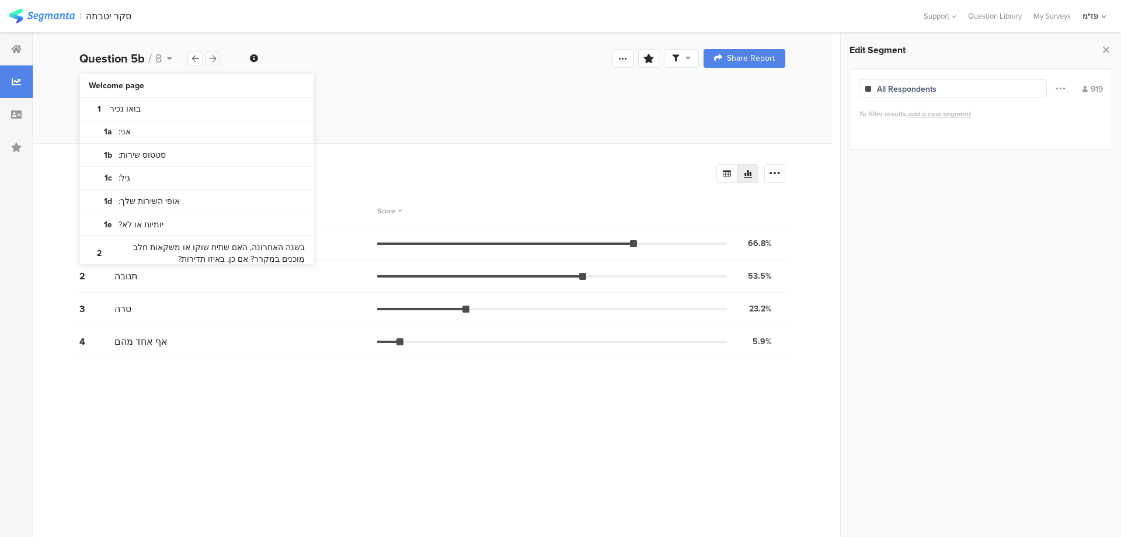
click at [217, 61] on div at bounding box center [212, 58] width 15 height 14
click at [462, 116] on div "לדעתך, על איזה ממותגי משקאות החלב הבאים מתאים לומר שהם: מייצגים שורשיות ישראלית" at bounding box center [432, 103] width 799 height 53
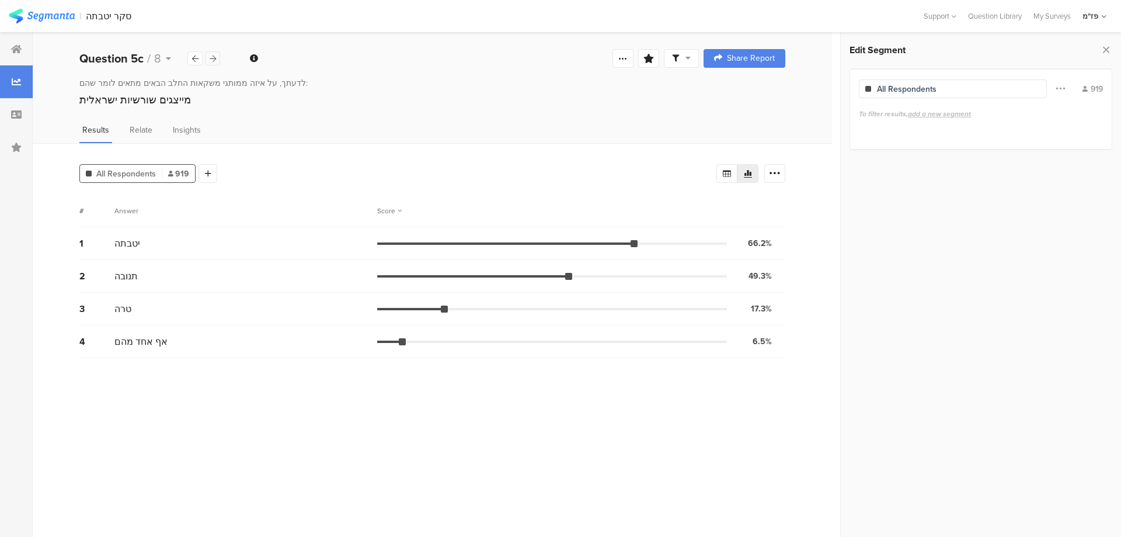
click at [216, 58] on div at bounding box center [212, 58] width 15 height 14
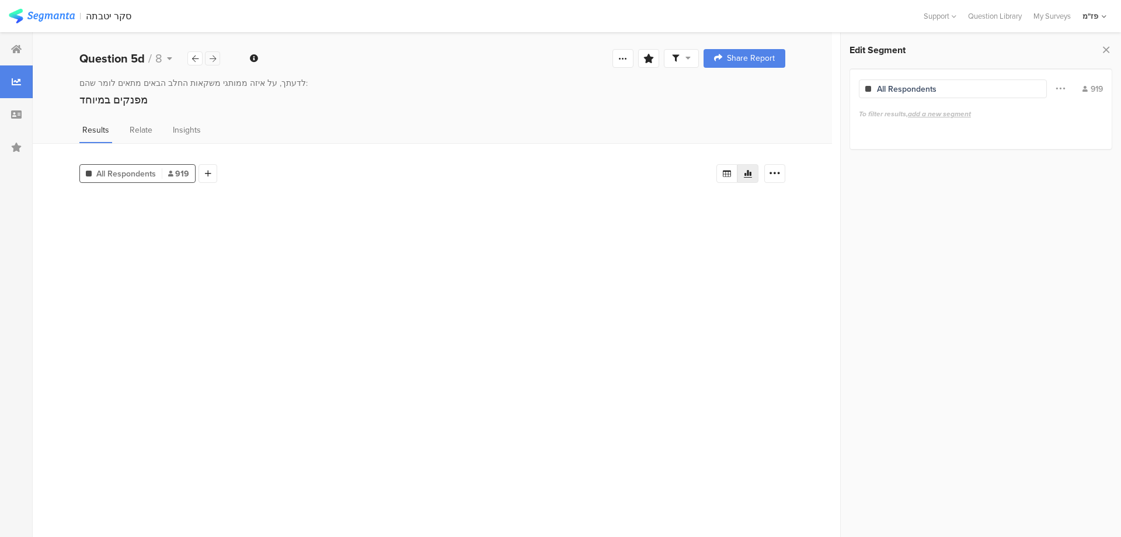
click at [216, 58] on div at bounding box center [212, 58] width 15 height 14
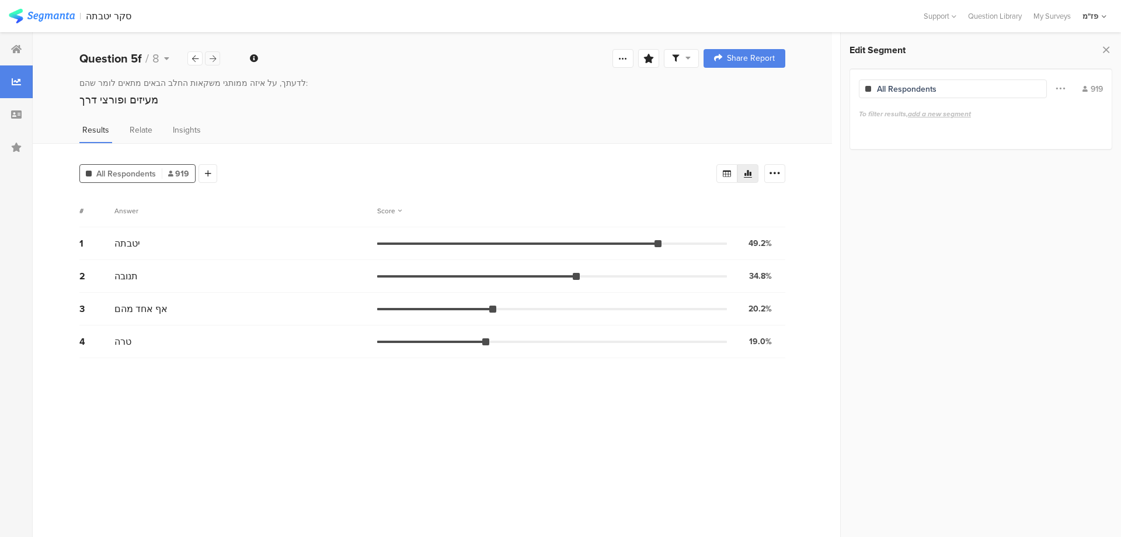
click at [216, 58] on div at bounding box center [212, 58] width 15 height 14
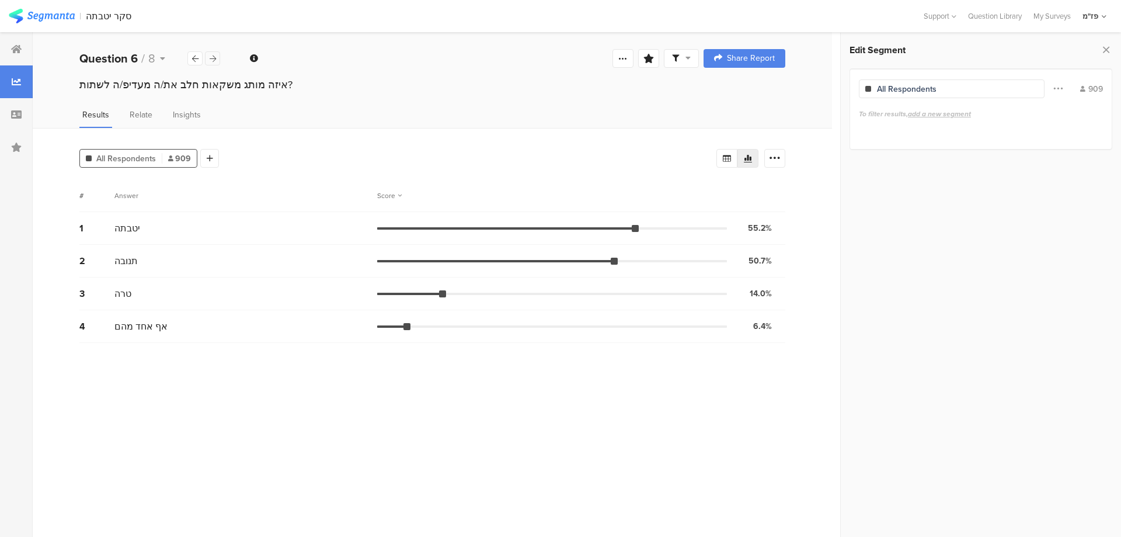
click at [216, 58] on div at bounding box center [212, 58] width 15 height 14
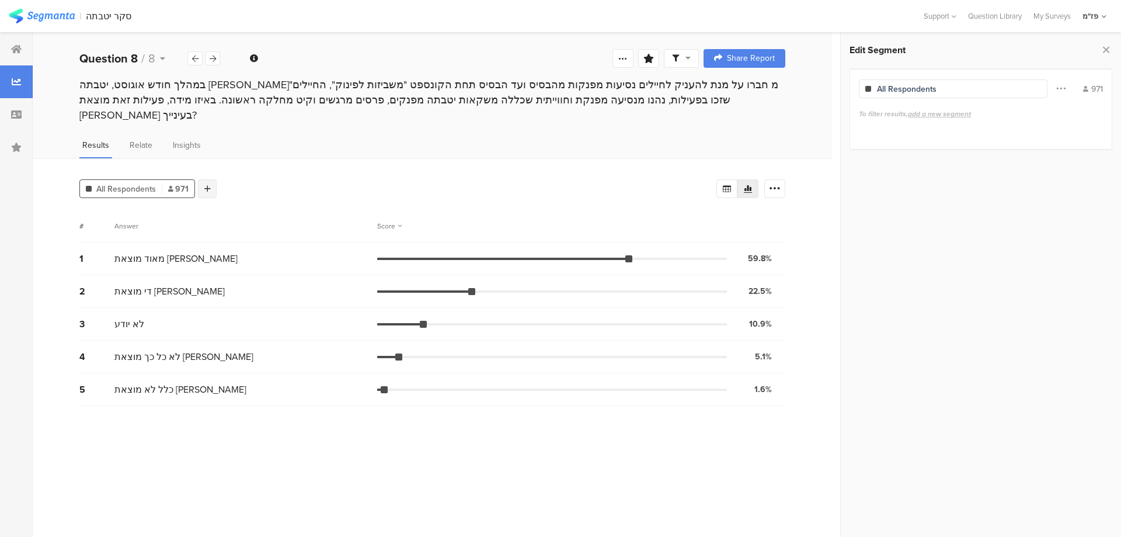
click at [208, 185] on icon at bounding box center [207, 189] width 6 height 8
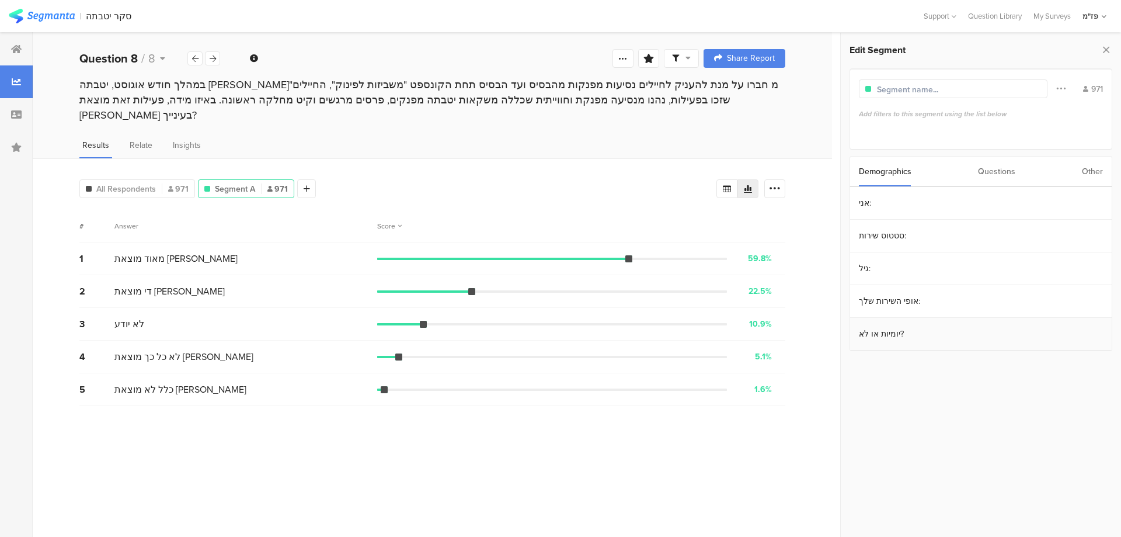
click at [935, 325] on section "יומיות או לא?" at bounding box center [981, 334] width 262 height 33
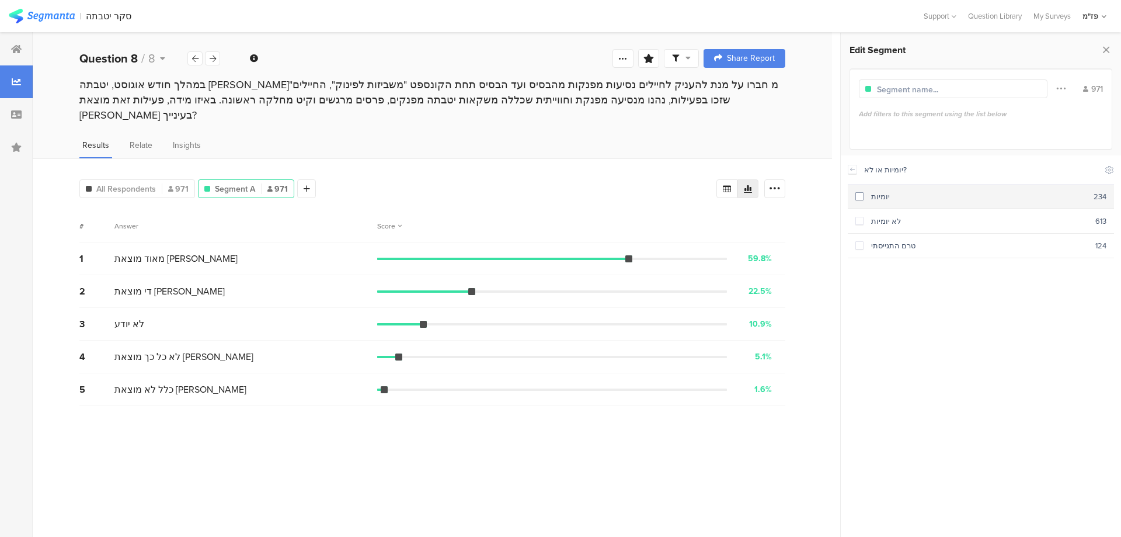
click at [888, 194] on div "יומיות" at bounding box center [979, 196] width 230 height 11
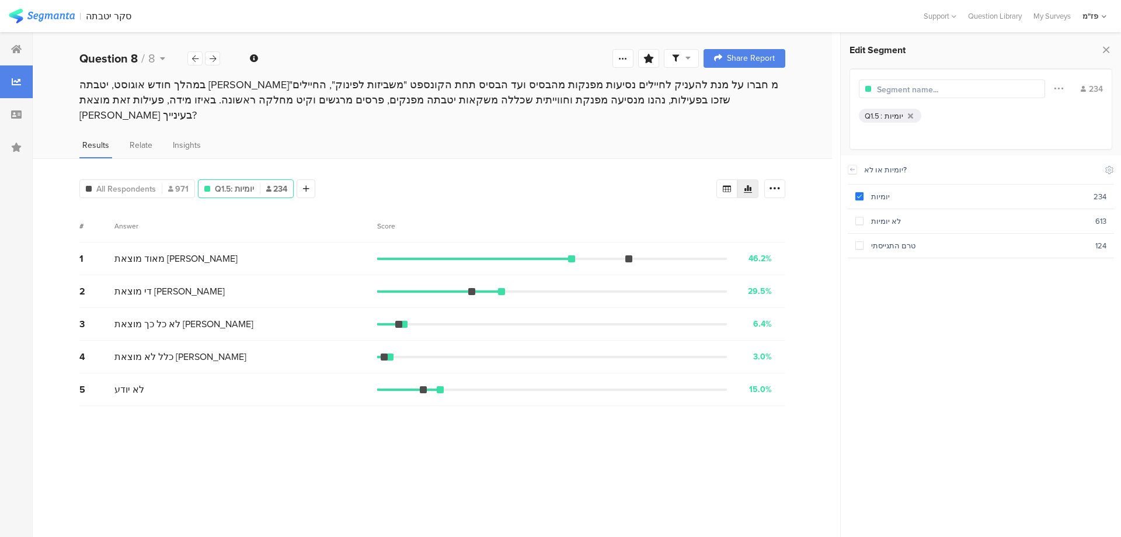
click at [458, 175] on div "All Respondents 971 Q1.5: יומיות 234 Add Segment" at bounding box center [397, 186] width 637 height 23
click at [307, 185] on icon at bounding box center [306, 189] width 6 height 8
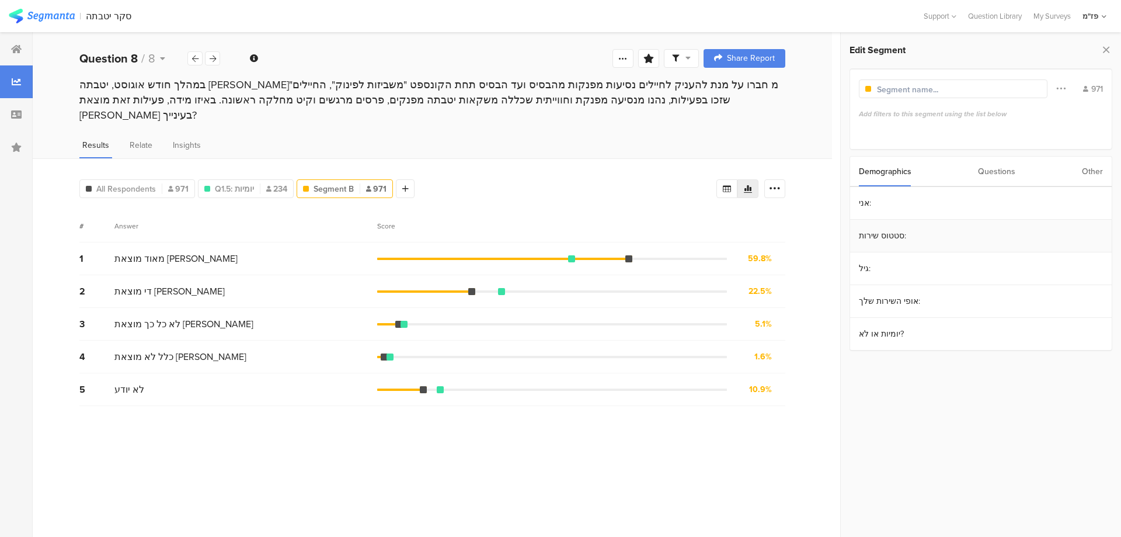
click at [913, 241] on section "סטטוס שירות:" at bounding box center [981, 236] width 262 height 33
click at [854, 171] on icon at bounding box center [852, 169] width 8 height 9
click at [898, 332] on section "יומיות או לא?" at bounding box center [981, 334] width 262 height 33
click at [905, 217] on div "לא יומיות" at bounding box center [980, 220] width 232 height 11
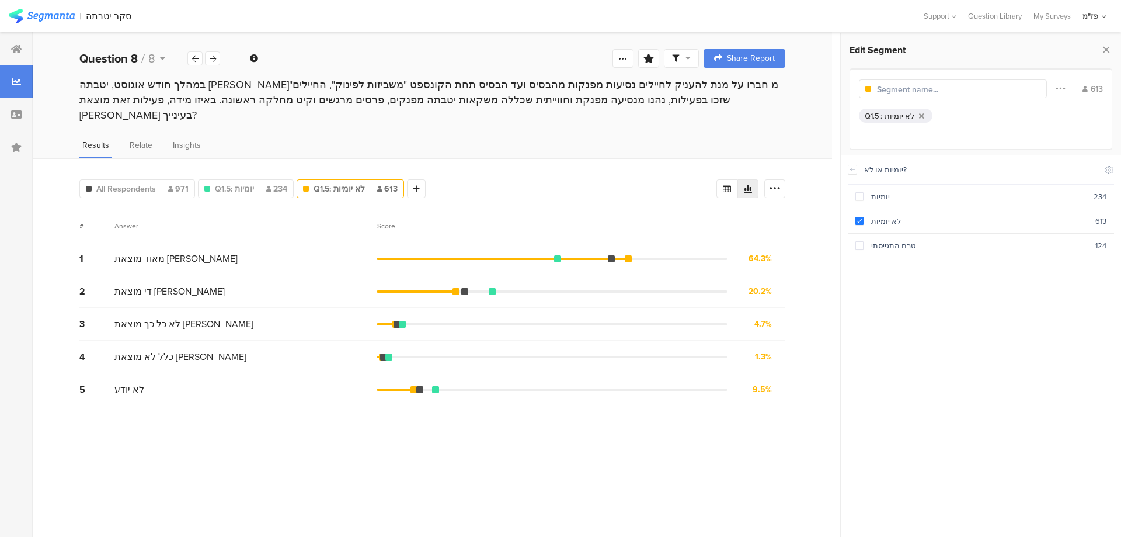
click at [560, 175] on div "All Respondents 971 Q1.5: יומיות 234 Q1.5: לא יומיות 613 Add Segment" at bounding box center [397, 186] width 637 height 23
click at [460, 401] on section "# Answer Score 1 מאוד מוצאת חן 64.3% 394 votes 2 די מוצאת חן 20.2% 124 votes 3 …" at bounding box center [432, 369] width 706 height 318
click at [611, 394] on section "# Answer Score 1 מאוד מוצאת חן 64.3% 394 votes 2 די מוצאת חן 20.2% 124 votes 3 …" at bounding box center [432, 369] width 706 height 318
click at [89, 11] on div "סקר יטבתה" at bounding box center [109, 16] width 46 height 11
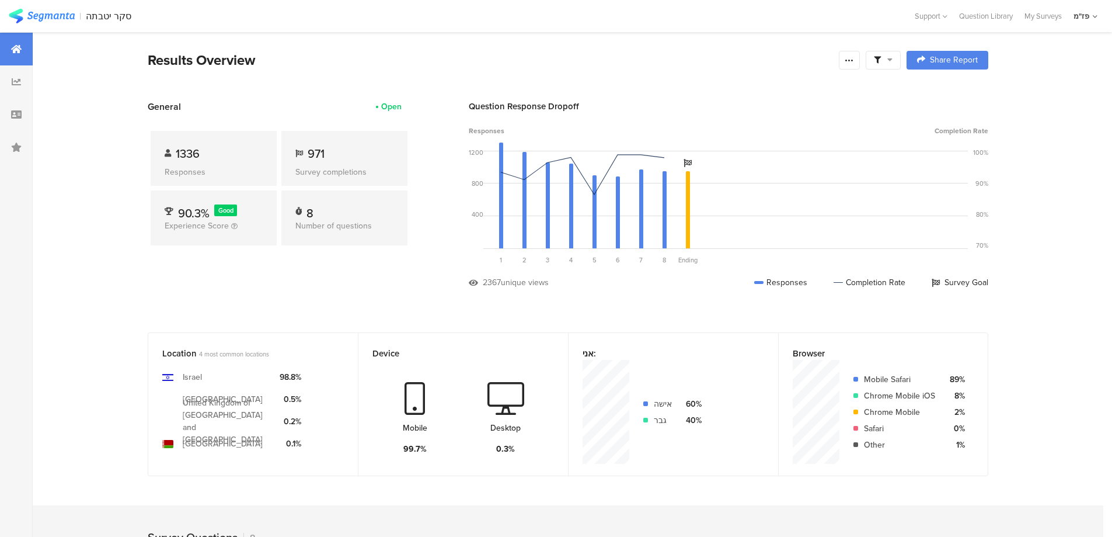
click at [47, 18] on img at bounding box center [42, 16] width 66 height 15
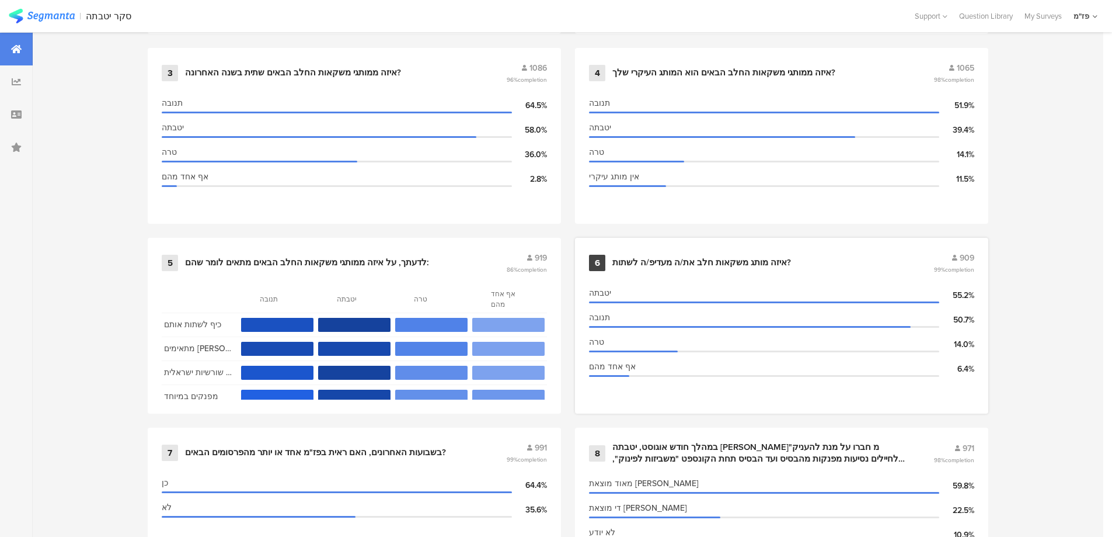
scroll to position [677, 0]
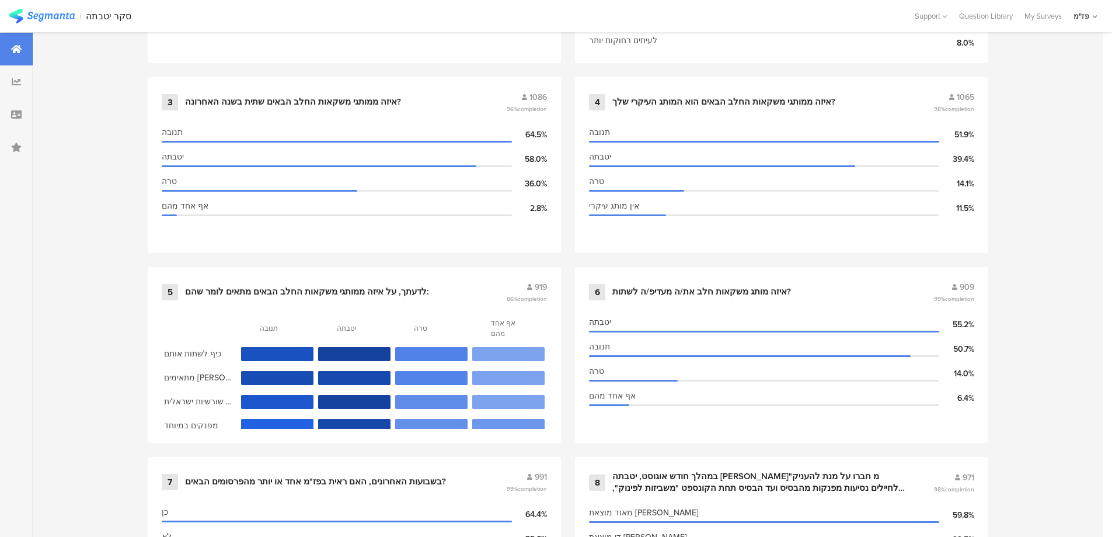
click at [722, 255] on div "1 בואו נכיר 1336 93% completion אני: אישה 60.5% גבר 39.5% סטטוס שירות: סדיר 76.…" at bounding box center [568, 267] width 934 height 760
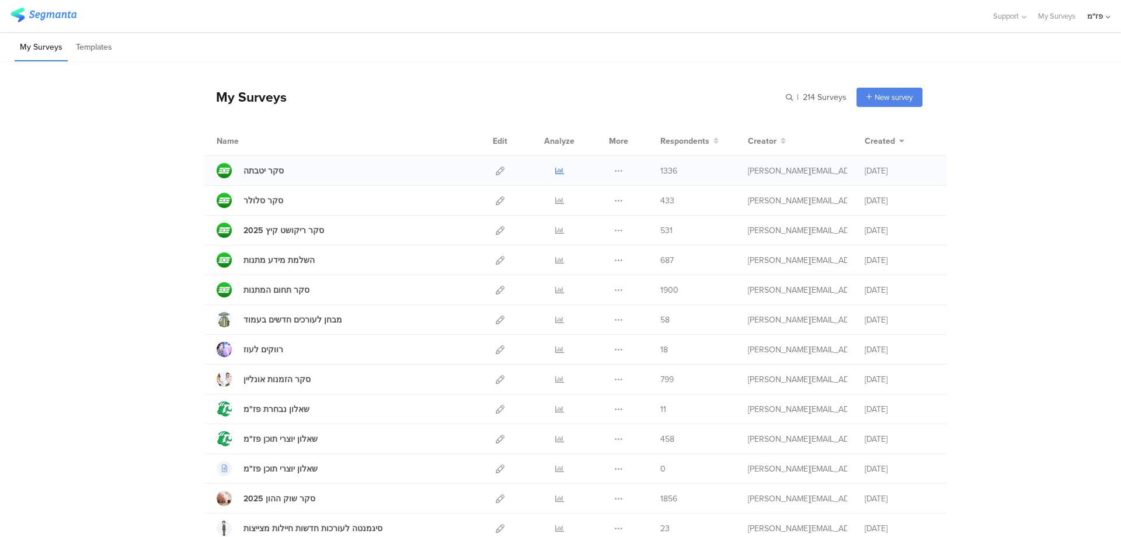
click at [556, 171] on icon at bounding box center [559, 170] width 9 height 9
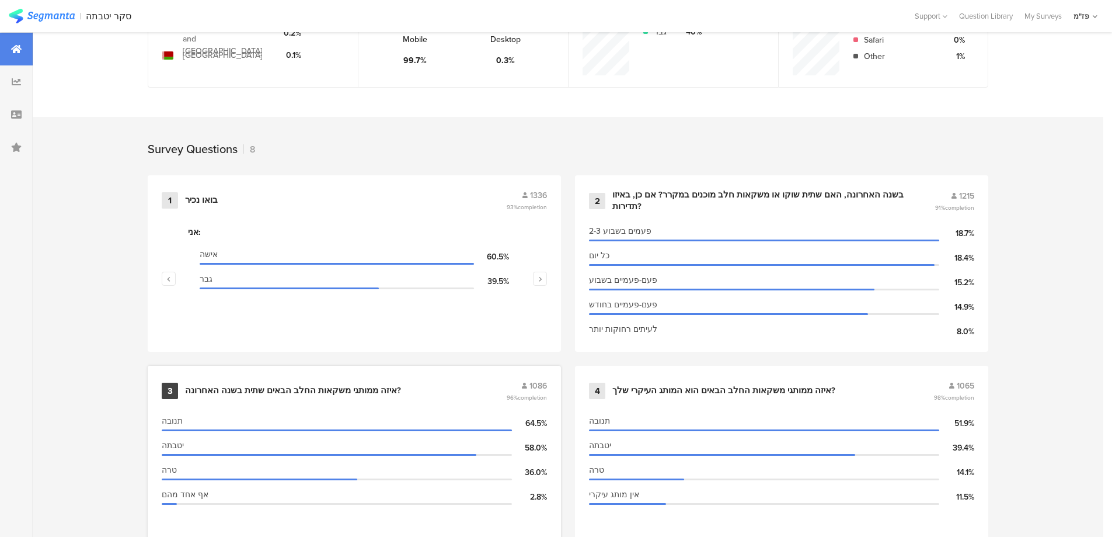
scroll to position [526, 0]
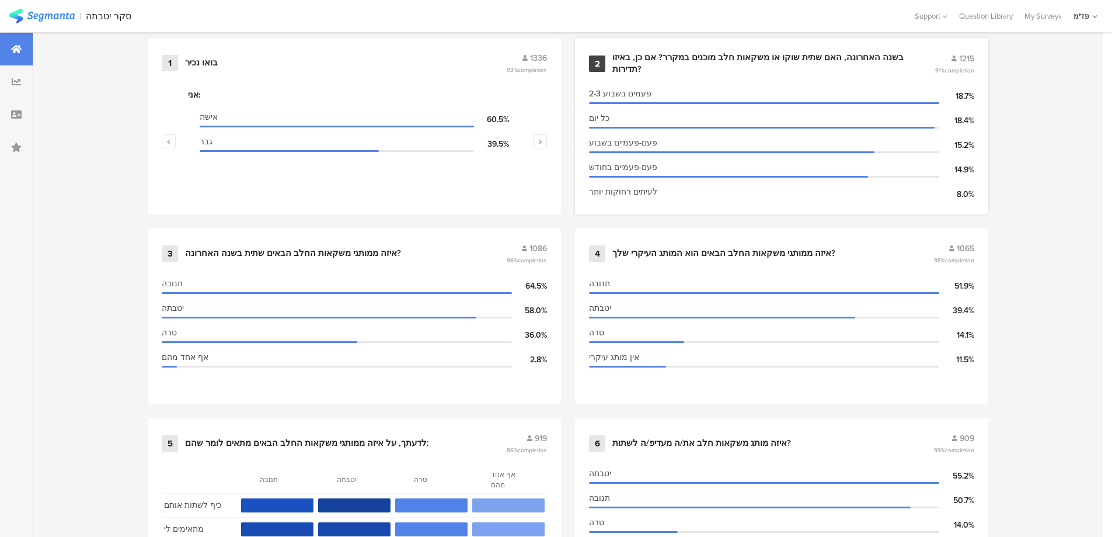
click at [757, 60] on div "בשנה האחרונה, האם שתית שוקו או משקאות חלב מוכנים במקרר? אם כן, באיזו תדירות?" at bounding box center [760, 63] width 294 height 23
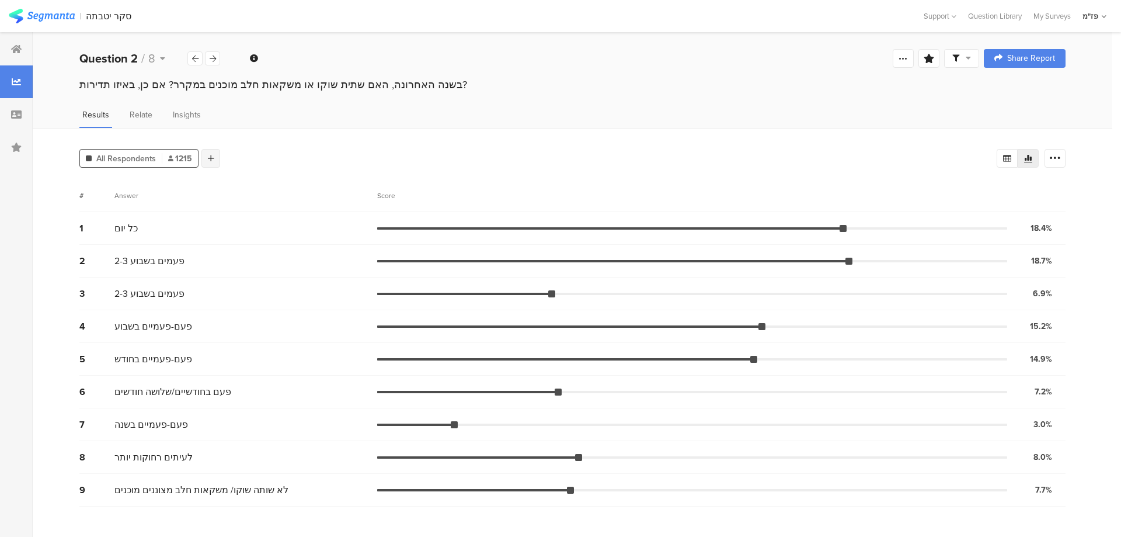
click at [206, 156] on div at bounding box center [210, 158] width 19 height 19
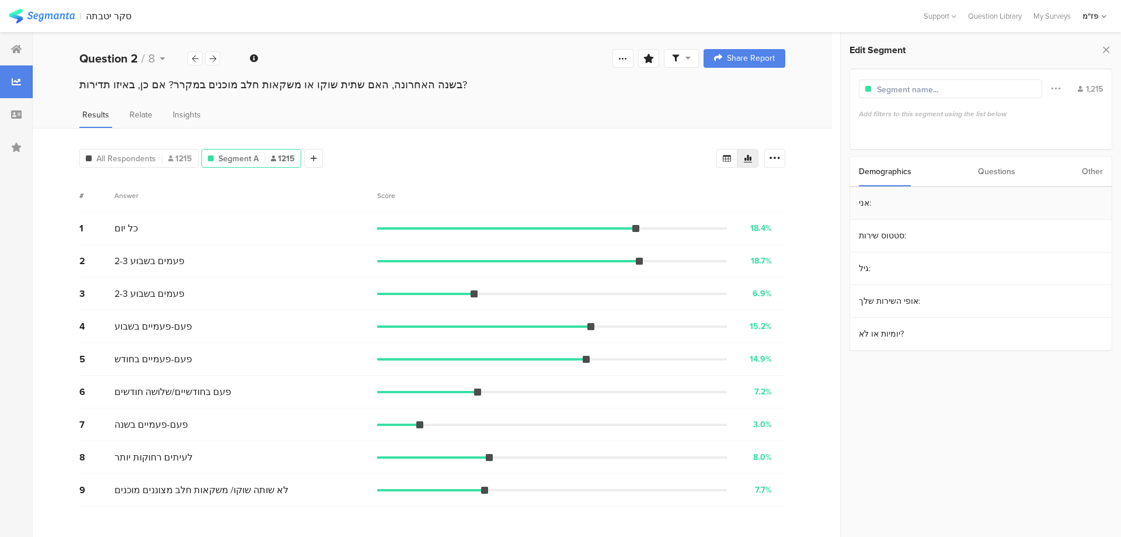
click at [892, 210] on section "אני:" at bounding box center [981, 203] width 262 height 33
click at [883, 192] on div "גבר" at bounding box center [980, 196] width 232 height 11
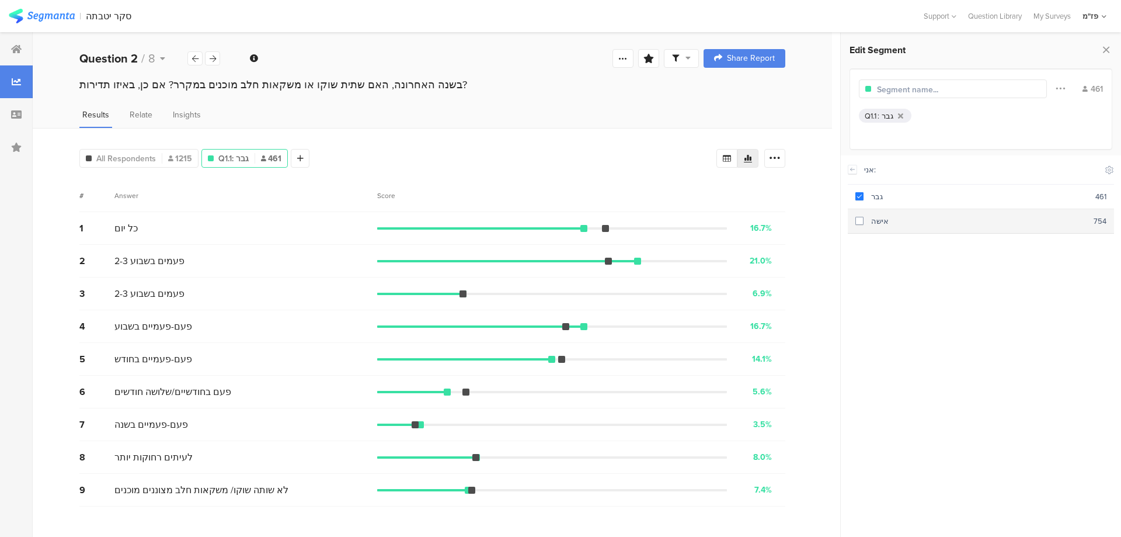
click at [882, 221] on div "אישה" at bounding box center [979, 220] width 230 height 11
click at [882, 219] on div "אישה" at bounding box center [979, 220] width 230 height 11
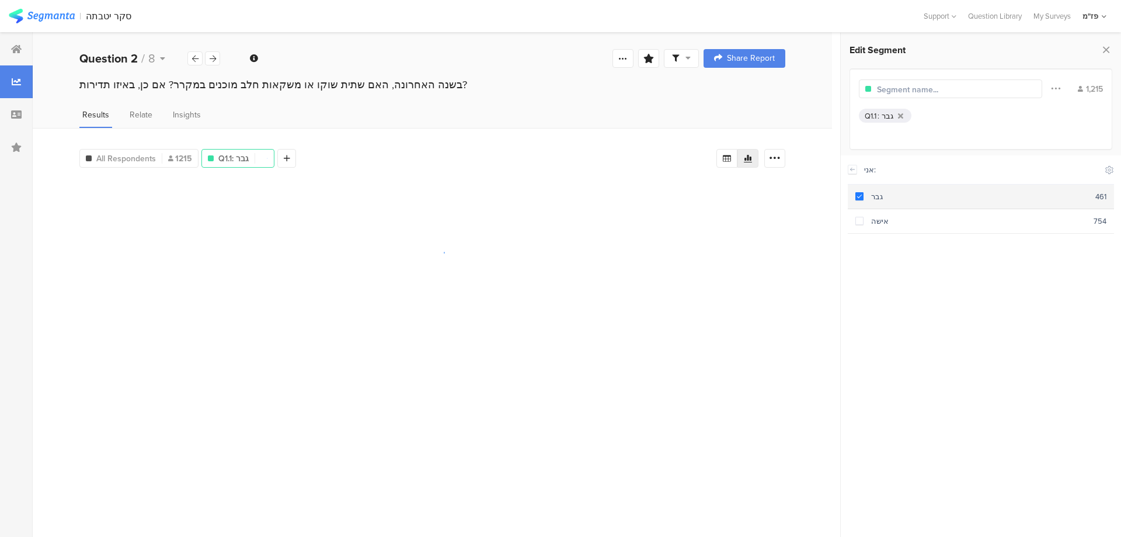
click at [877, 194] on div "גבר" at bounding box center [980, 196] width 232 height 11
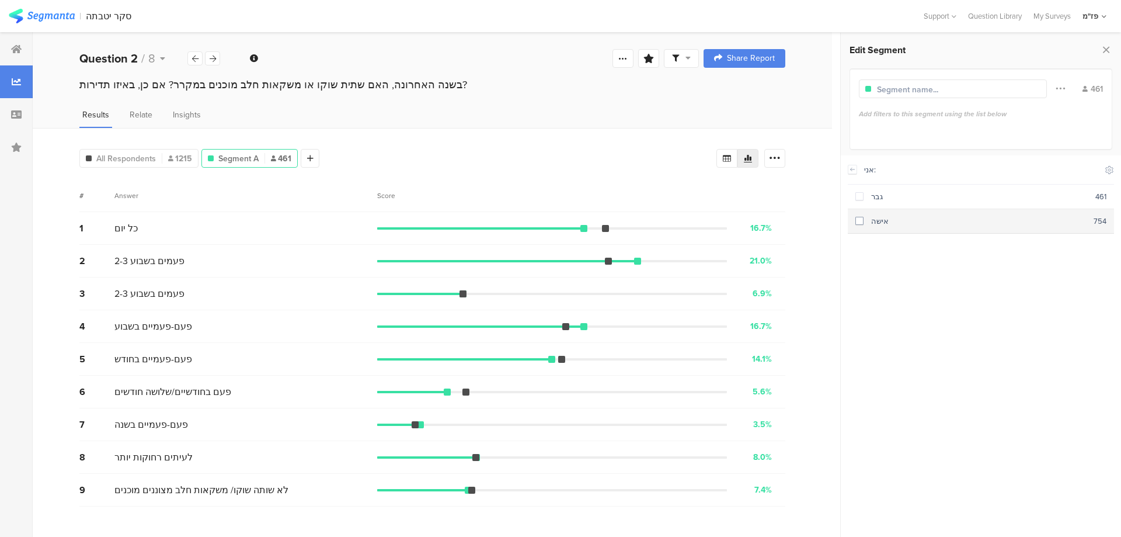
click at [872, 217] on div "אישה" at bounding box center [979, 220] width 230 height 11
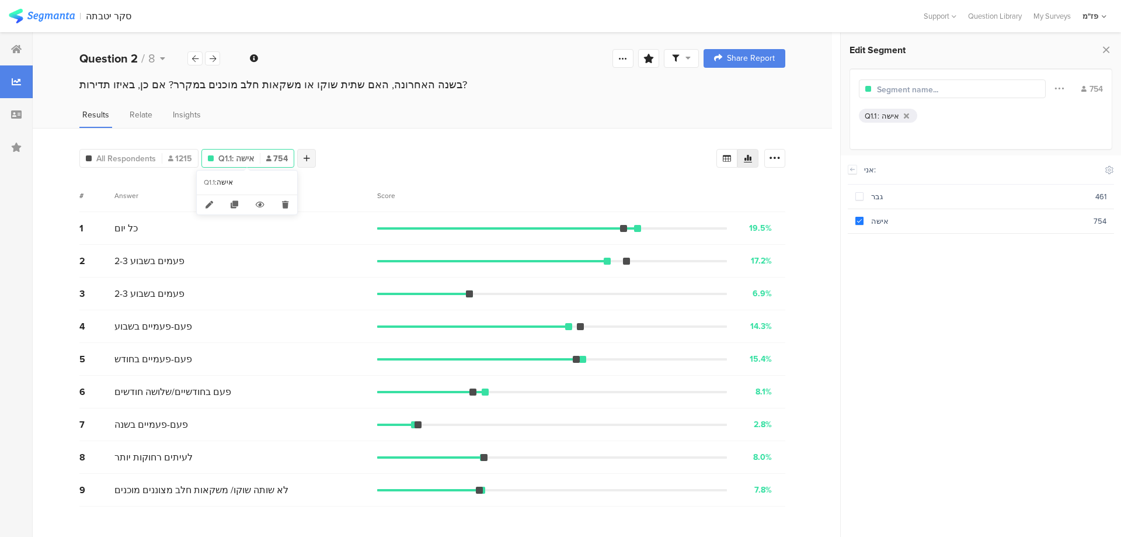
click at [302, 155] on div at bounding box center [306, 158] width 19 height 19
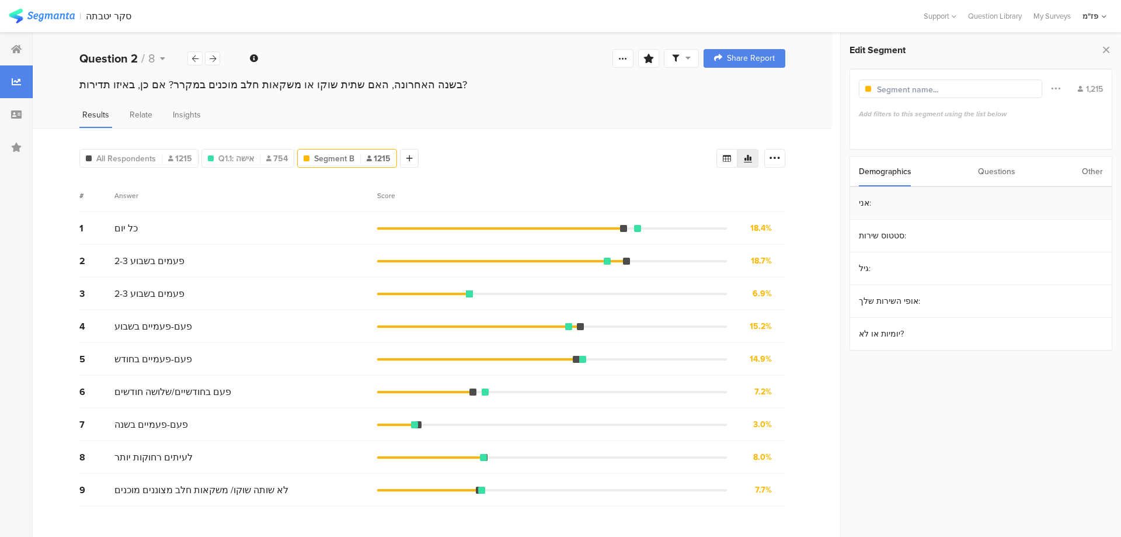
click at [888, 211] on section "אני:" at bounding box center [981, 203] width 262 height 33
click at [876, 199] on div "גבר" at bounding box center [980, 196] width 232 height 11
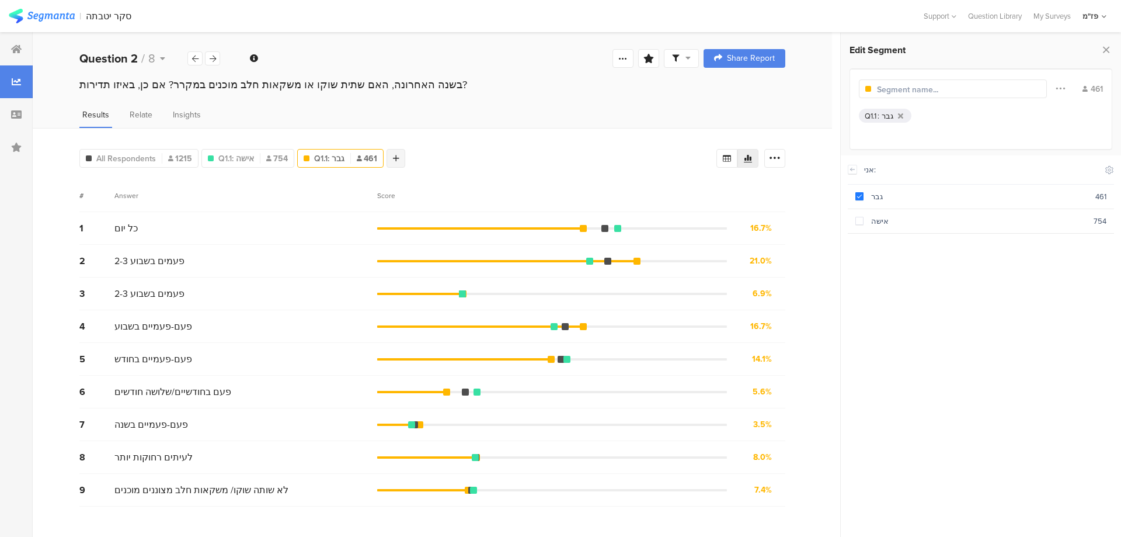
click at [397, 157] on icon at bounding box center [396, 158] width 6 height 8
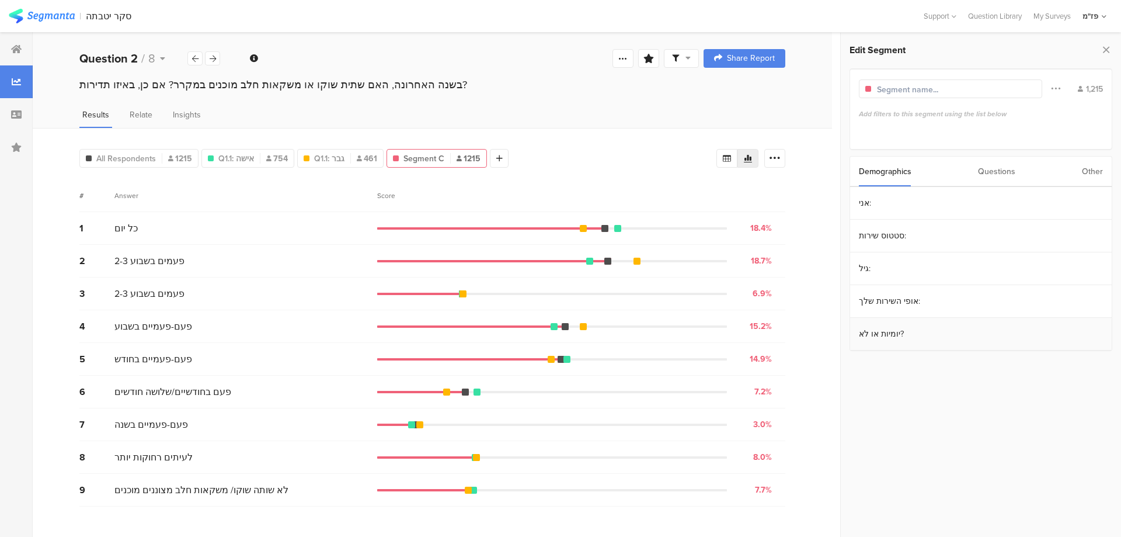
click at [896, 335] on section "יומיות או לא?" at bounding box center [981, 334] width 262 height 33
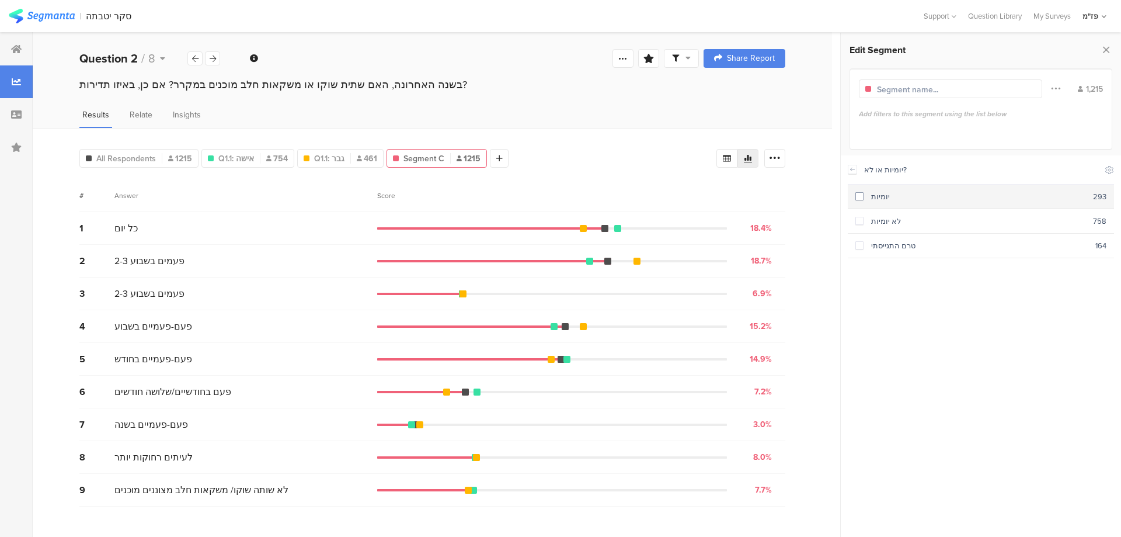
click at [858, 199] on span at bounding box center [859, 196] width 8 height 8
click at [496, 152] on div at bounding box center [495, 158] width 19 height 19
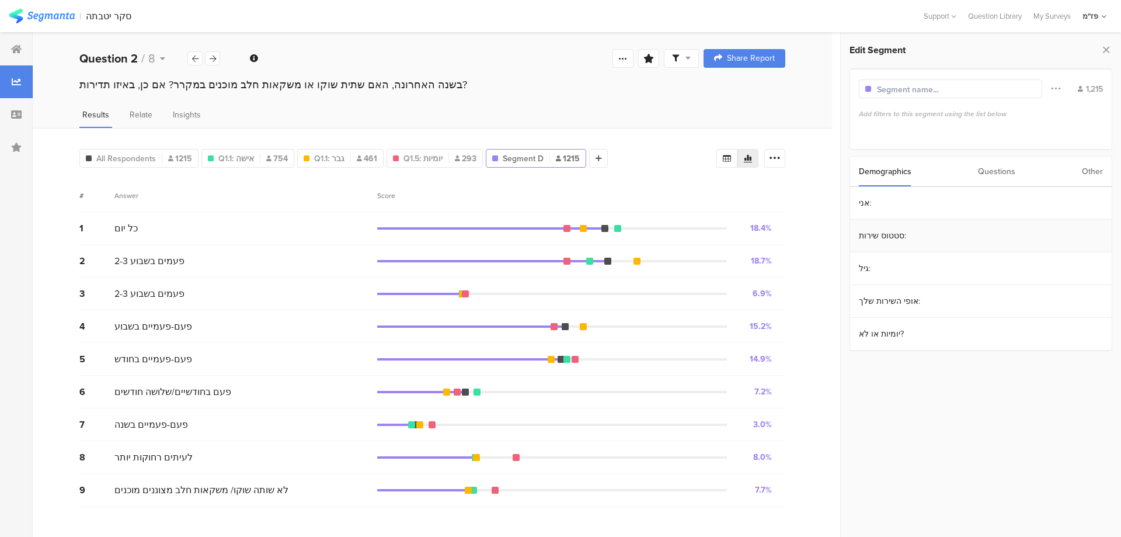
click at [883, 238] on section "סטטוס שירות:" at bounding box center [981, 236] width 262 height 33
click at [855, 168] on icon at bounding box center [852, 169] width 8 height 9
click at [900, 340] on section "יומיות או לא?" at bounding box center [981, 334] width 262 height 33
click at [876, 220] on div "לא יומיות" at bounding box center [978, 220] width 229 height 11
click at [381, 201] on icon at bounding box center [378, 204] width 24 height 19
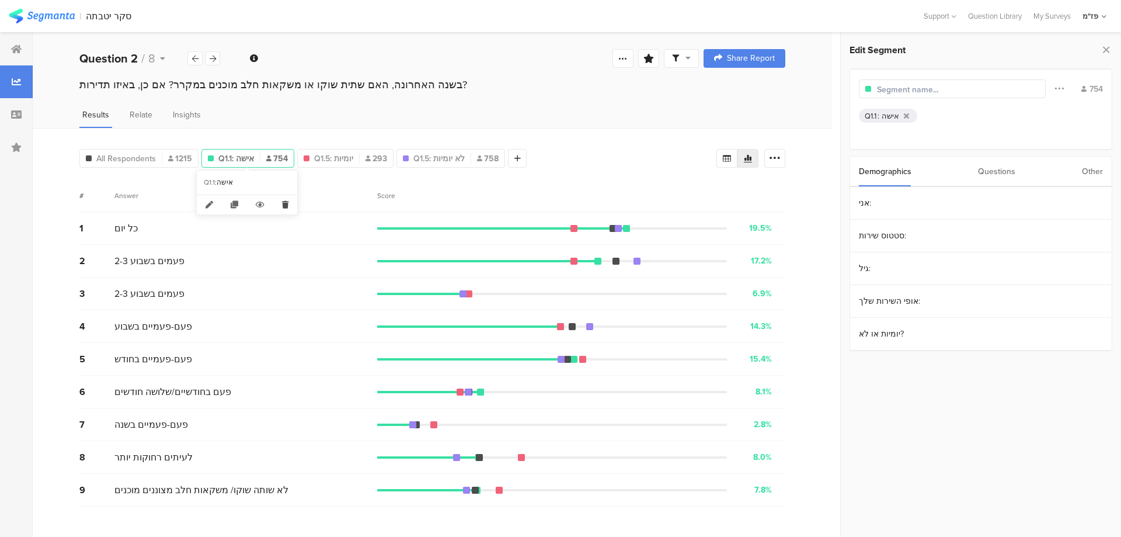
click at [288, 202] on icon at bounding box center [285, 204] width 24 height 19
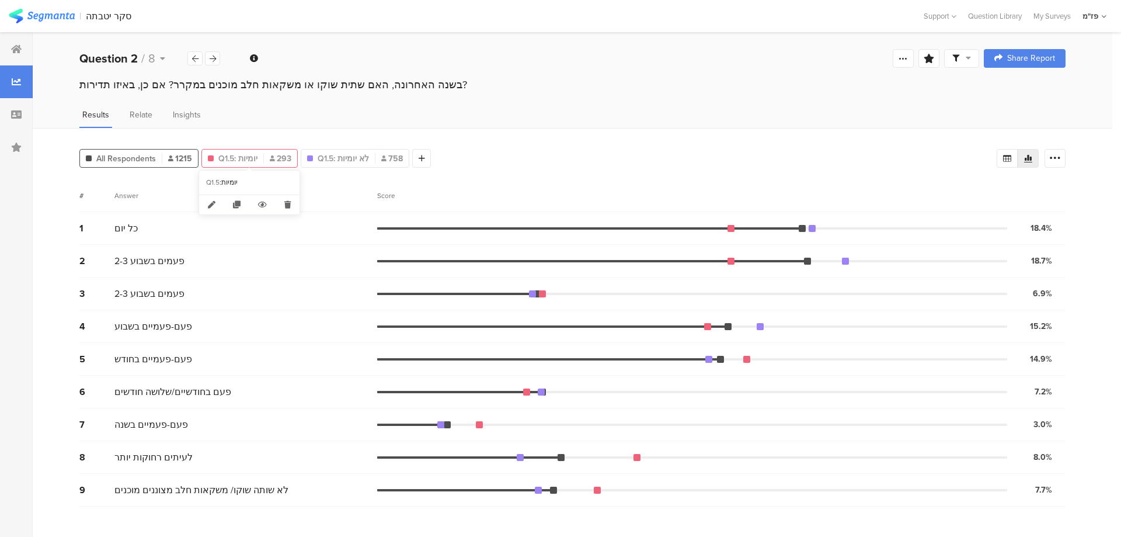
click at [242, 158] on span "Q1.5: יומיות" at bounding box center [237, 158] width 39 height 12
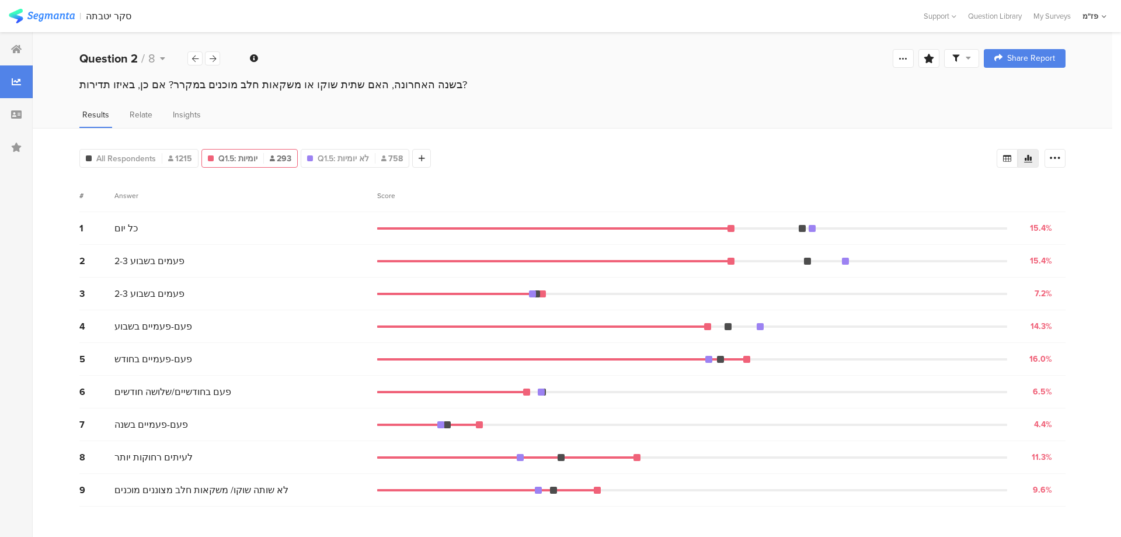
click at [580, 130] on div "All Respondents 1215 Q1.5: יומיות 293 Q1.5: לא יומיות 758 Add Segment Segment m…" at bounding box center [573, 332] width 1080 height 409
click at [173, 158] on icon at bounding box center [170, 158] width 5 height 6
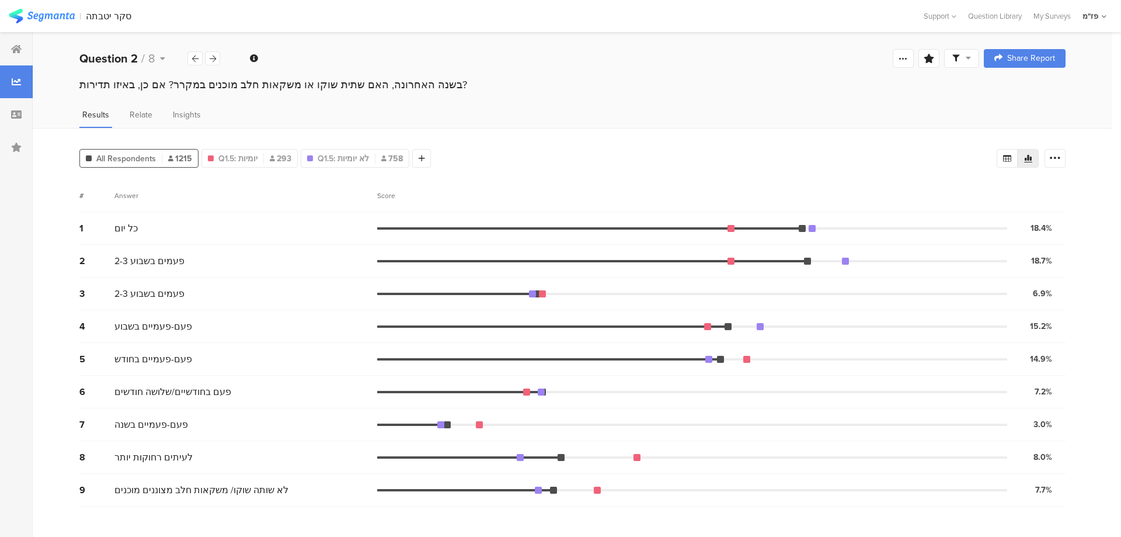
click at [777, 182] on div "# Answer Score" at bounding box center [572, 195] width 986 height 33
click at [721, 169] on div "All Respondents 1215 Q1.5: יומיות 293 Q1.5: לא יומיות 758 Add Segment Segment m…" at bounding box center [573, 332] width 1080 height 409
click at [274, 163] on div "Q1.5: יומיות 293" at bounding box center [249, 158] width 96 height 19
click at [273, 157] on icon at bounding box center [272, 158] width 5 height 6
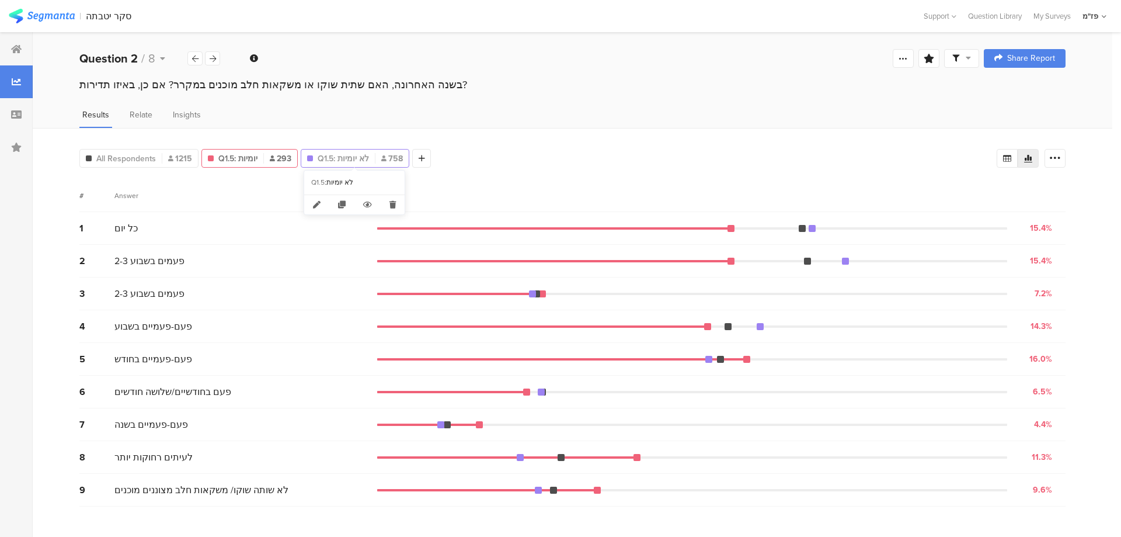
click at [354, 161] on span "Q1.5: לא יומיות" at bounding box center [343, 158] width 51 height 12
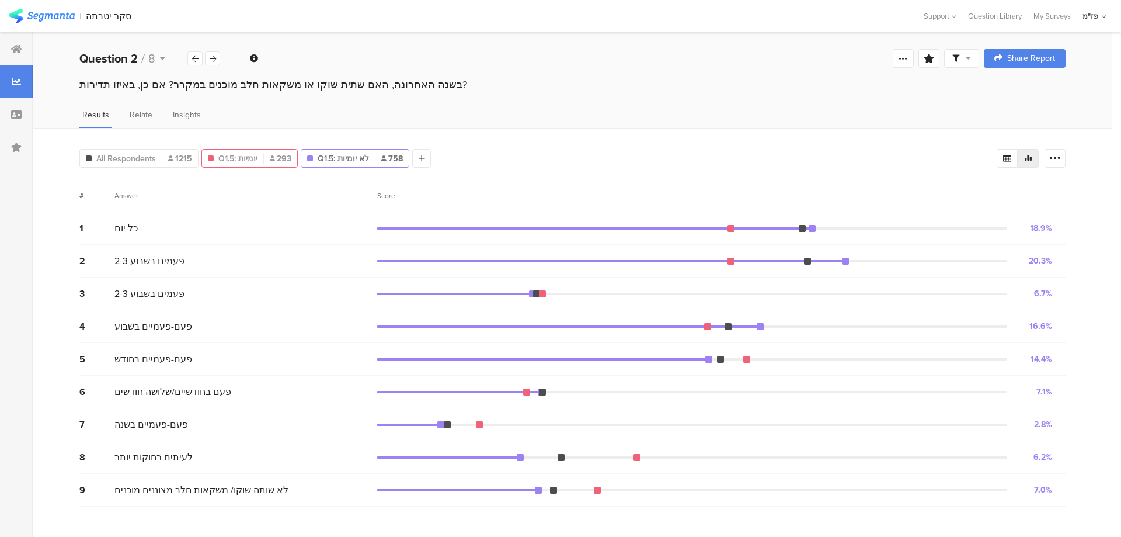
click at [260, 154] on div "Q1.5: יומיות 293" at bounding box center [249, 158] width 95 height 12
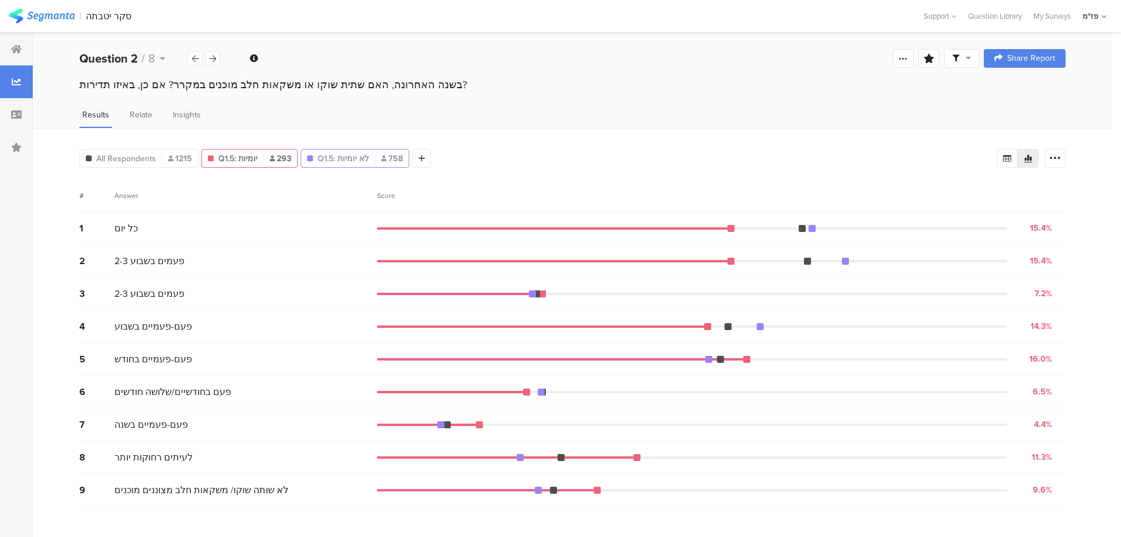
click at [343, 155] on span "Q1.5: לא יומיות" at bounding box center [343, 158] width 51 height 12
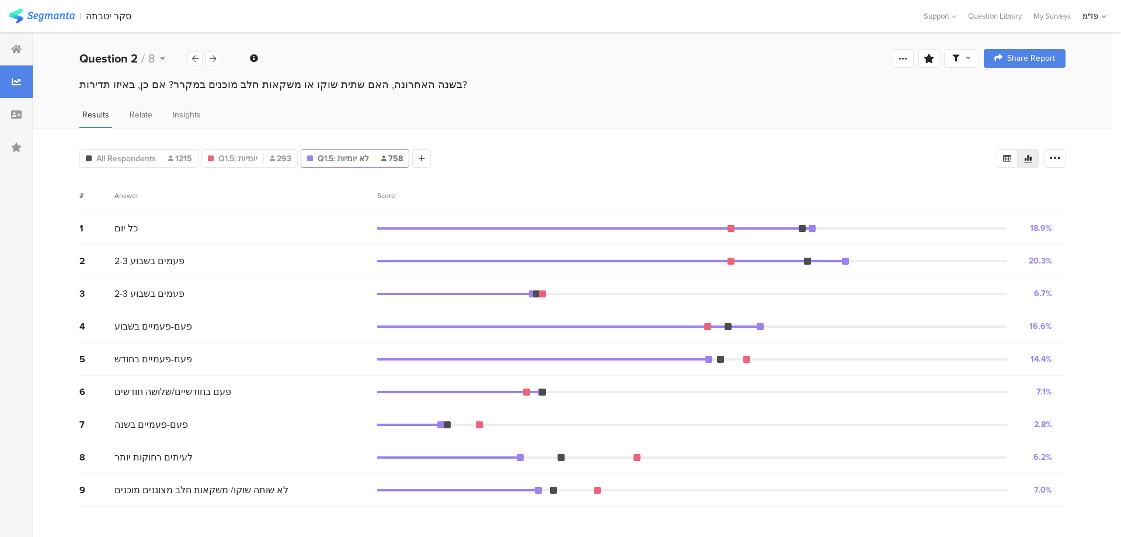
click at [587, 146] on div "All Respondents 1215 Q1.5: יומיות 293 Q1.5: לא יומיות 758 Add Segment" at bounding box center [537, 155] width 917 height 23
click at [234, 155] on span "Q1.5: יומיות" at bounding box center [237, 158] width 39 height 12
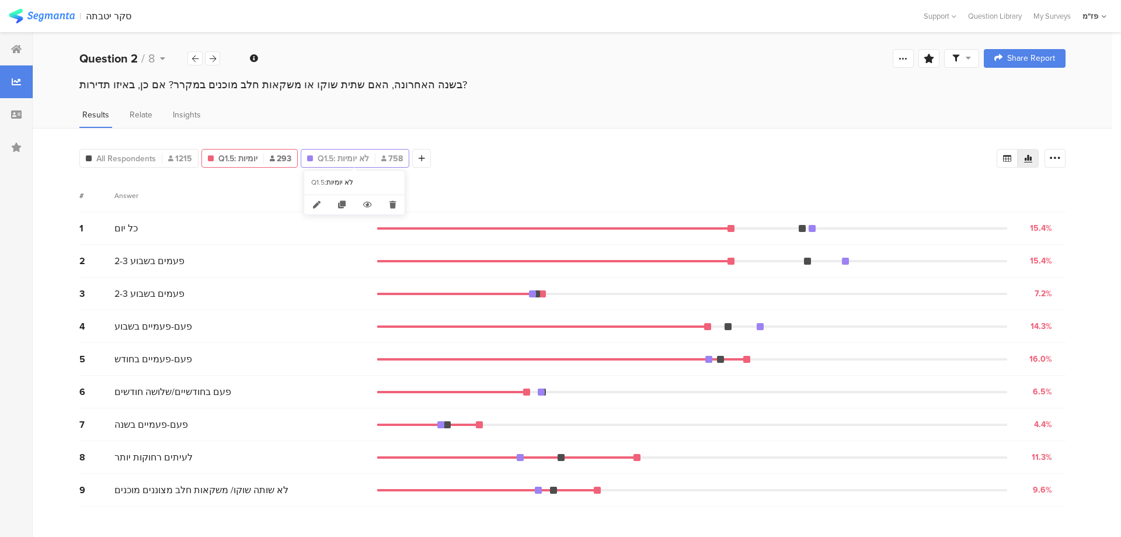
click at [345, 156] on span "Q1.5: לא יומיות" at bounding box center [343, 158] width 51 height 12
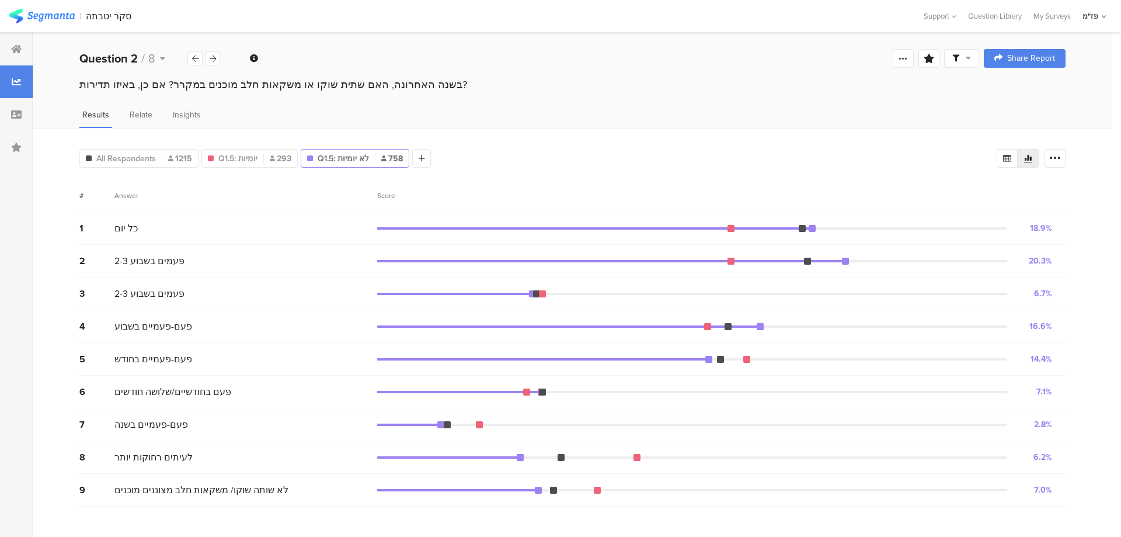
click at [382, 89] on div "בשנה האחרונה, האם שתית שוקו או משקאות חלב מוכנים במקרר? אם כן, באיזו תדירות?" at bounding box center [572, 84] width 986 height 15
copy section "בשנה האחרונה, האם שתית שוקו או משקאות חלב מוכנים במקרר? אם כן, באיזו תדירות?"
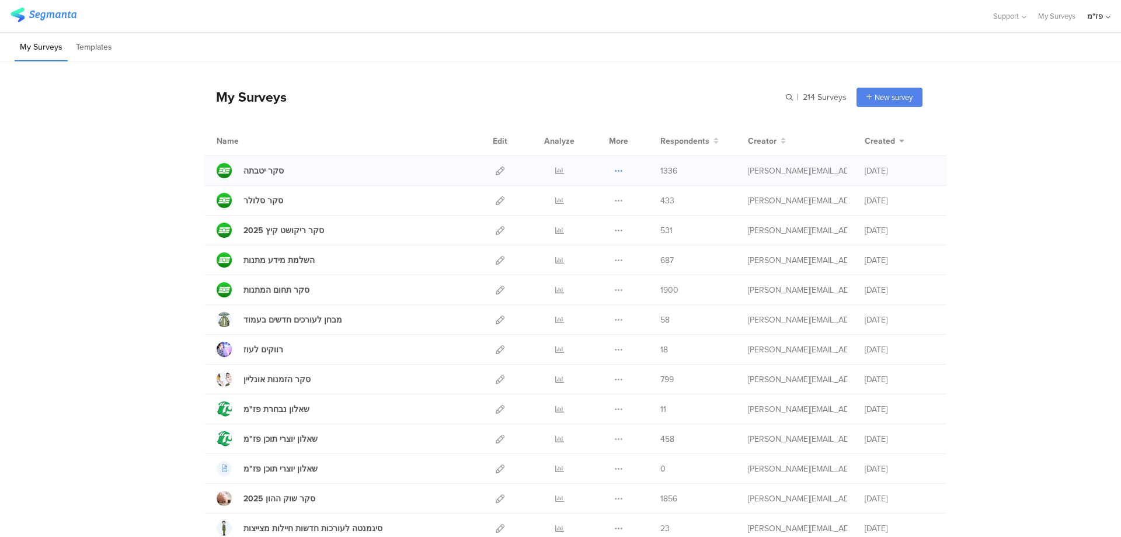
click at [614, 173] on icon at bounding box center [618, 170] width 9 height 9
click at [555, 172] on icon at bounding box center [559, 170] width 9 height 9
click at [614, 165] on button at bounding box center [618, 170] width 9 height 29
click at [266, 172] on div "סקר יטבתה" at bounding box center [264, 171] width 40 height 12
click at [389, 105] on div "My Surveys | 214 Surveys New survey Start from scratch Choose from templates" at bounding box center [563, 97] width 718 height 47
